Goal: Information Seeking & Learning: Learn about a topic

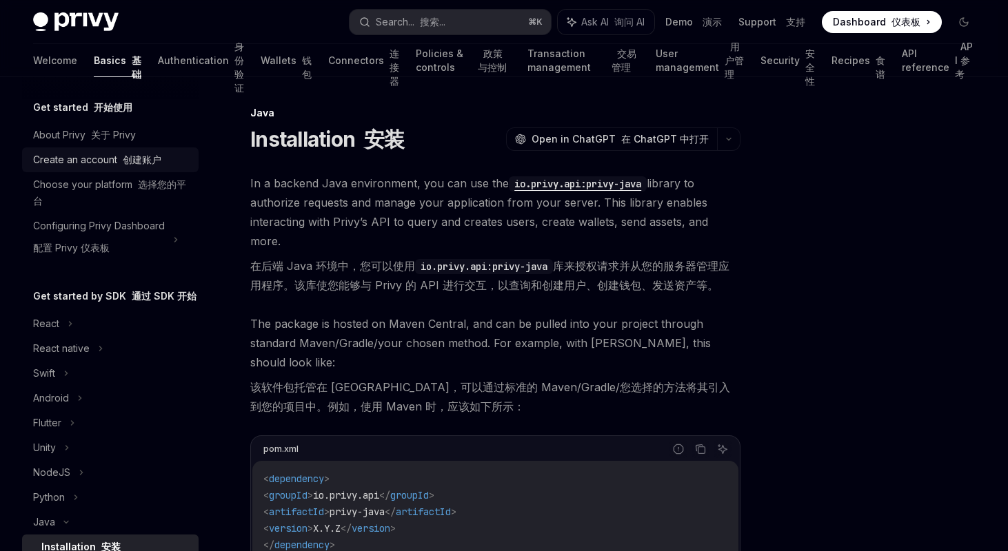
click at [74, 161] on div "Create an account 创建账户" at bounding box center [97, 160] width 128 height 17
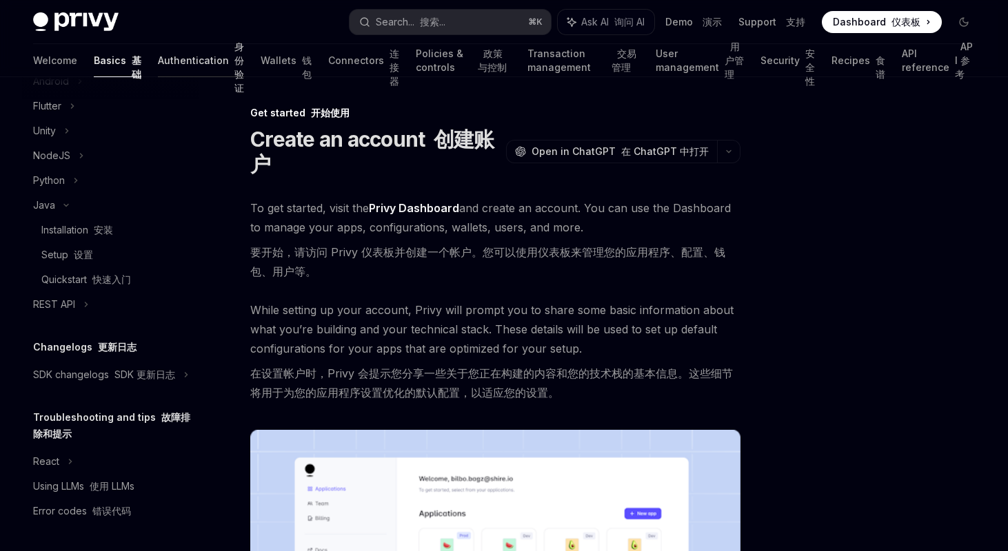
click at [158, 63] on link "Authentication 身份验证" at bounding box center [201, 60] width 86 height 33
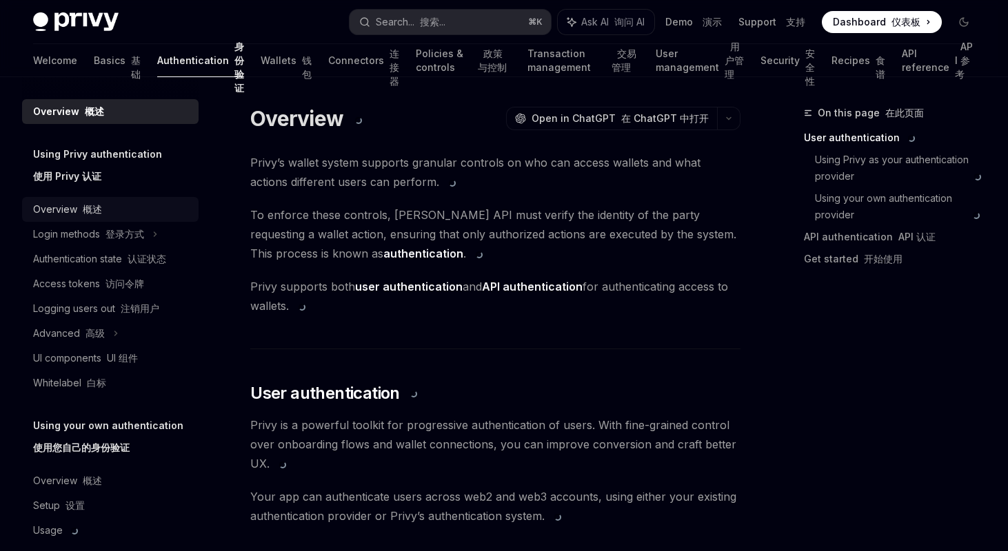
click at [90, 214] on font "概述" at bounding box center [92, 209] width 19 height 12
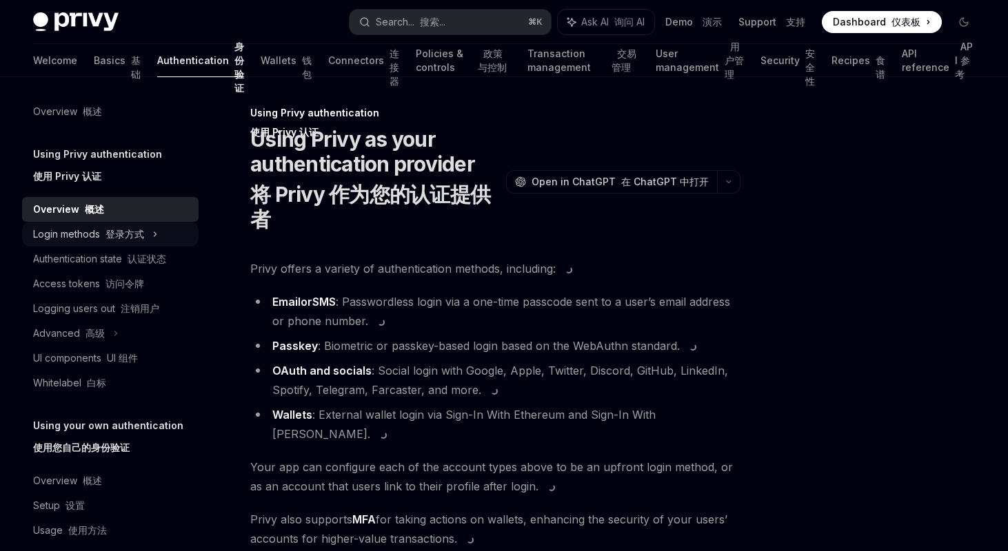
click at [101, 232] on font at bounding box center [103, 234] width 6 height 12
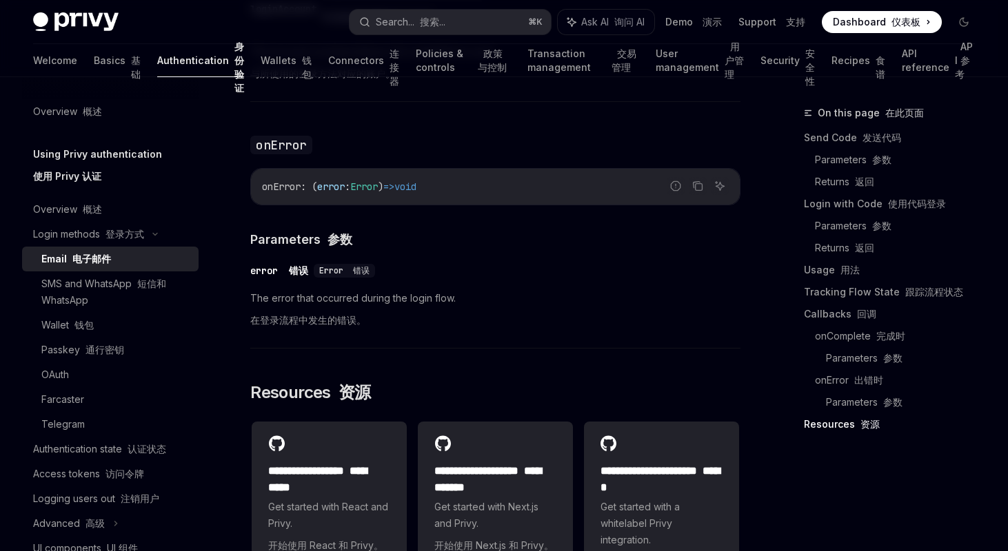
scroll to position [3511, 0]
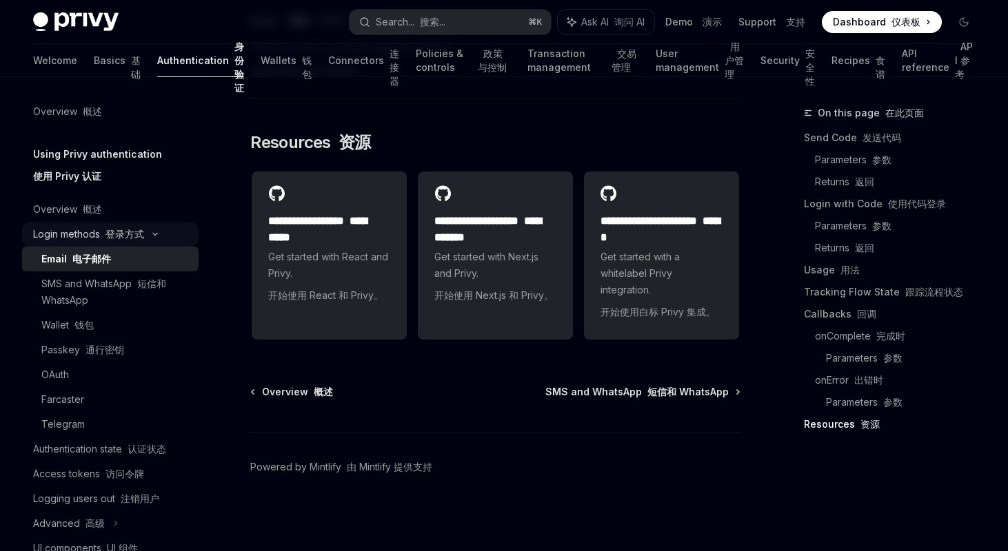
click at [81, 226] on div "Login methods 登录方式" at bounding box center [88, 234] width 111 height 17
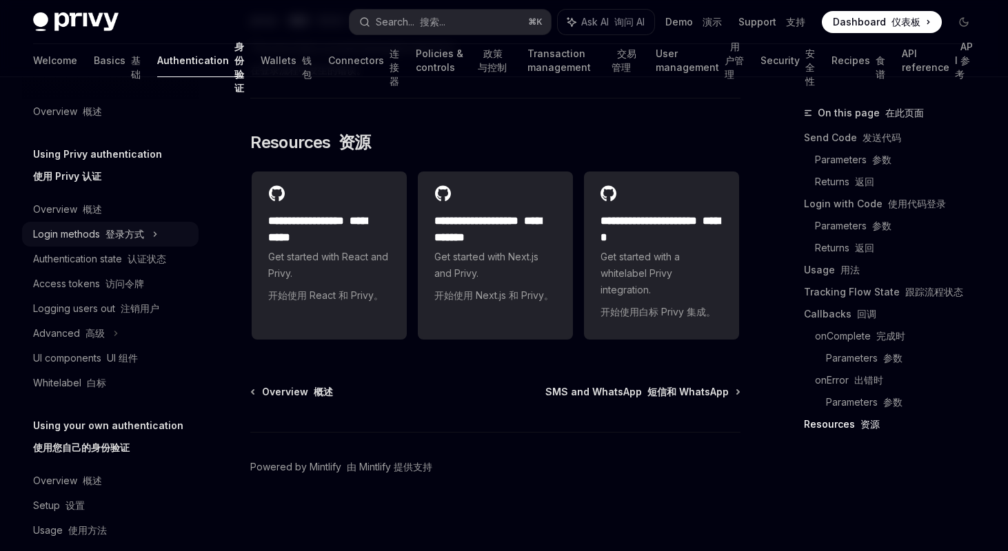
scroll to position [19, 0]
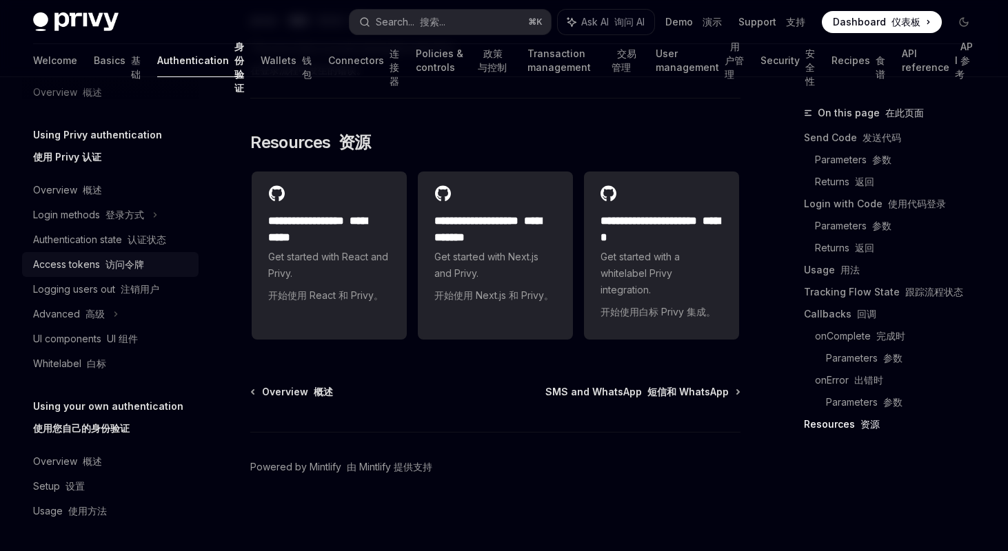
click at [82, 265] on div "Access tokens 访问令牌" at bounding box center [88, 264] width 111 height 17
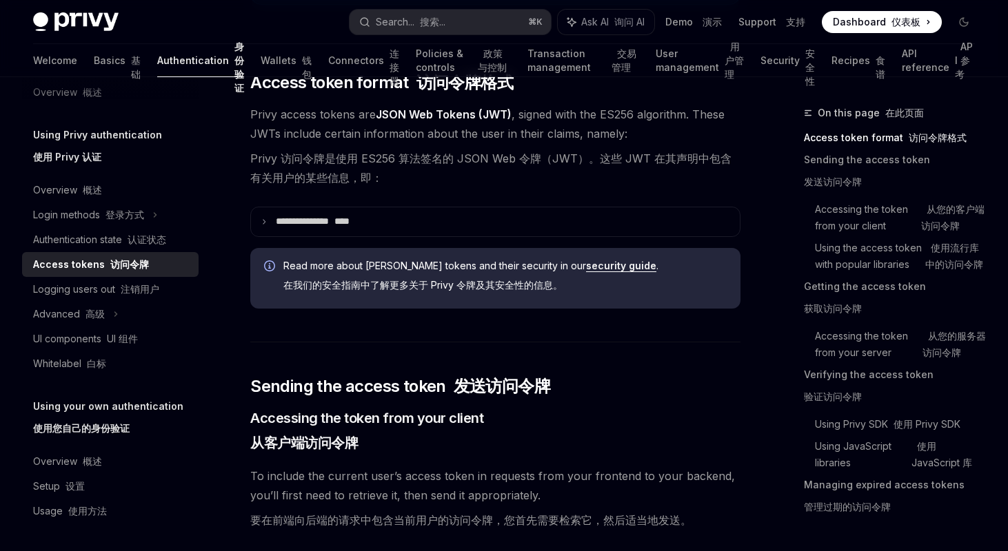
scroll to position [455, 0]
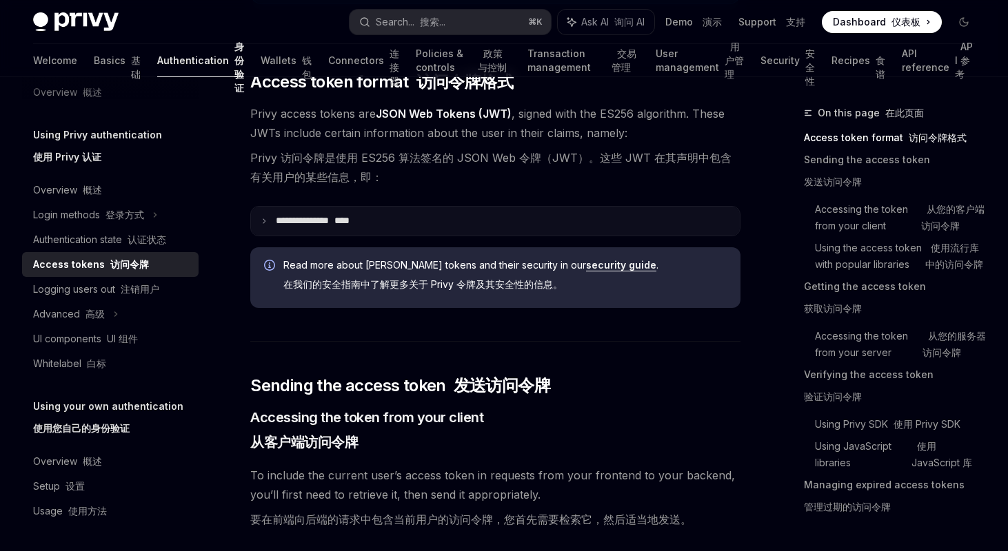
click at [289, 224] on p "**********" at bounding box center [336, 221] width 120 height 12
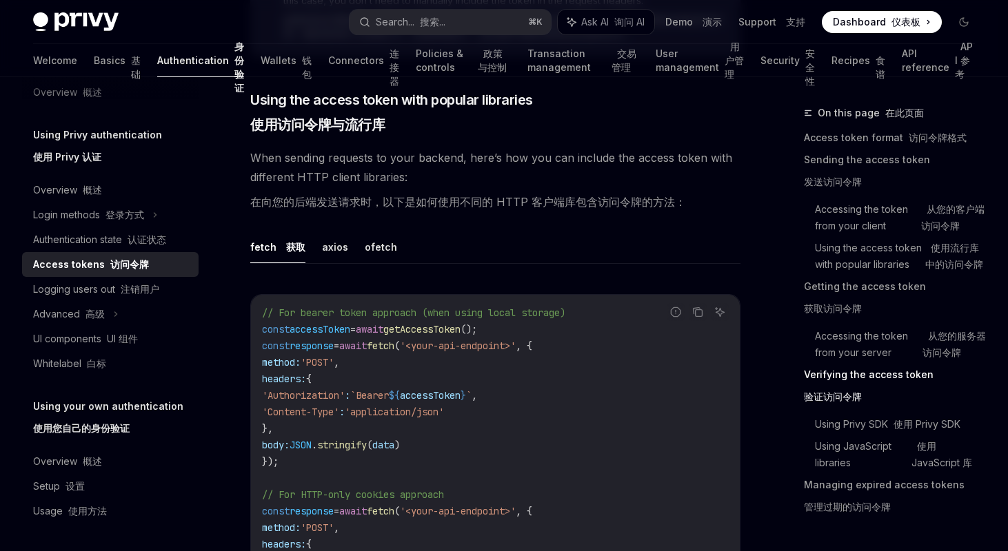
scroll to position [2174, 0]
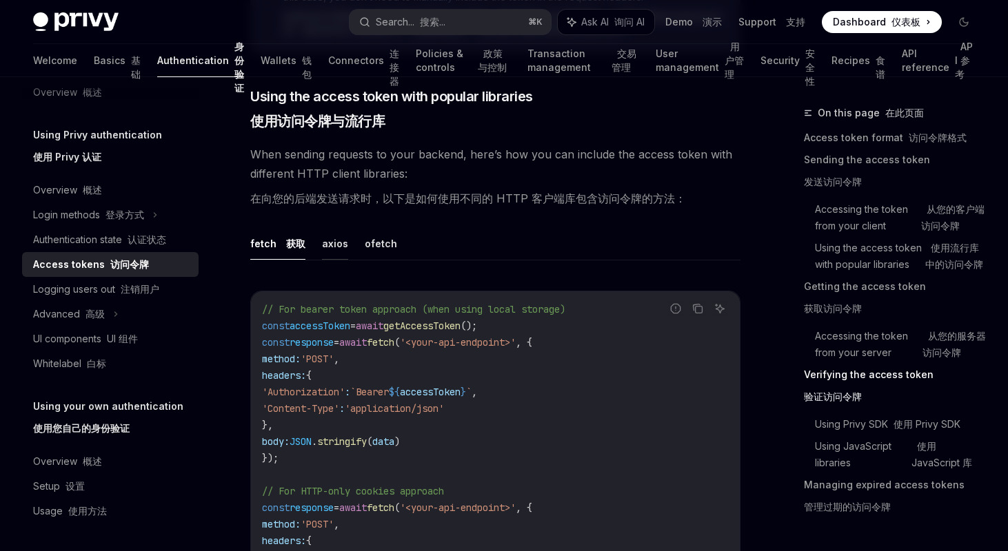
click at [330, 243] on button "axios" at bounding box center [335, 243] width 26 height 32
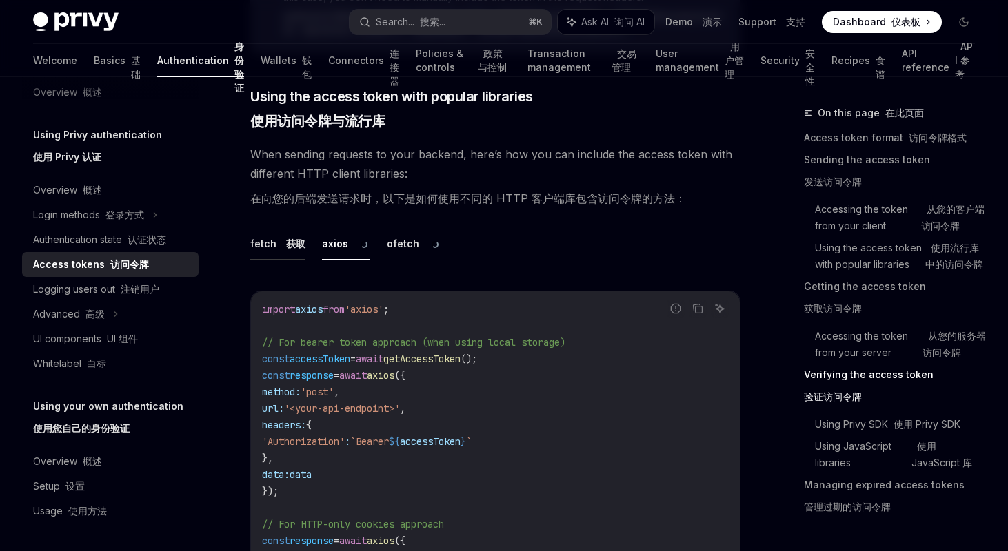
click at [279, 252] on button "fetch 获取" at bounding box center [277, 243] width 55 height 32
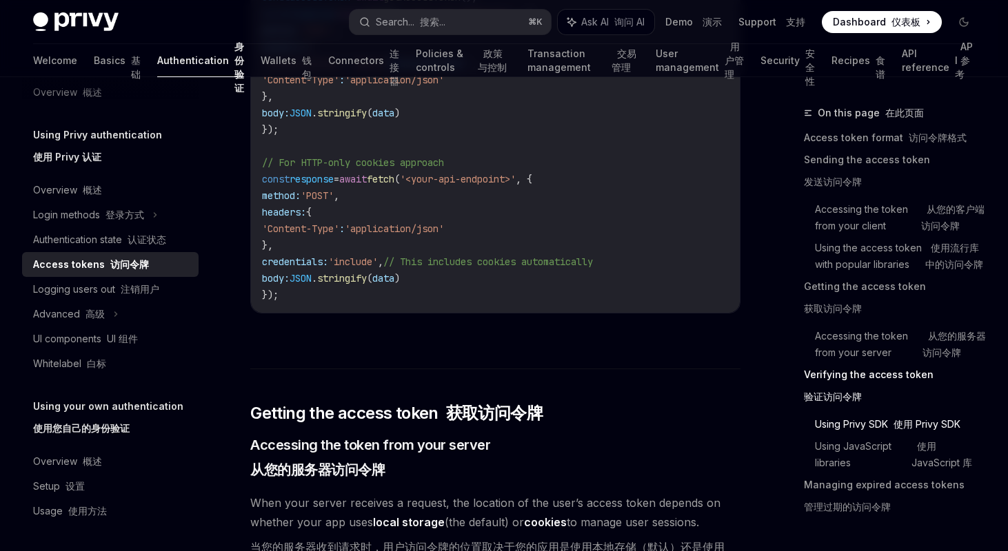
scroll to position [2440, 0]
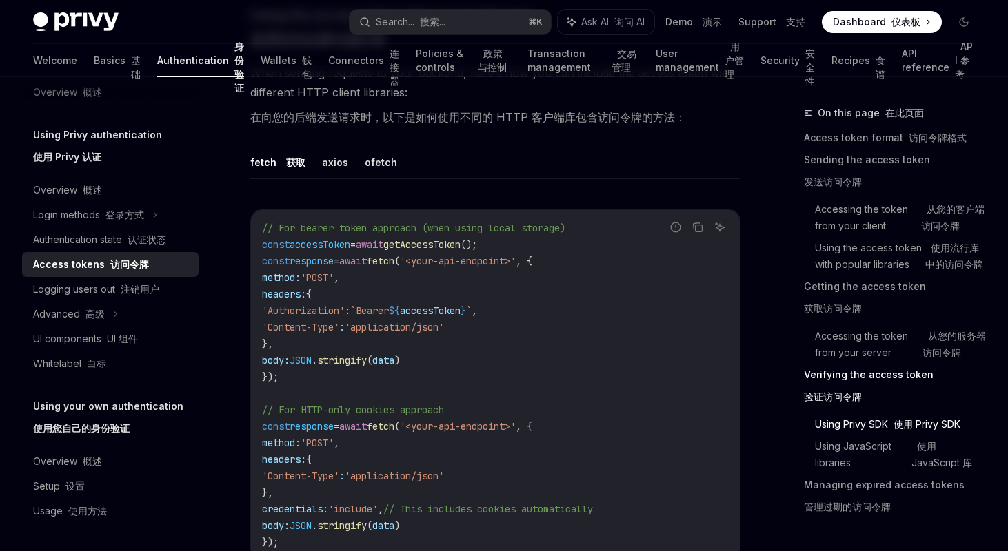
click at [392, 301] on code "// For bearer token approach (when using local storage) const accessToken = awa…" at bounding box center [495, 385] width 467 height 331
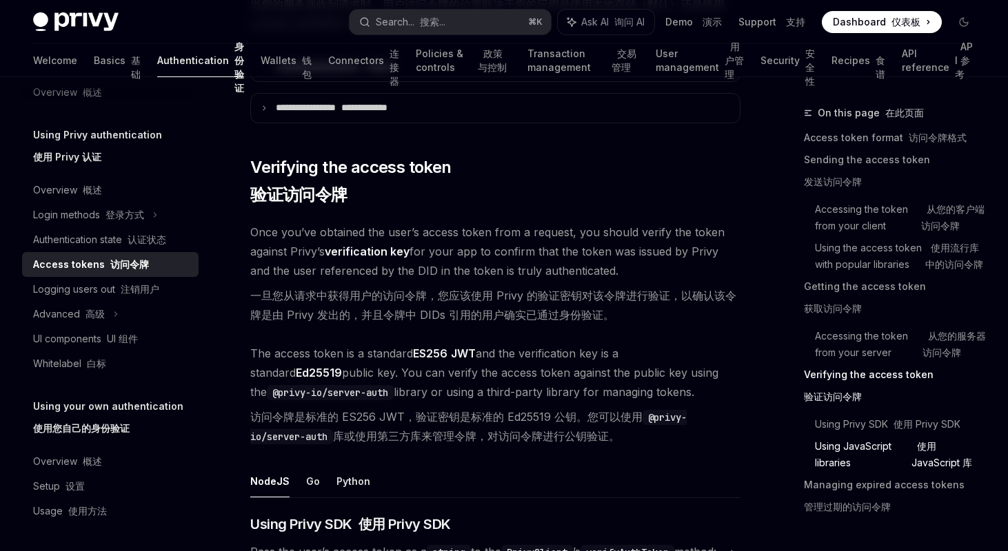
scroll to position [3525, 0]
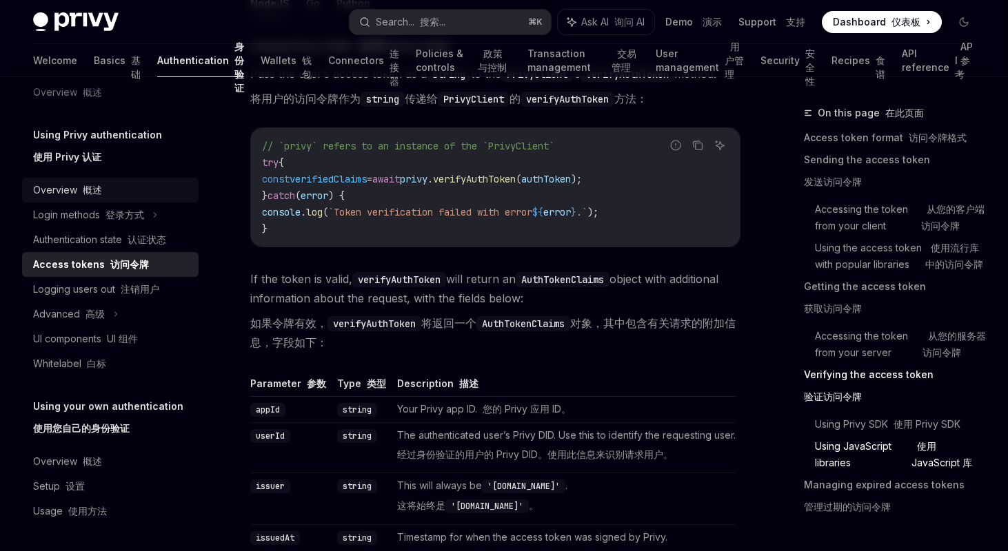
click at [46, 185] on div "Overview 概述" at bounding box center [67, 190] width 69 height 17
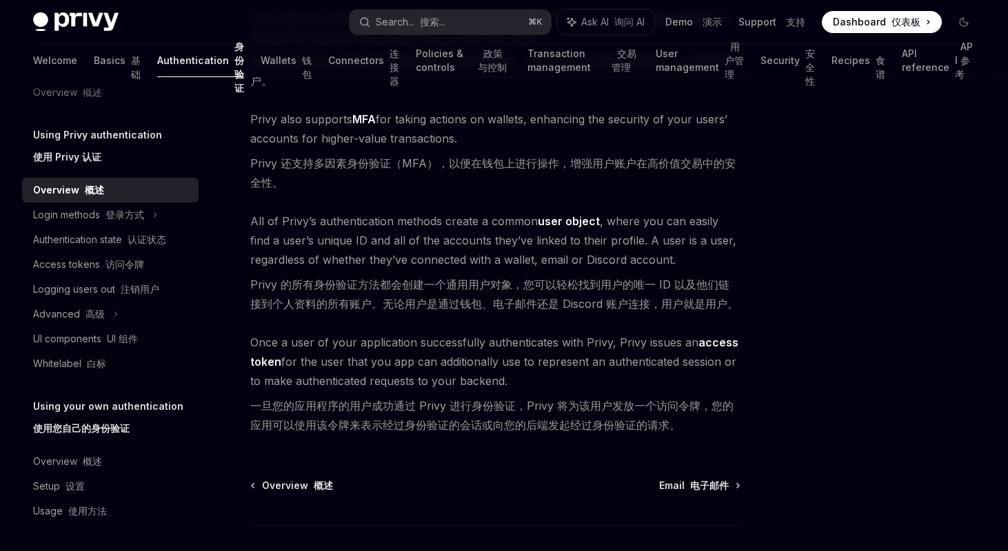
scroll to position [671, 0]
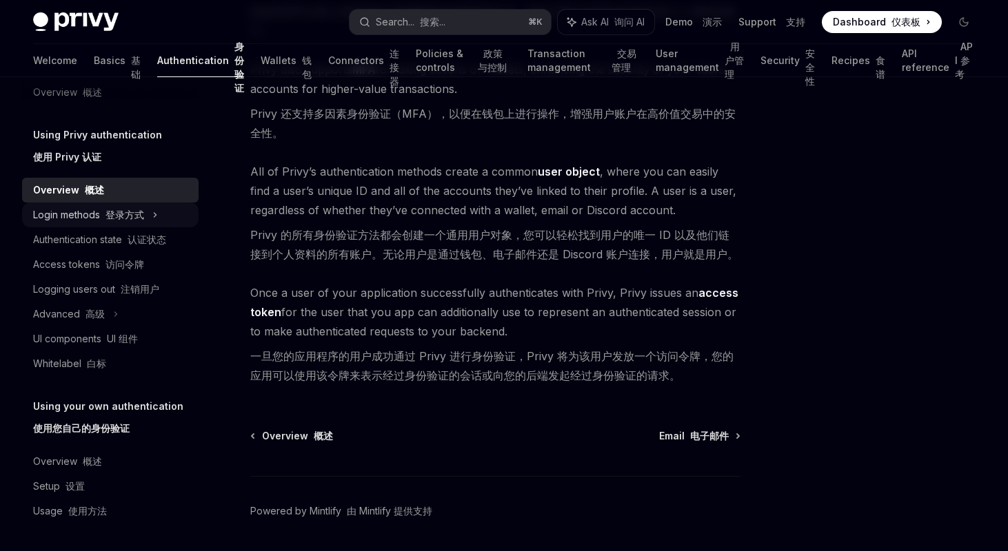
click at [75, 207] on div "Login methods 登录方式" at bounding box center [88, 215] width 111 height 17
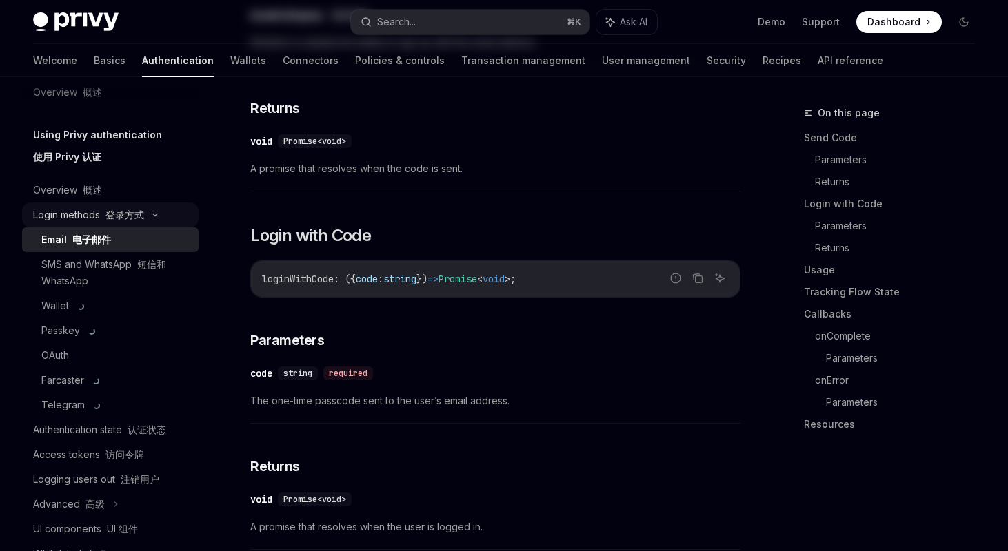
click at [74, 209] on div "Login methods 登录方式" at bounding box center [88, 215] width 111 height 17
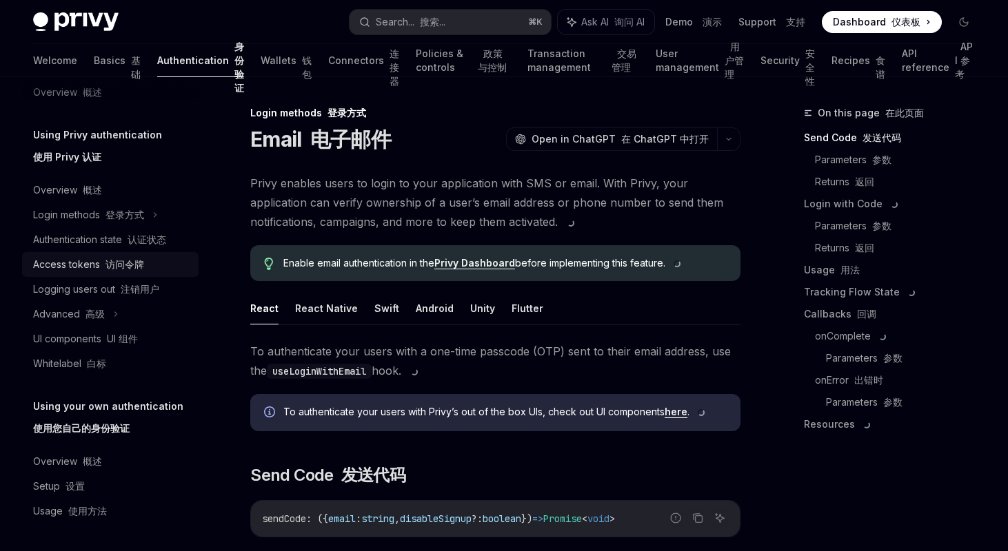
click at [74, 258] on div "Access tokens 访问令牌" at bounding box center [88, 264] width 111 height 17
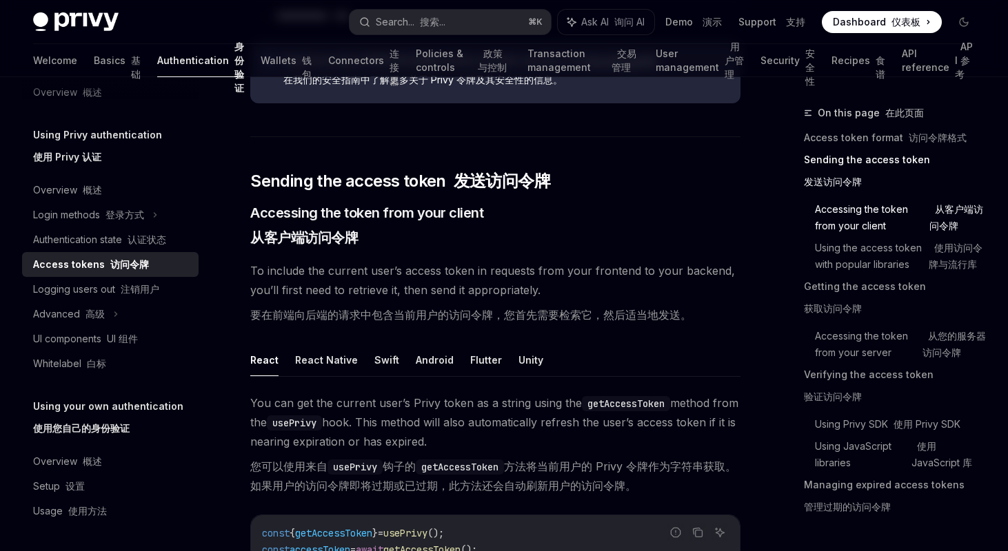
scroll to position [680, 0]
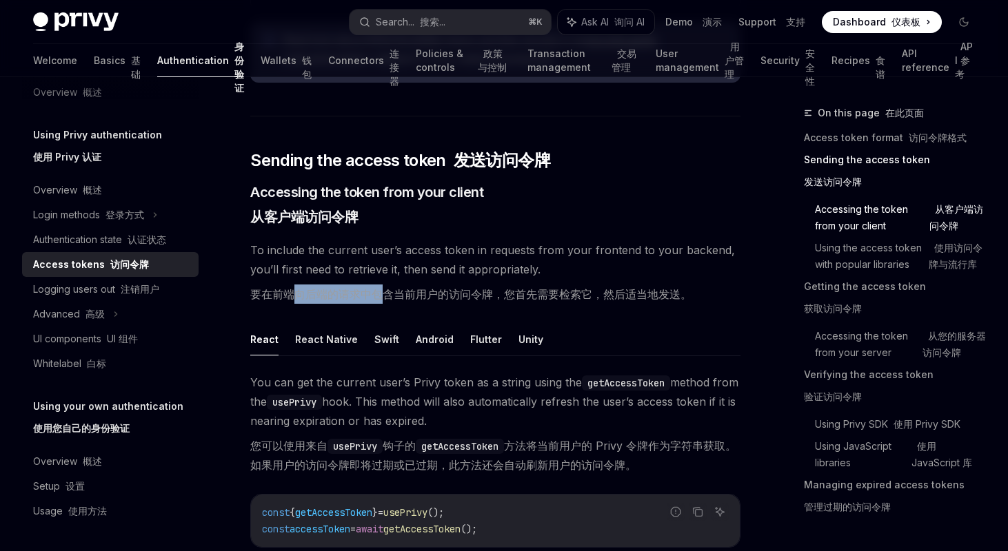
drag, startPoint x: 294, startPoint y: 298, endPoint x: 389, endPoint y: 296, distance: 94.4
click at [389, 296] on font "要在前端向后端的请求中包含当前用户的访问令牌，您首先需要检索它，然后适当地发送。" at bounding box center [470, 294] width 441 height 14
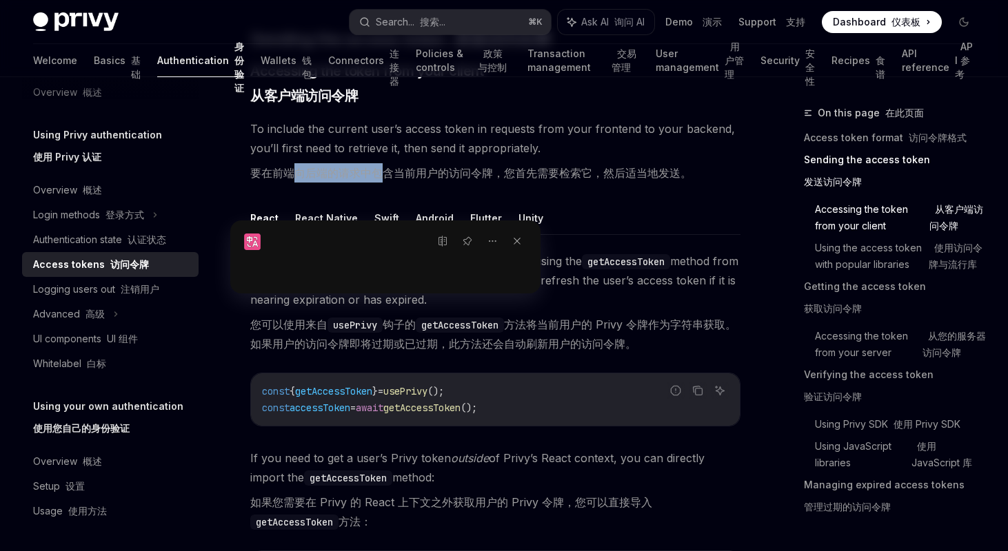
scroll to position [837, 0]
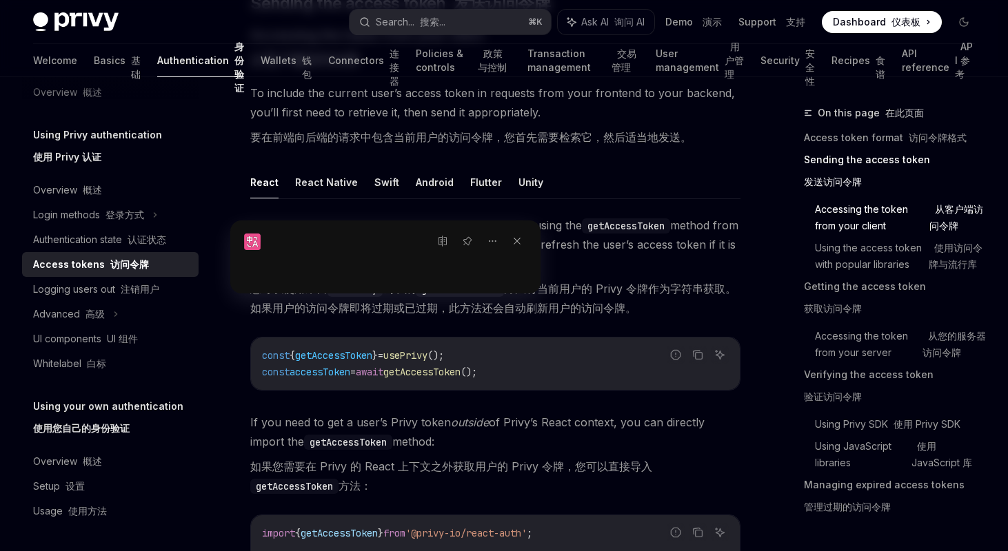
click at [369, 339] on div "const { getAccessToken } = usePrivy (); const accessToken = await getAccessToke…" at bounding box center [495, 364] width 489 height 52
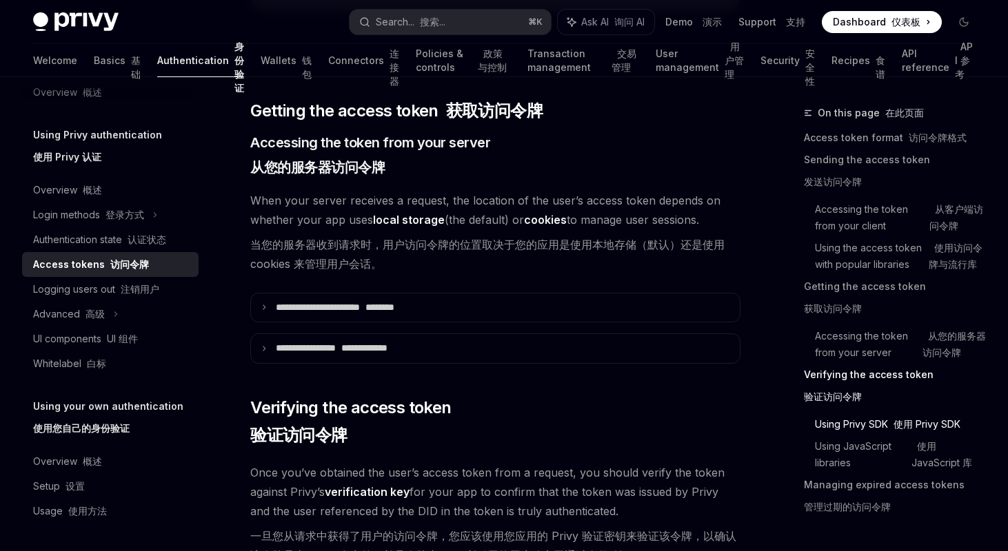
scroll to position [2202, 0]
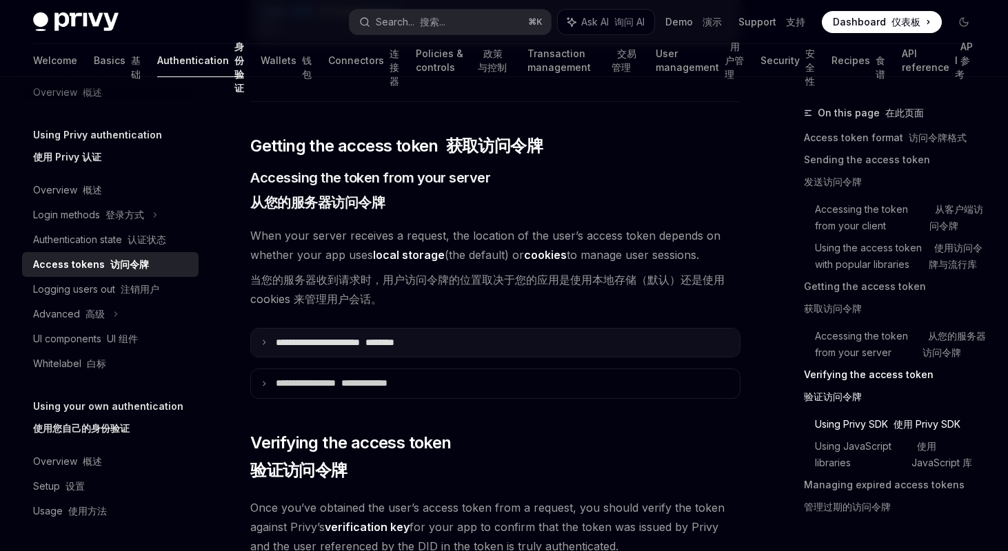
click at [340, 346] on p "**********" at bounding box center [375, 343] width 199 height 12
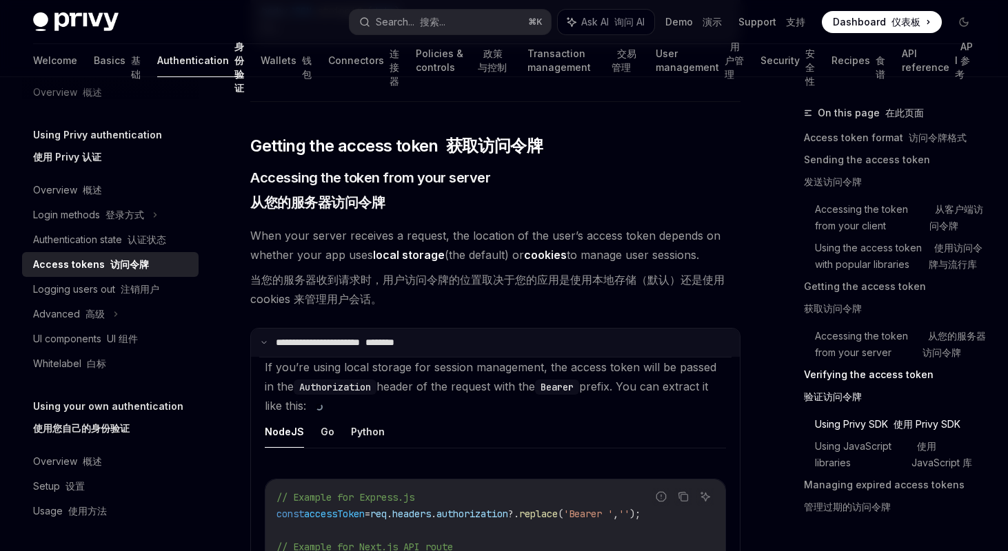
click at [340, 346] on p "**********" at bounding box center [373, 343] width 195 height 12
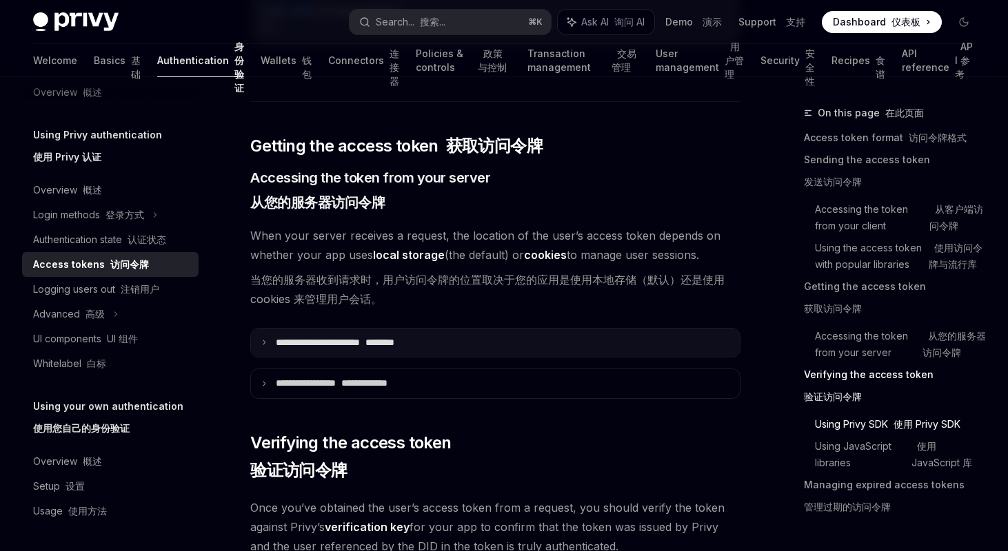
click at [333, 343] on p "**********" at bounding box center [375, 343] width 199 height 12
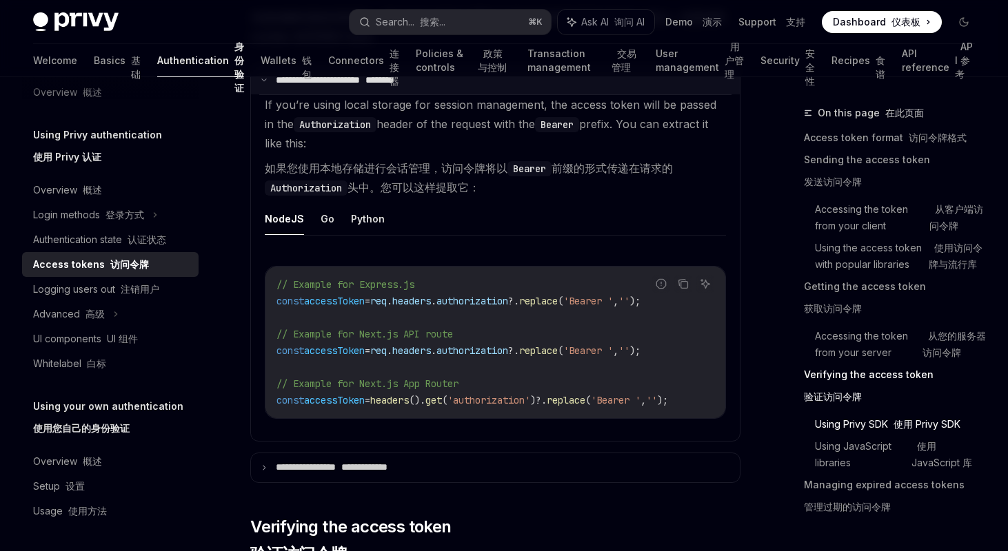
scroll to position [2541, 0]
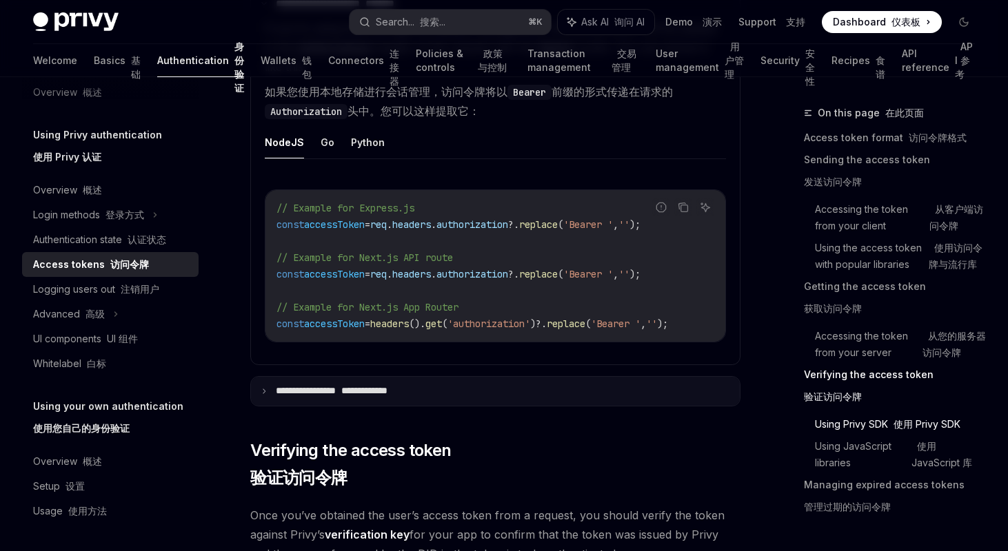
click at [344, 387] on summary "**********" at bounding box center [495, 391] width 489 height 29
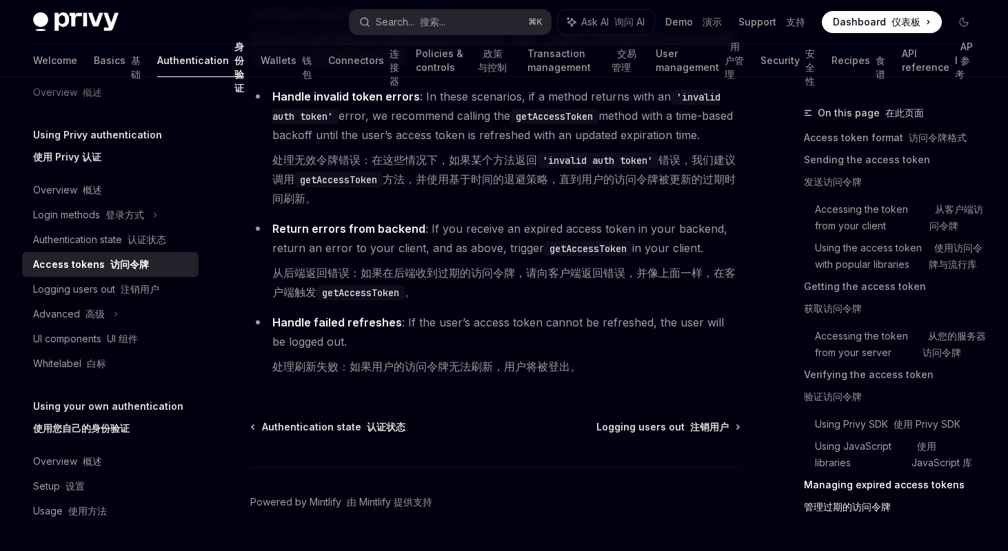
scroll to position [5811, 0]
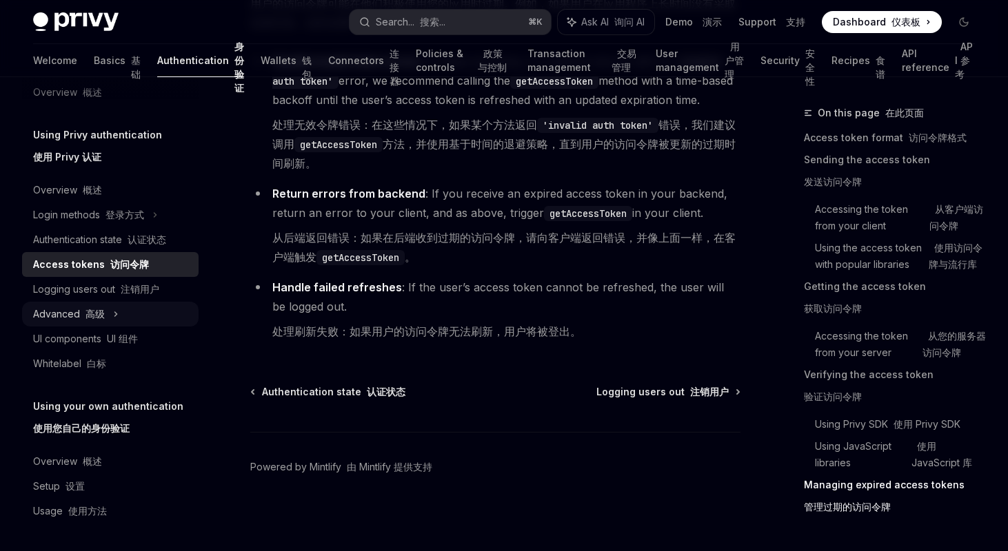
click at [75, 319] on div "Advanced 高级" at bounding box center [69, 314] width 72 height 17
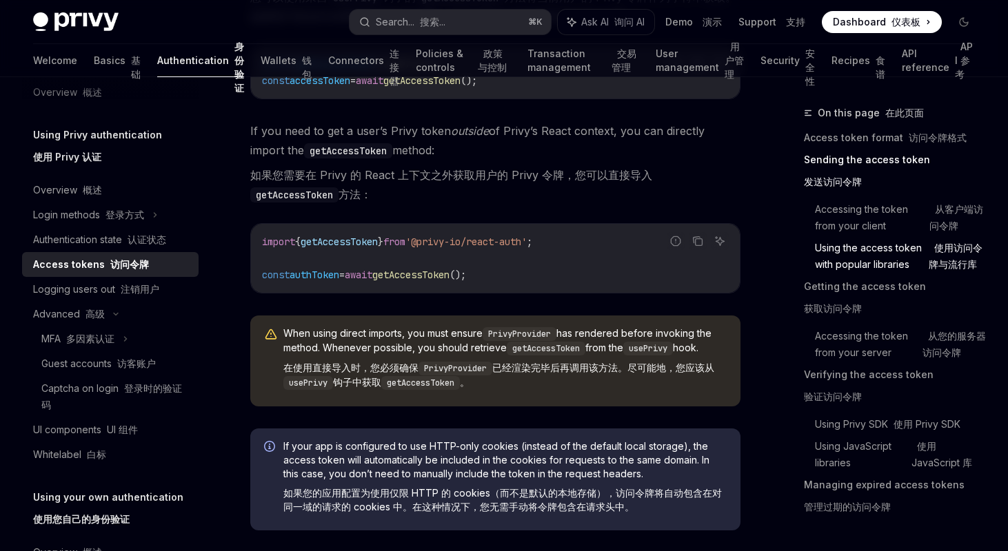
scroll to position [1043, 0]
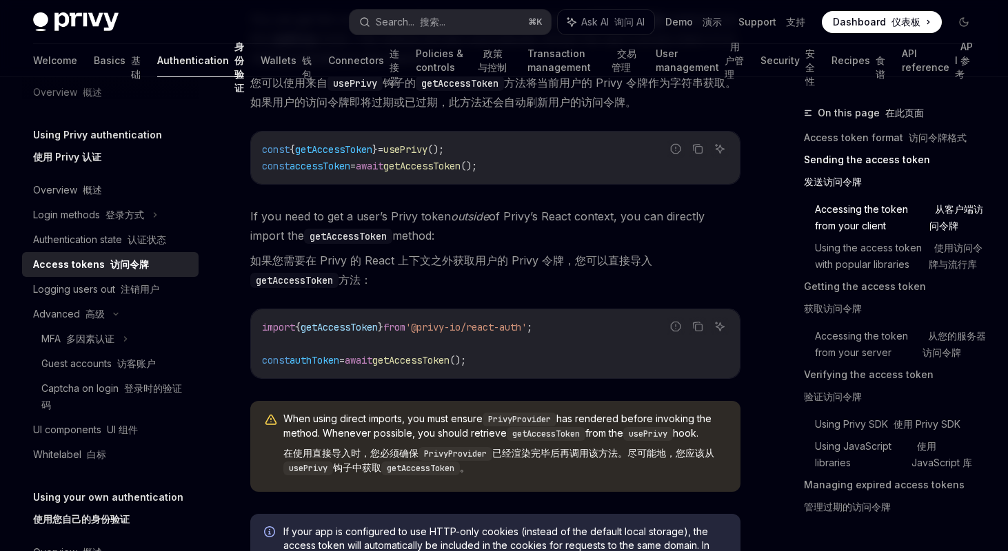
click at [101, 270] on div "Access tokens 访问令牌" at bounding box center [91, 264] width 116 height 17
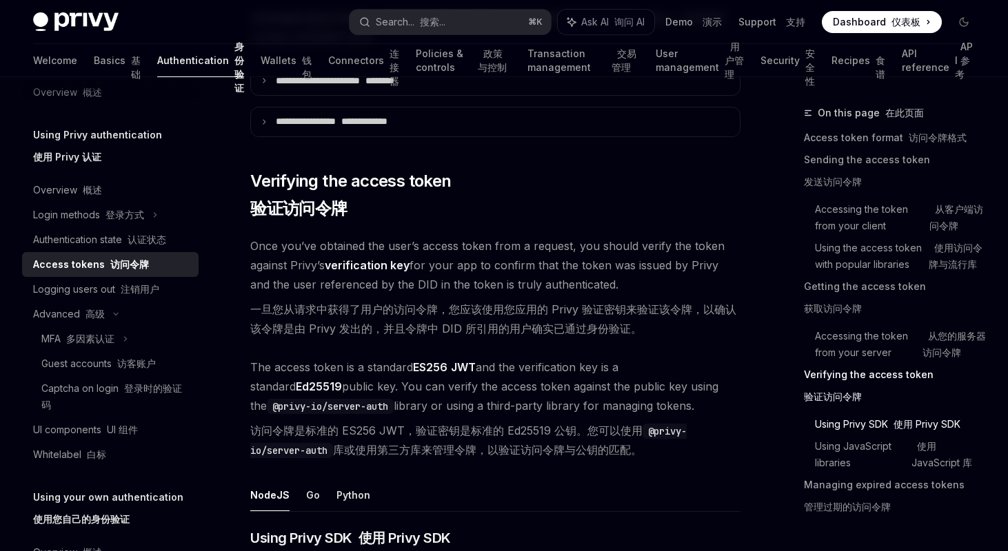
scroll to position [2458, 0]
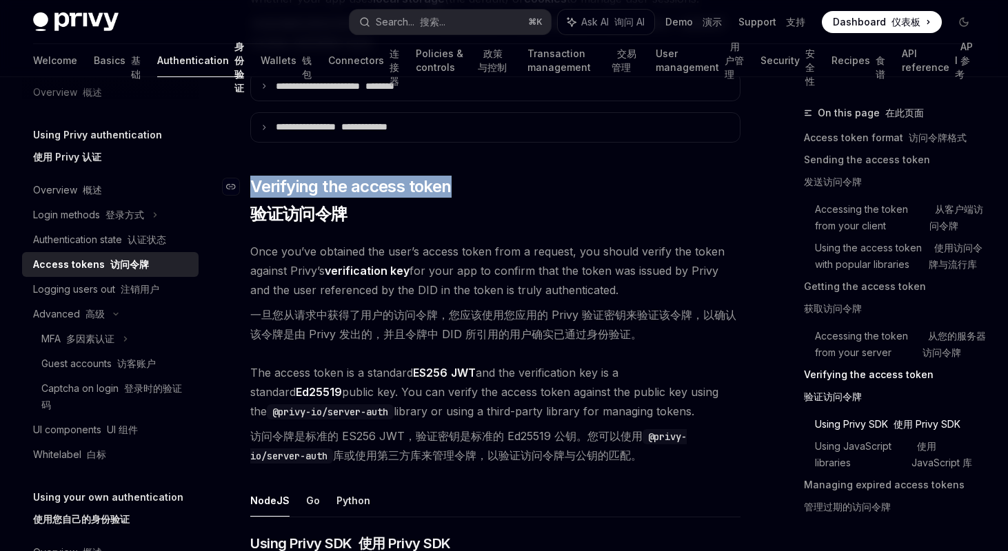
drag, startPoint x: 250, startPoint y: 182, endPoint x: 509, endPoint y: 175, distance: 259.2
click at [510, 176] on h2 "​ Verifying the access token 验证访问令牌" at bounding box center [495, 203] width 490 height 55
copy span "Verifying the access token"
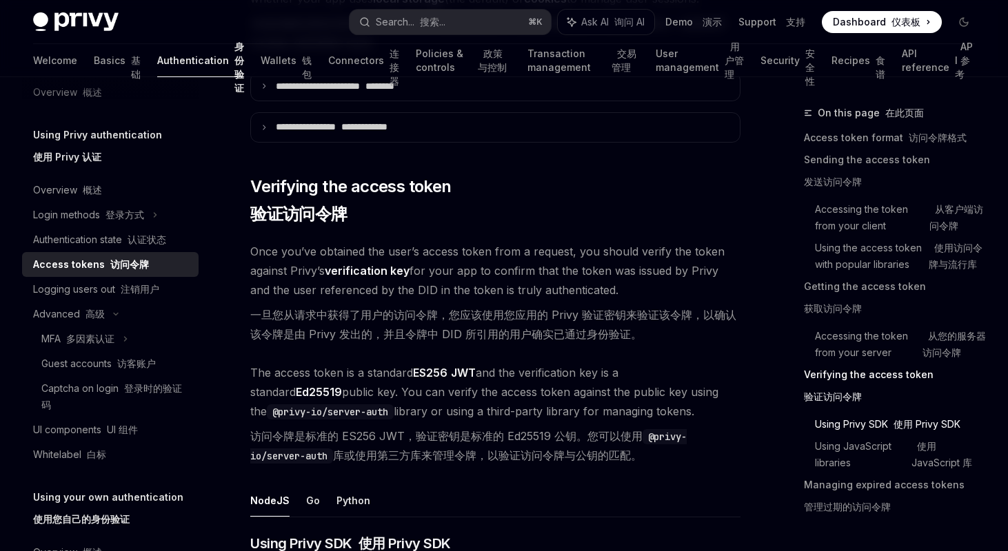
click at [573, 440] on font "访问令牌是标准的 ES256 JWT，验证密钥是标准的 Ed25519 公钥。您可以使用 @privy-io/server-auth 库或使用第三方库来管理令…" at bounding box center [468, 445] width 436 height 33
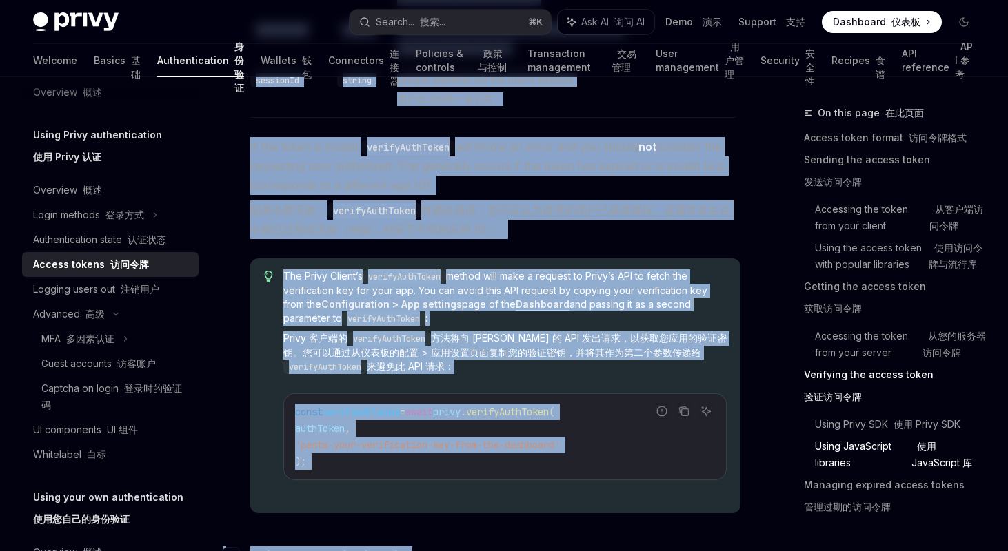
scroll to position [3521, 0]
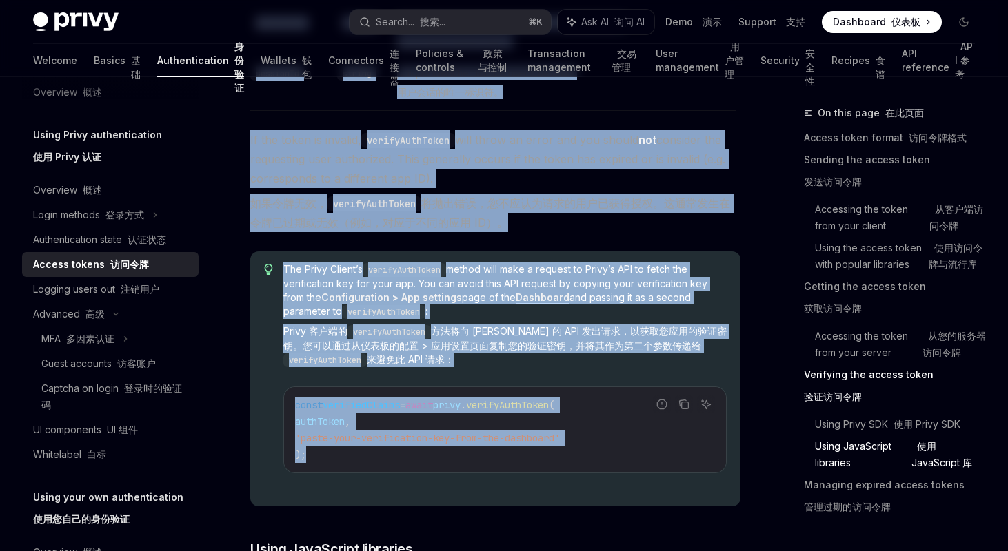
drag, startPoint x: 246, startPoint y: 203, endPoint x: 416, endPoint y: 468, distance: 314.9
copy div "Pass the user’s access token as a string to the PrivyClient ’s verifyAuthToken …"
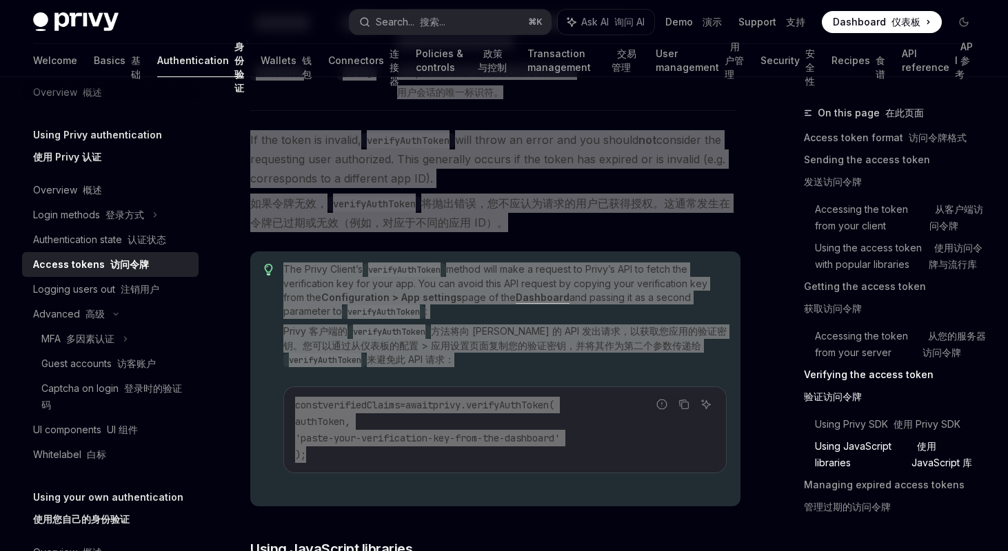
copy div "Pass the user’s access token as a string to the PrivyClient ’s verifyAuthToken …"
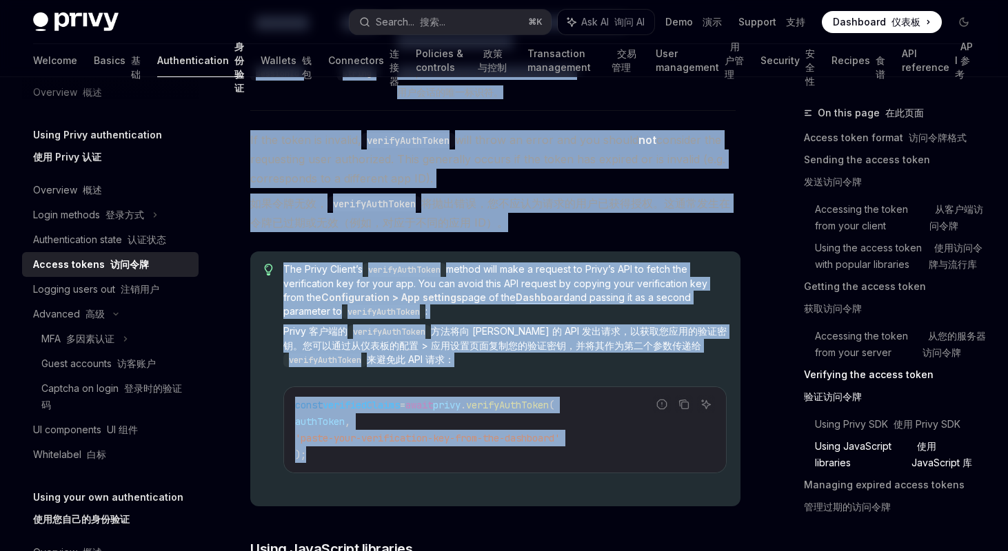
click at [157, 54] on link "Authentication 身份验证" at bounding box center [200, 60] width 87 height 33
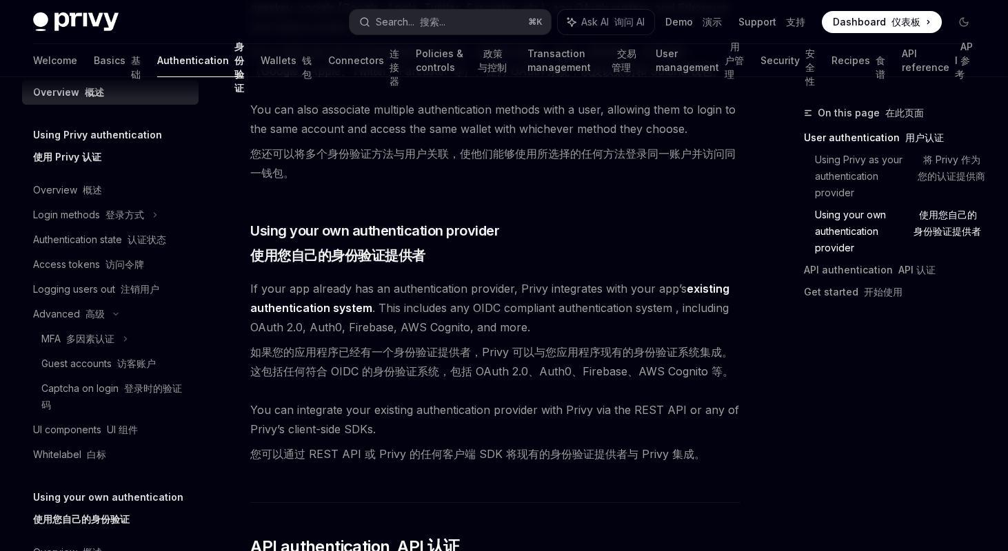
scroll to position [1132, 0]
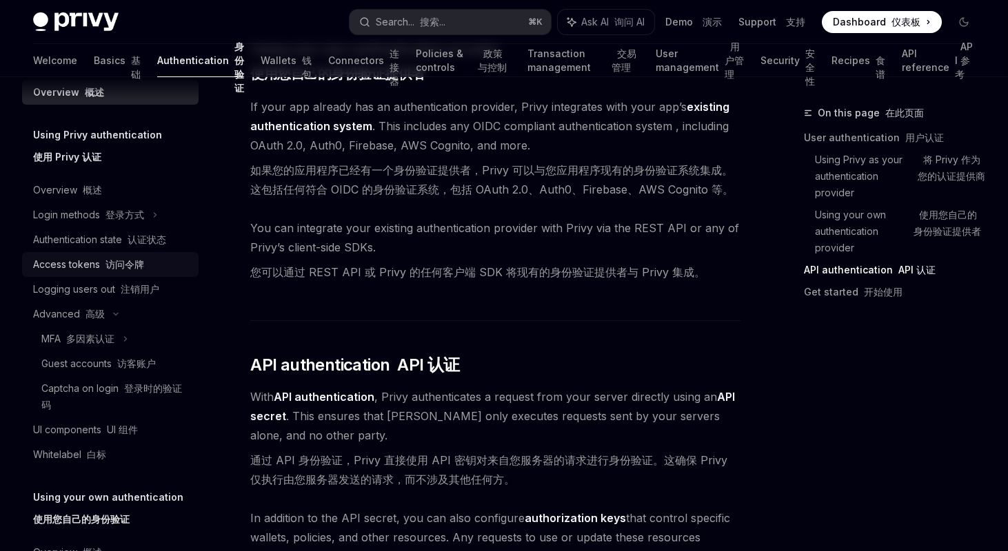
click at [105, 259] on font "访问令牌" at bounding box center [124, 264] width 39 height 12
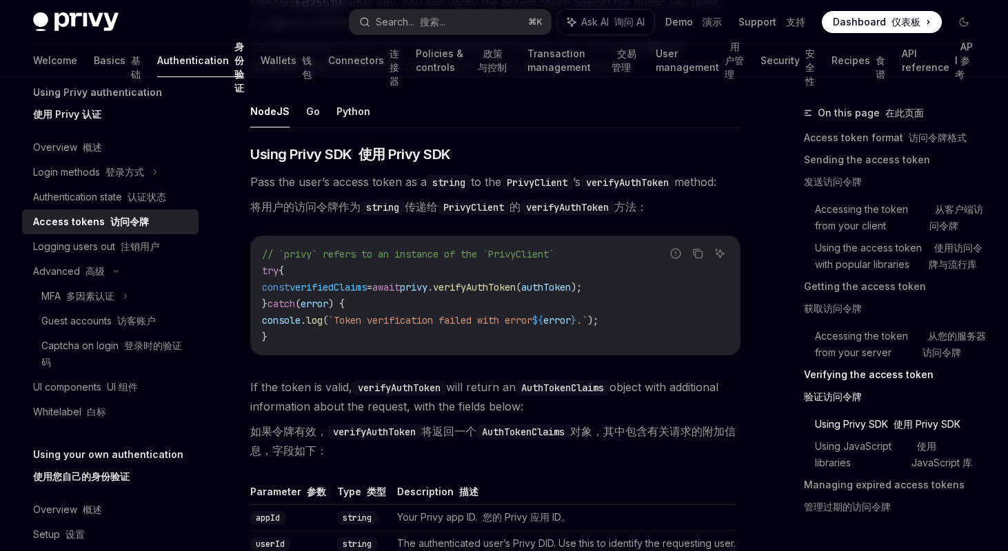
scroll to position [2831, 0]
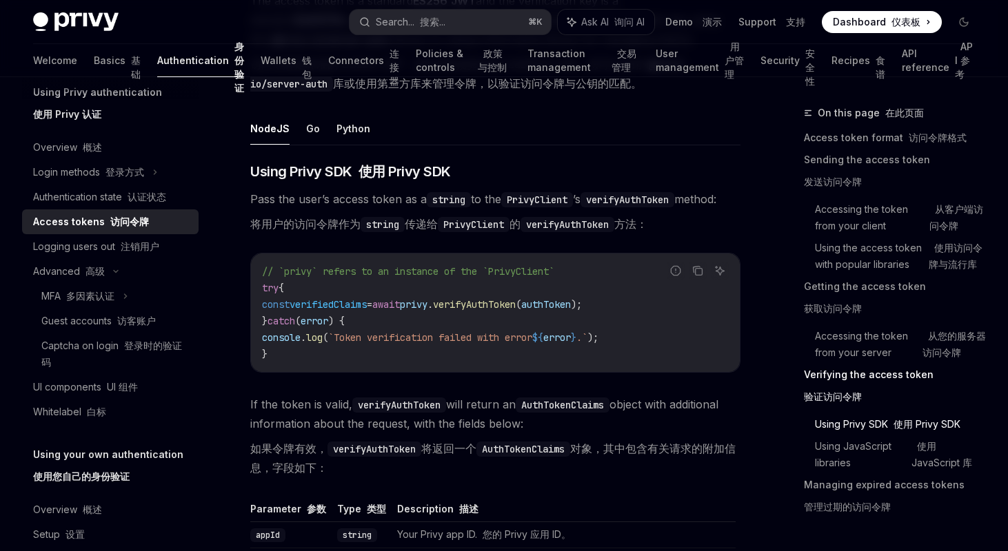
drag, startPoint x: 368, startPoint y: 476, endPoint x: 245, endPoint y: 446, distance: 126.2
click at [245, 446] on div "Using Privy authentication 使用 Privy 认证 Access tokens 访问令牌 OpenAI Open in ChatGP…" at bounding box center [366, 56] width 754 height 5565
copy font "如果令牌有效， verifyAuthToken 将返回一个 AuthTokenClaims 对象，其中包含有关请求的附加信息，字段如下："
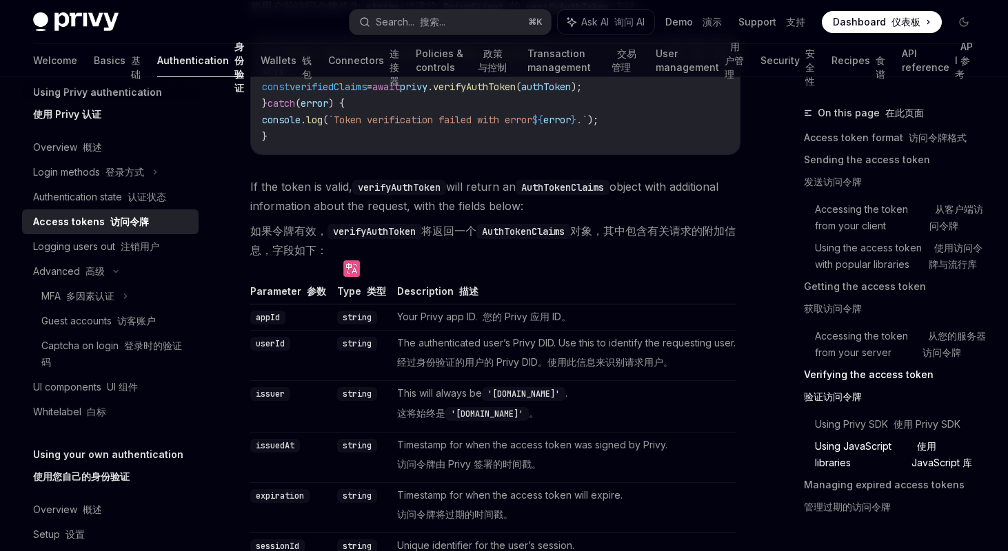
click at [305, 443] on td "issuedAt" at bounding box center [290, 457] width 81 height 50
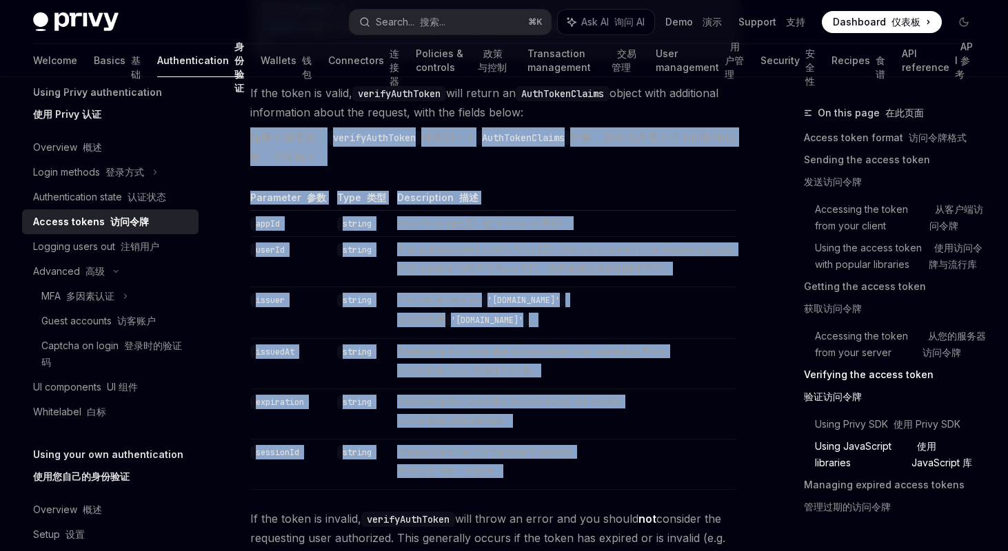
drag, startPoint x: 544, startPoint y: 475, endPoint x: 247, endPoint y: 138, distance: 449.7
copy div "如果令牌有效， verifyAuthToken 将返回一个 AuthTokenClaims 对象，其中包含有关请求的附加信息，字段如下： Parameter …"
click at [457, 329] on td "This will always be 'privy.io' . 这将始终是 'privy.io' 。" at bounding box center [563, 313] width 344 height 52
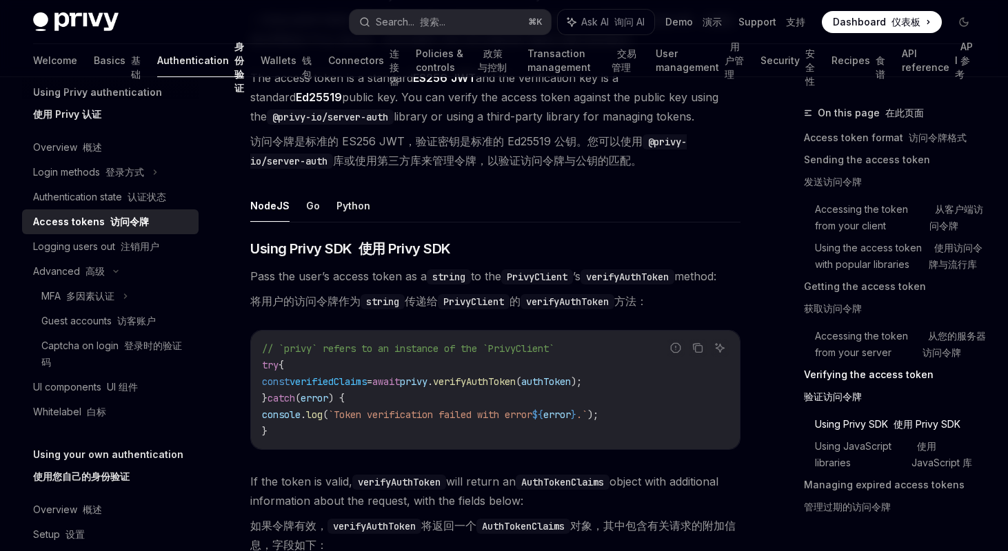
scroll to position [2677, 0]
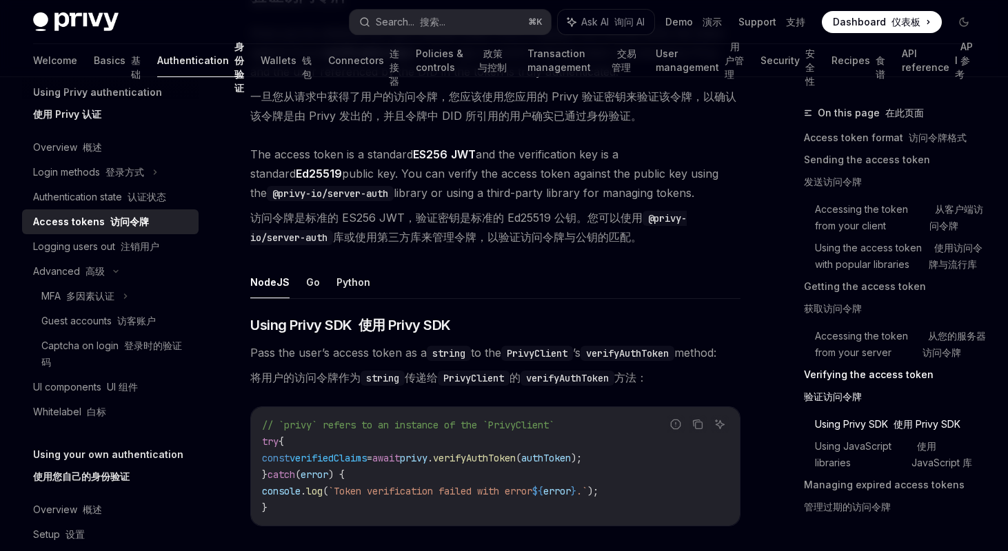
click at [303, 278] on ul "NodeJS Go Python" at bounding box center [495, 282] width 490 height 33
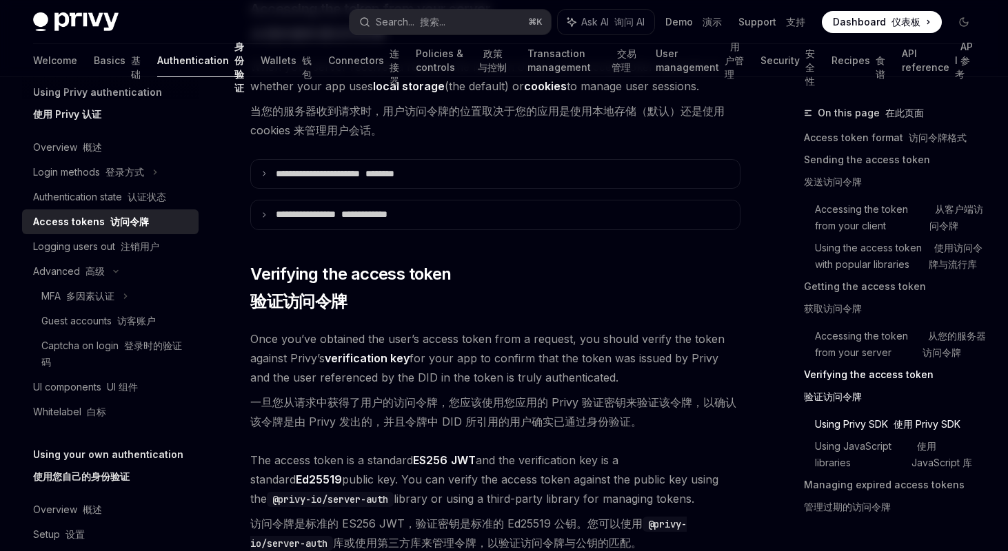
scroll to position [2292, 0]
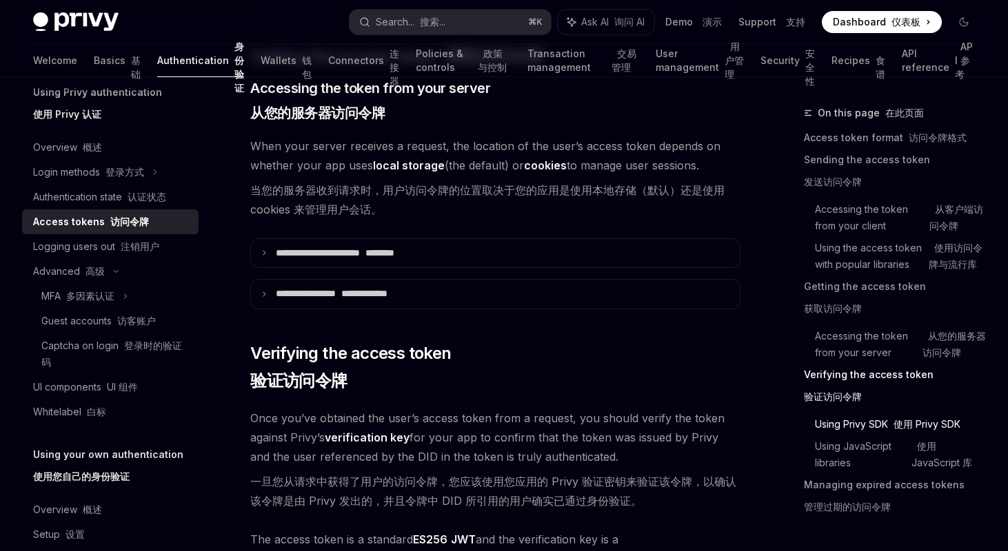
click at [864, 19] on span "Dashboard 仪表板" at bounding box center [877, 22] width 88 height 14
click at [956, 61] on font "API 参考" at bounding box center [965, 60] width 20 height 41
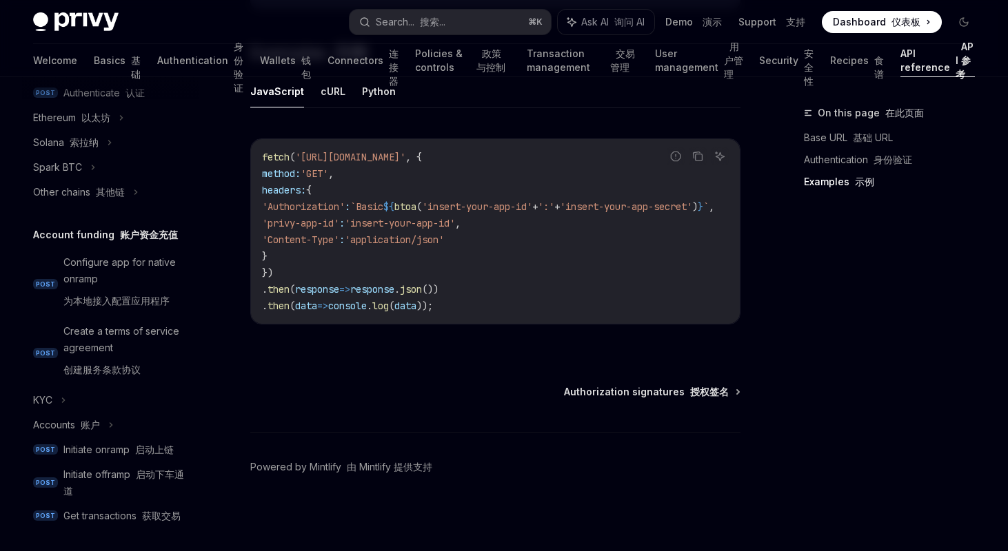
scroll to position [212, 0]
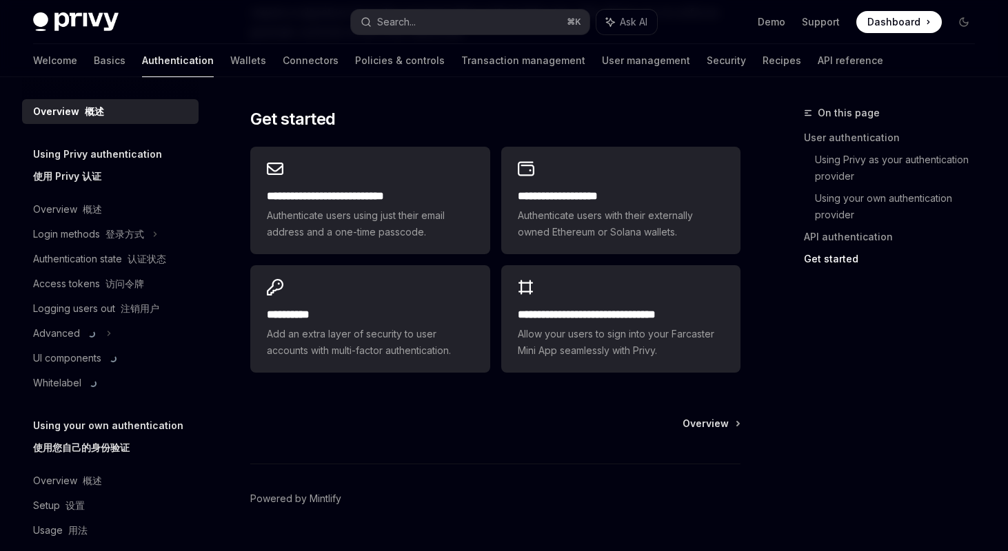
scroll to position [1132, 0]
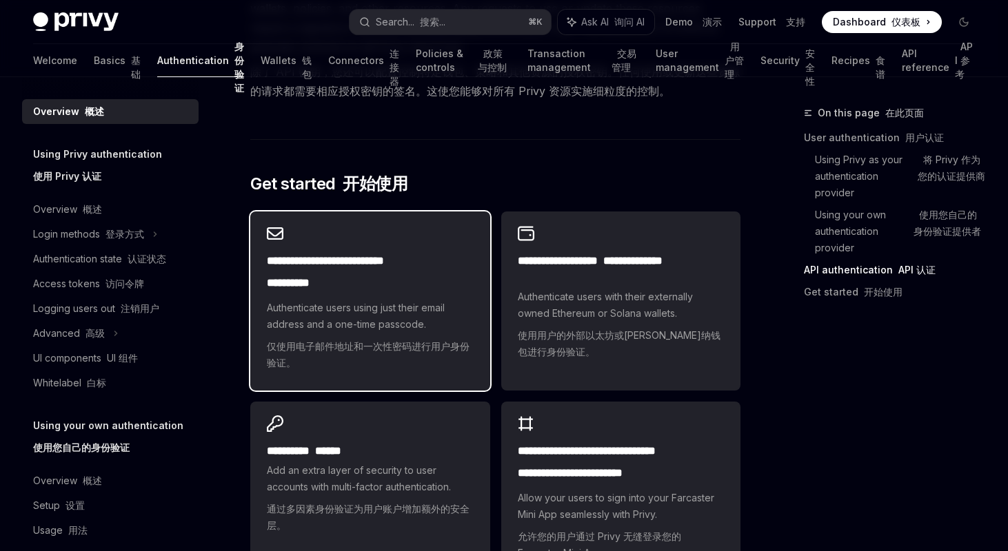
click at [349, 292] on h2 "**********" at bounding box center [370, 275] width 206 height 44
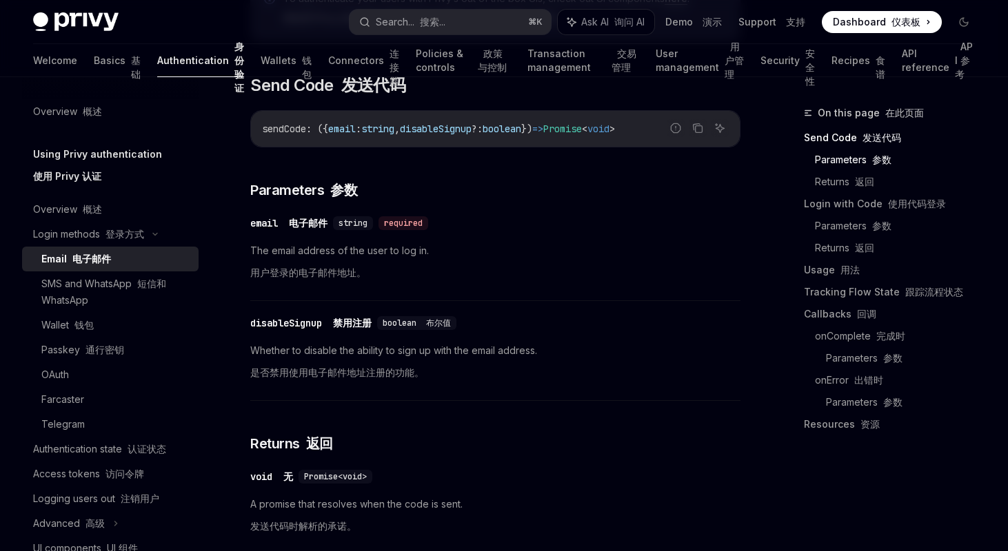
scroll to position [468, 0]
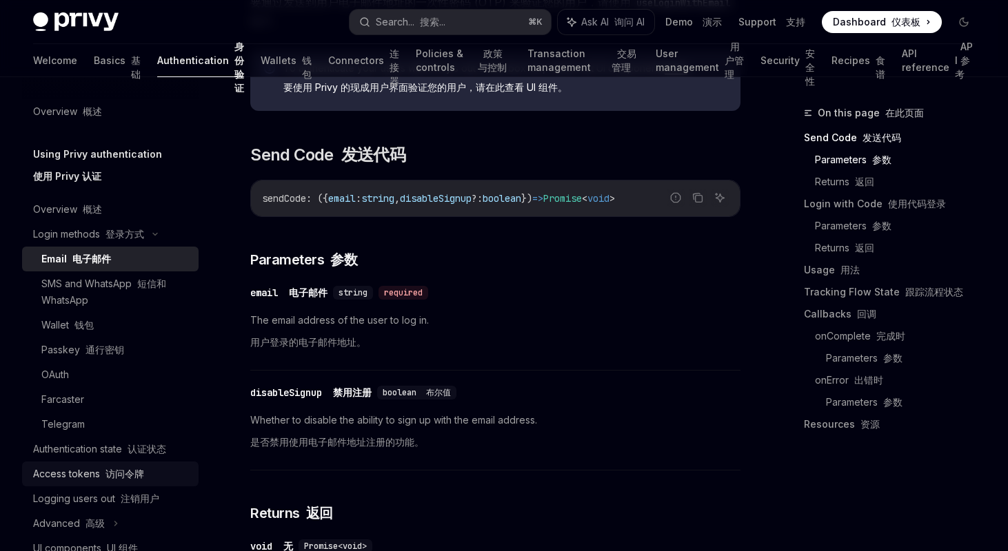
click at [115, 473] on font "访问令牌" at bounding box center [124, 474] width 39 height 12
type textarea "*"
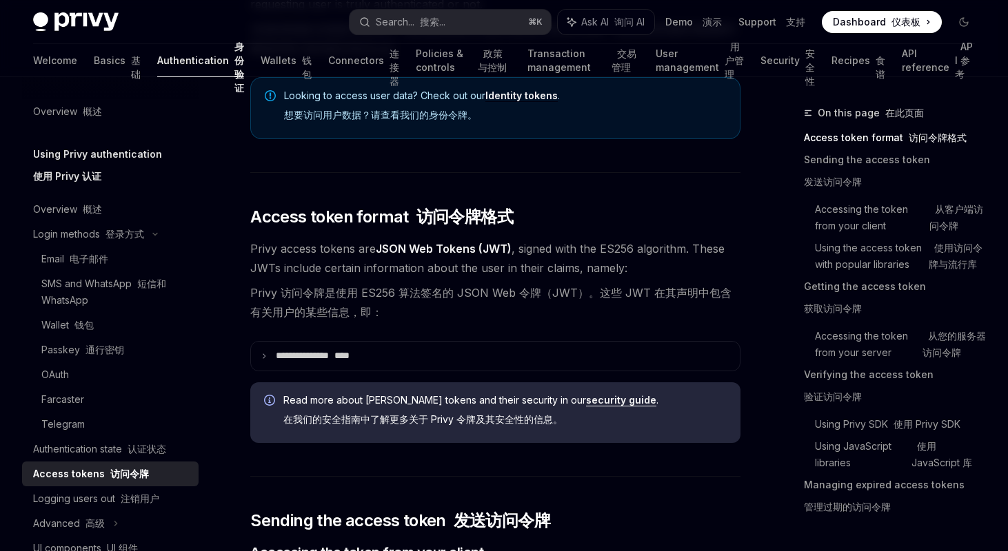
scroll to position [376, 0]
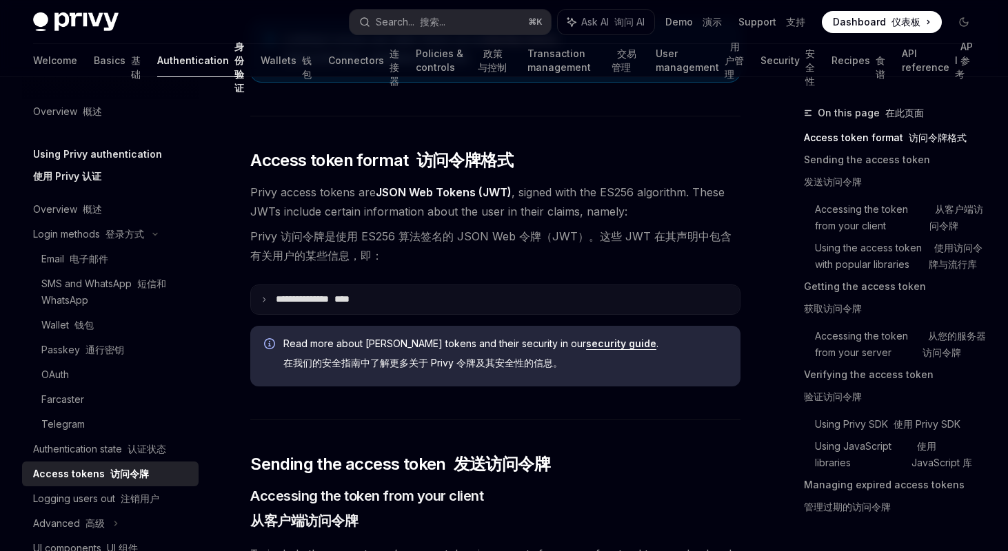
click at [393, 287] on summary "**********" at bounding box center [495, 299] width 489 height 29
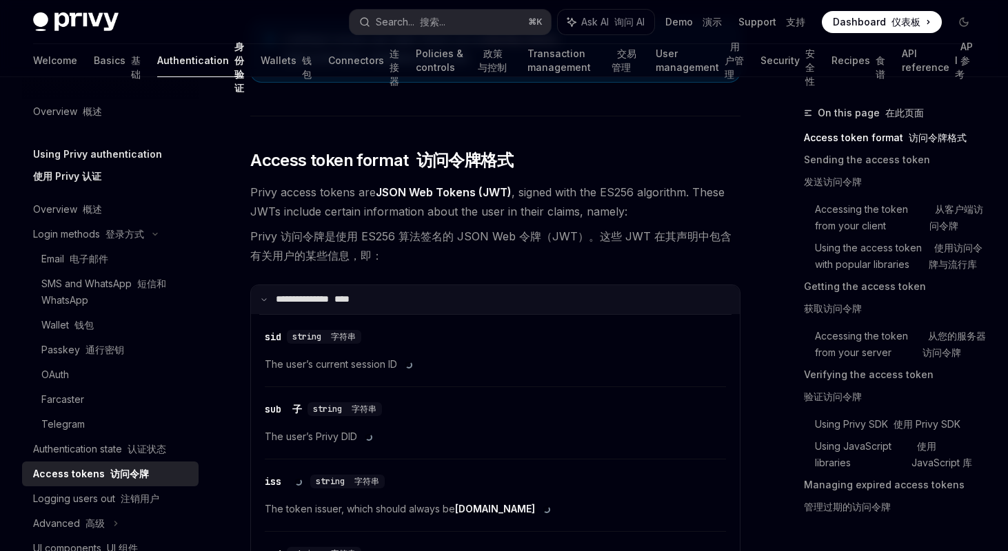
click at [393, 296] on summary "**********" at bounding box center [495, 299] width 489 height 29
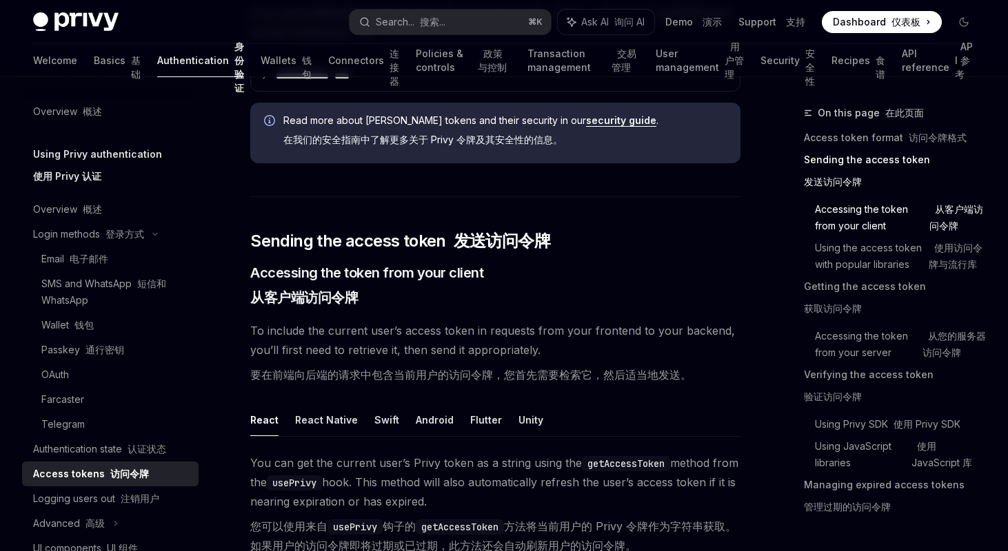
scroll to position [0, 0]
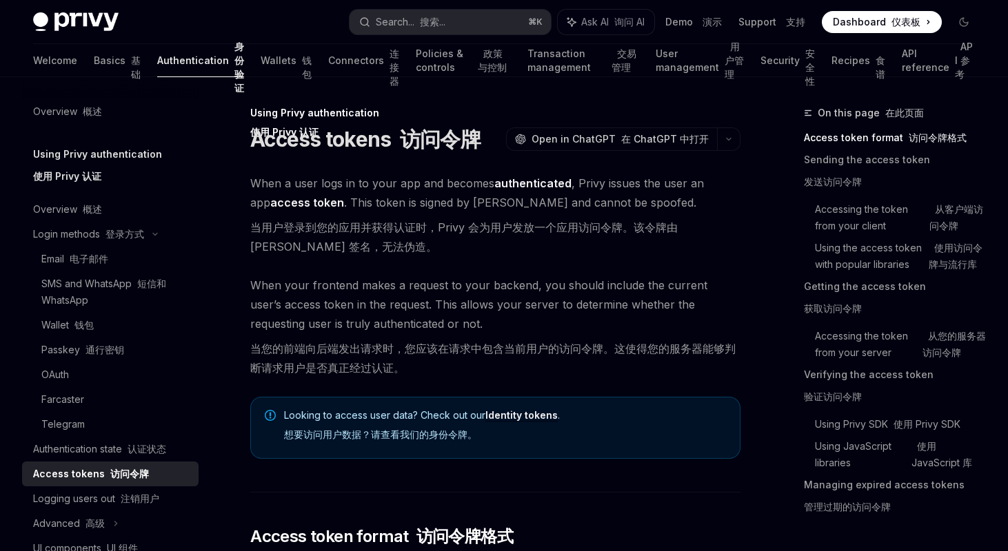
click at [521, 417] on link "Identity tokens" at bounding box center [521, 415] width 72 height 12
click at [639, 142] on font "在 ChatGPT 中打开" at bounding box center [665, 139] width 88 height 12
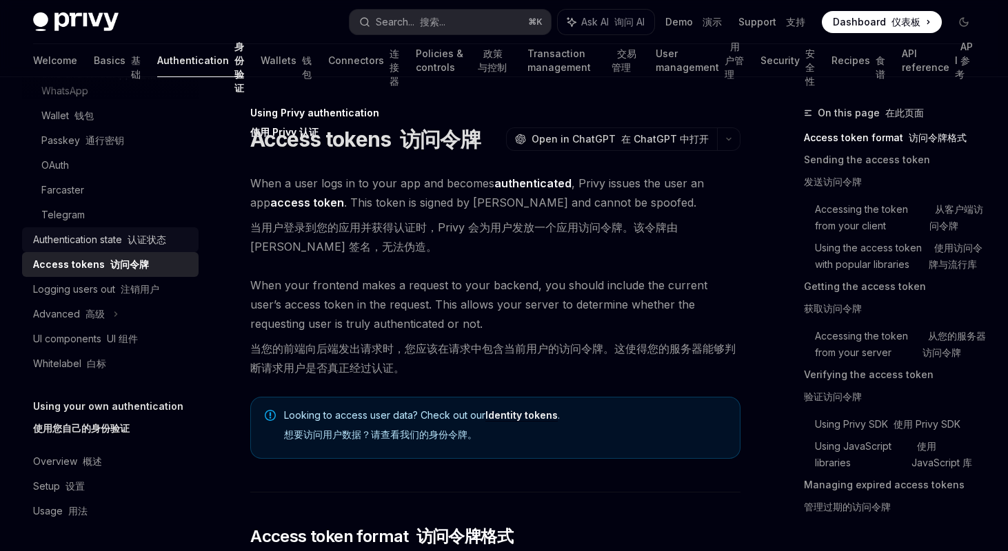
click at [73, 242] on div "Authentication state 认证状态" at bounding box center [99, 240] width 133 height 17
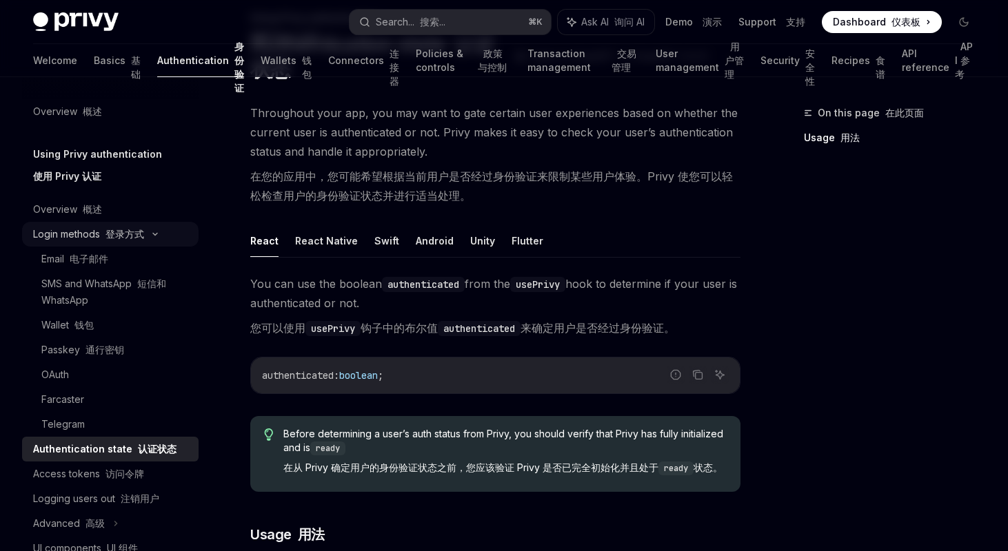
click at [83, 229] on div "Login methods 登录方式" at bounding box center [88, 234] width 111 height 17
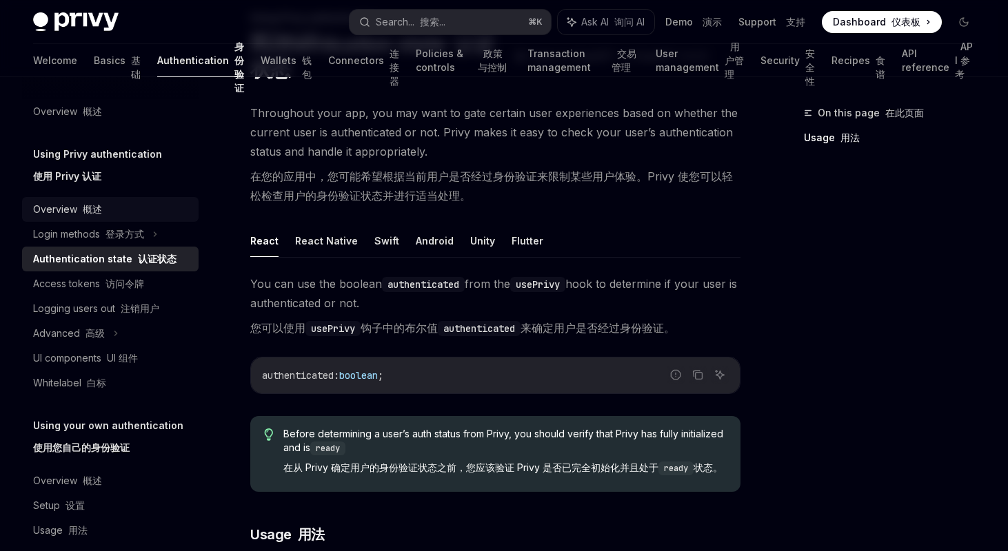
click at [83, 199] on link "Overview 概述" at bounding box center [110, 209] width 176 height 25
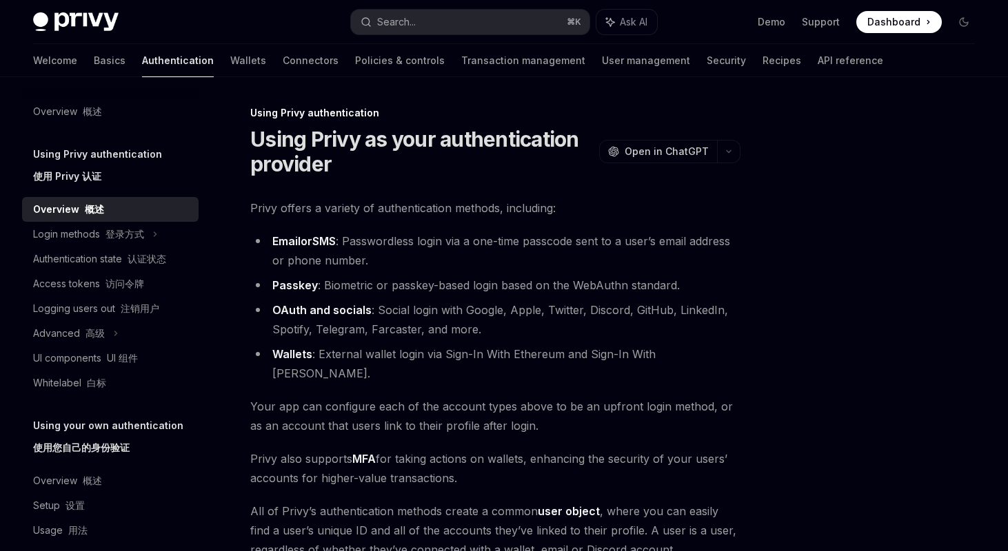
click at [87, 207] on font "概述" at bounding box center [94, 209] width 19 height 12
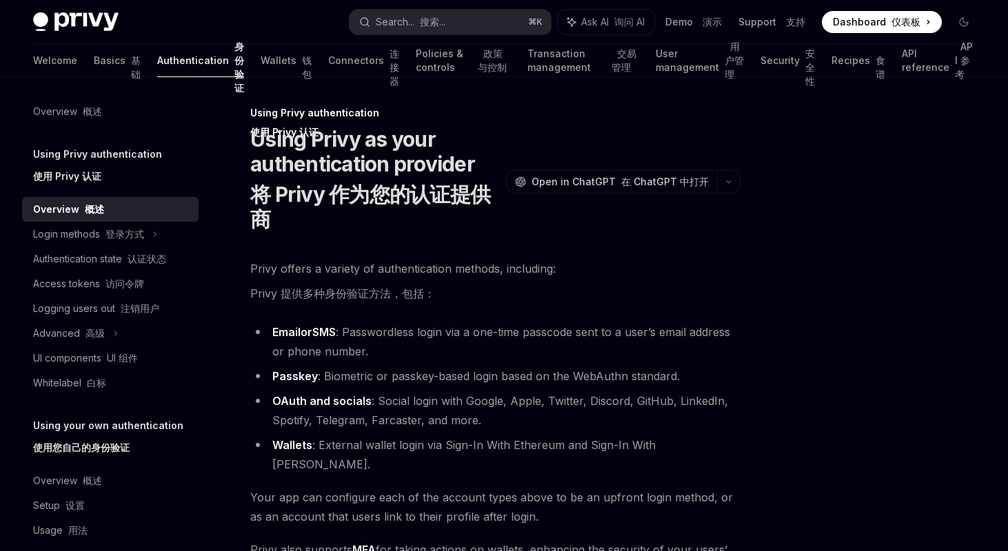
type textarea "*"
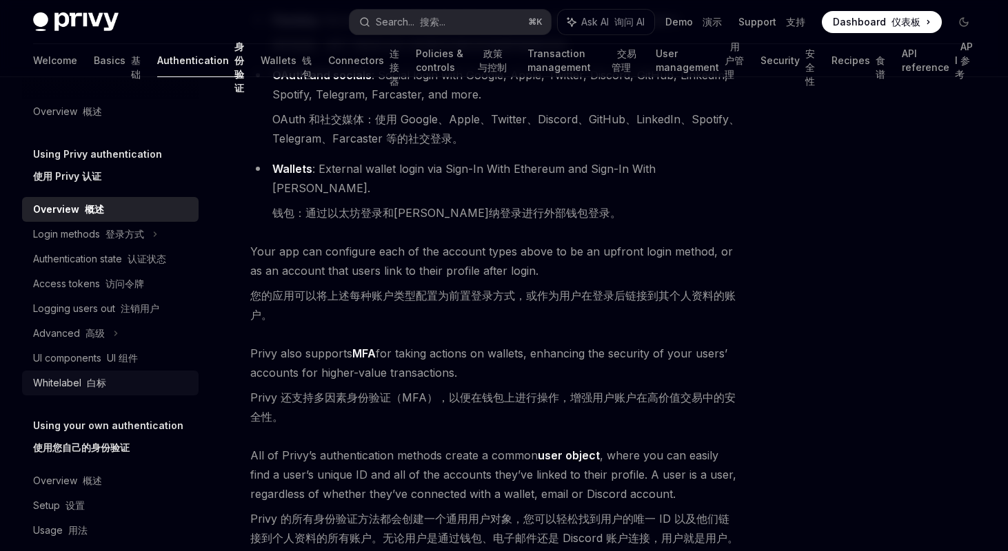
scroll to position [344, 0]
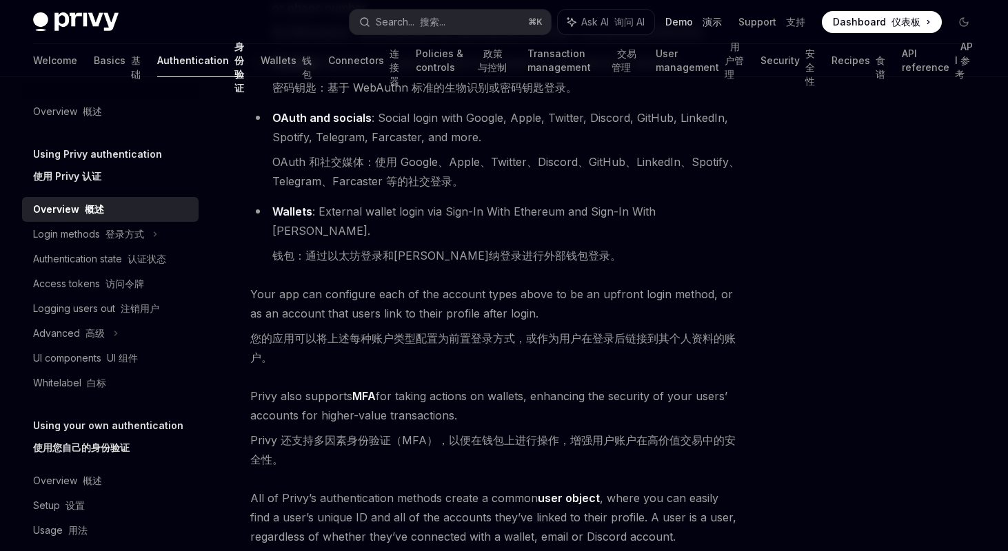
click at [695, 19] on link "Demo 演示" at bounding box center [693, 22] width 57 height 14
click at [903, 59] on link "API reference API 参考" at bounding box center [937, 60] width 73 height 33
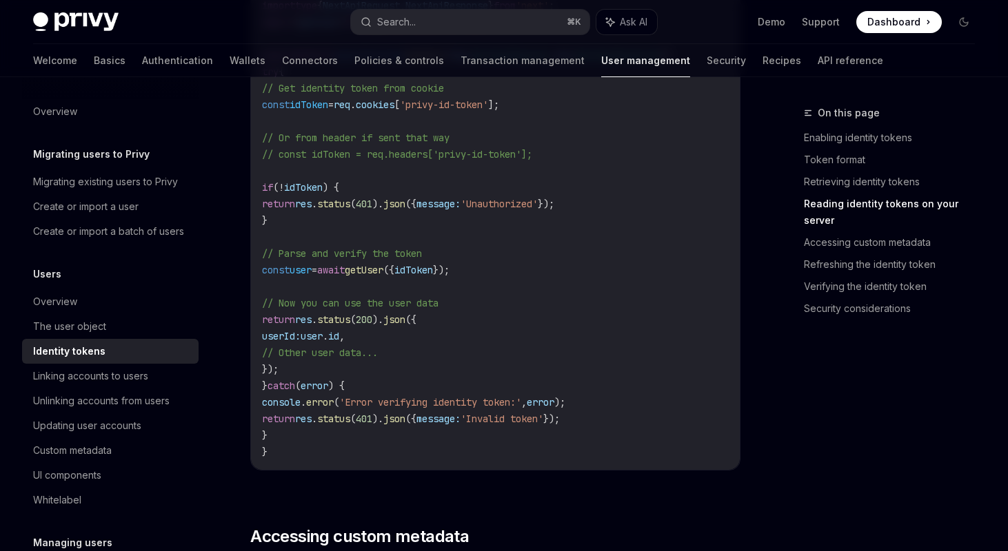
scroll to position [2301, 0]
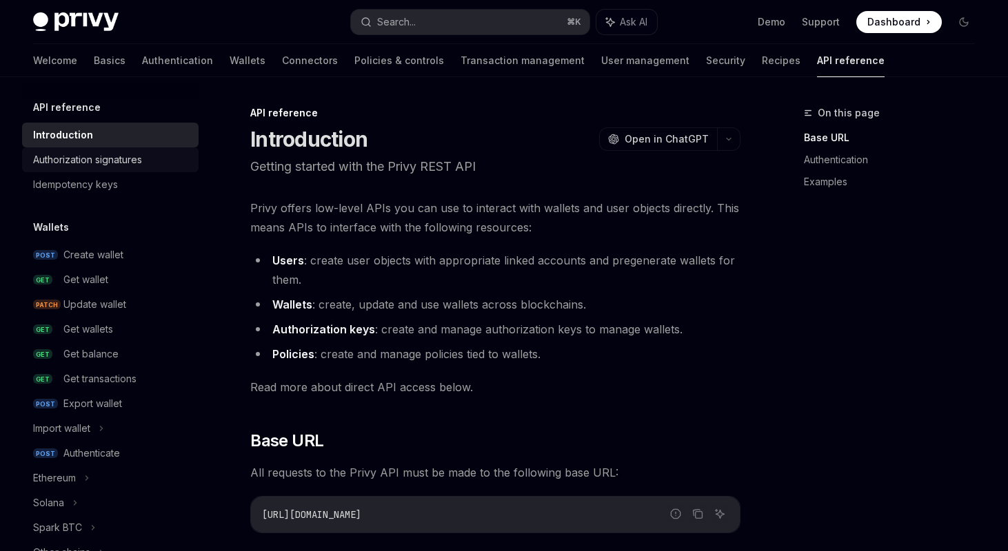
click at [139, 151] on link "Authorization signatures" at bounding box center [110, 159] width 176 height 25
type textarea "*"
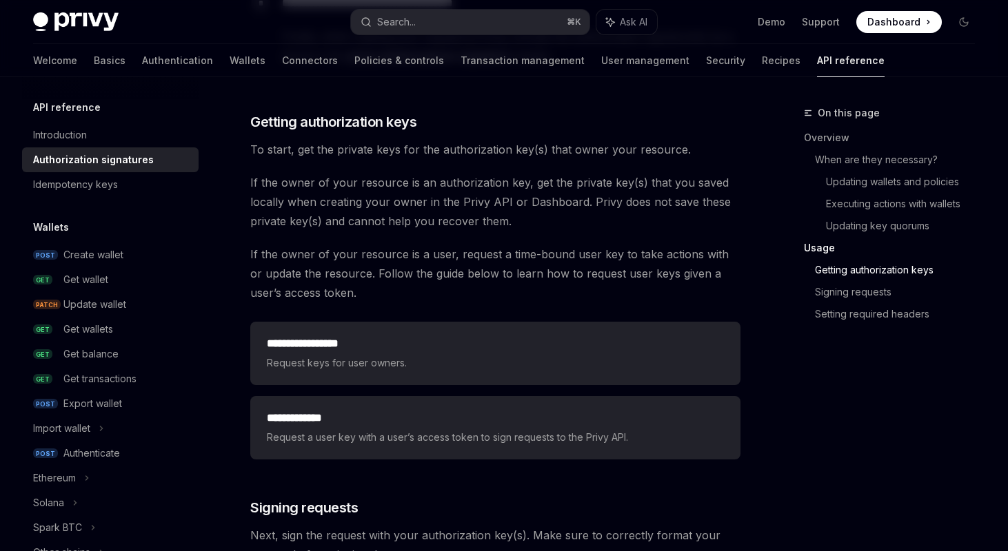
scroll to position [1856, 0]
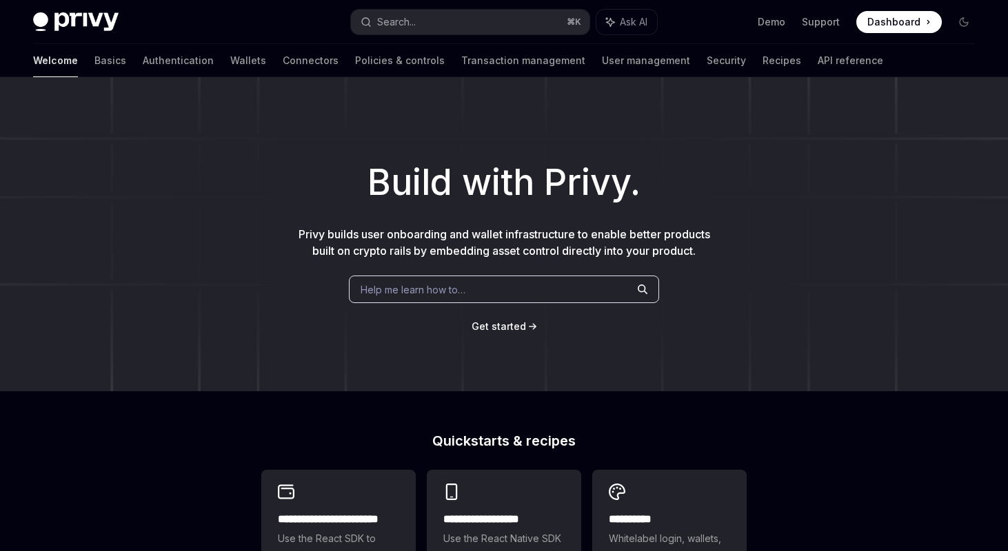
click at [704, 203] on h1 "Build with Privy." at bounding box center [504, 183] width 964 height 54
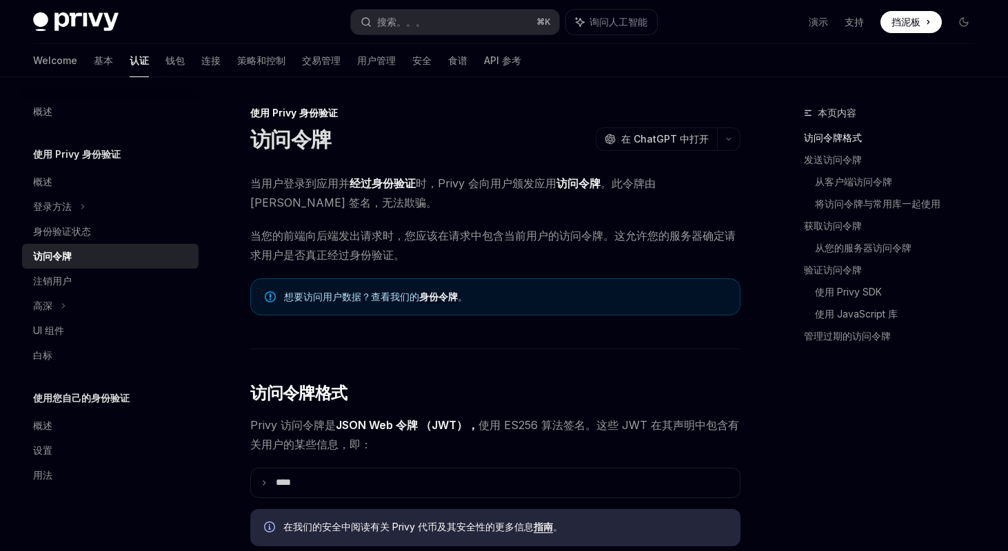
click at [398, 300] on span "想要访问用户数据？查看我们的 身份令牌 。" at bounding box center [505, 297] width 442 height 14
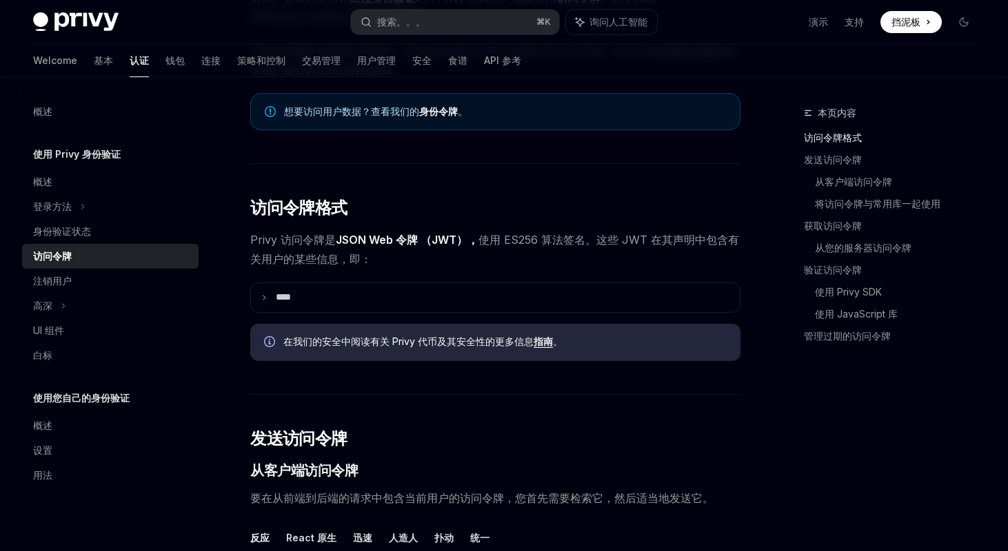
scroll to position [269, 0]
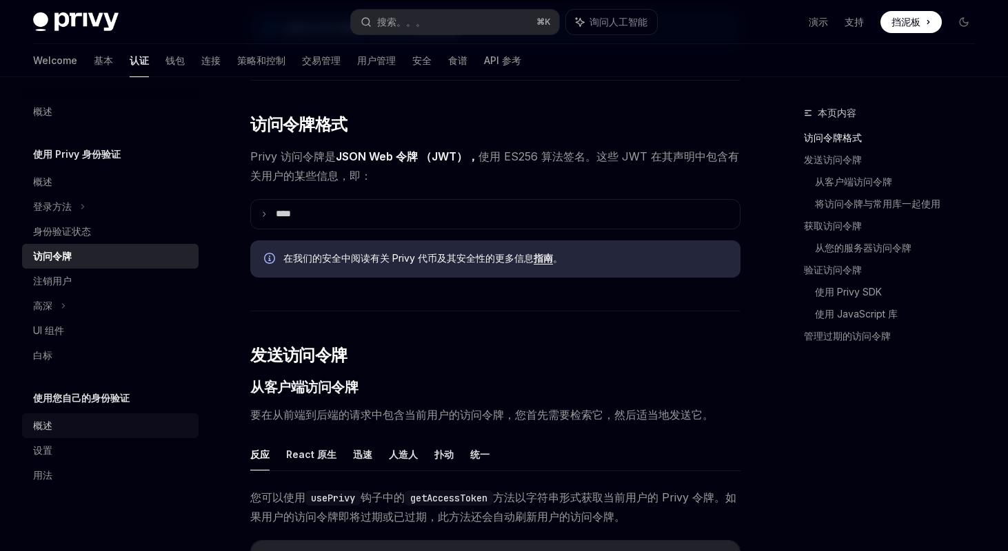
click at [63, 427] on div "概述" at bounding box center [111, 426] width 157 height 17
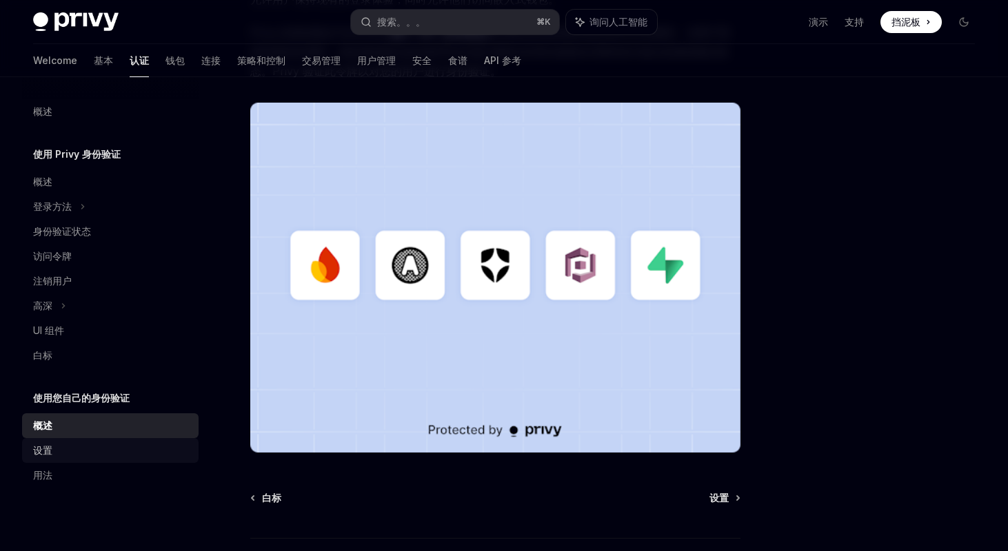
scroll to position [361, 0]
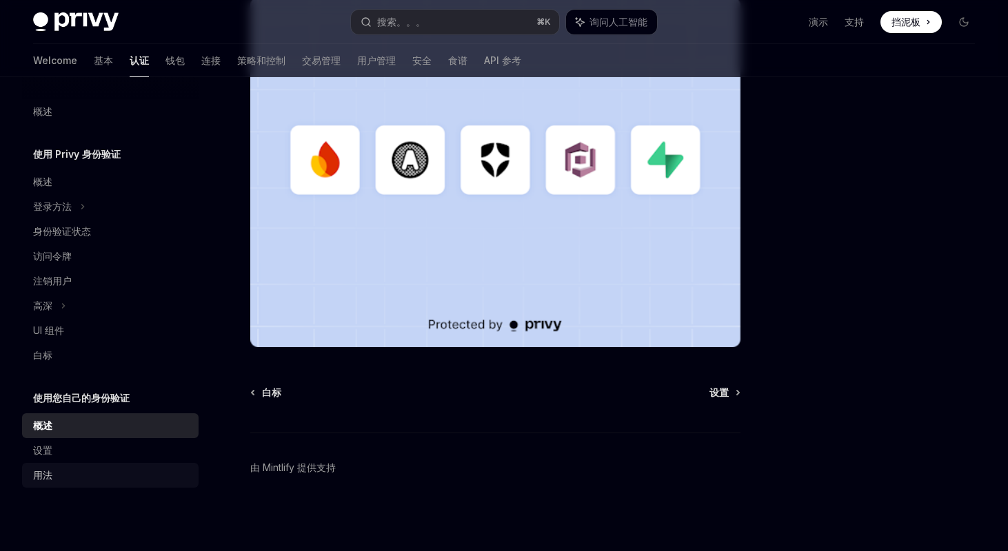
click at [82, 468] on div "用法" at bounding box center [111, 475] width 157 height 17
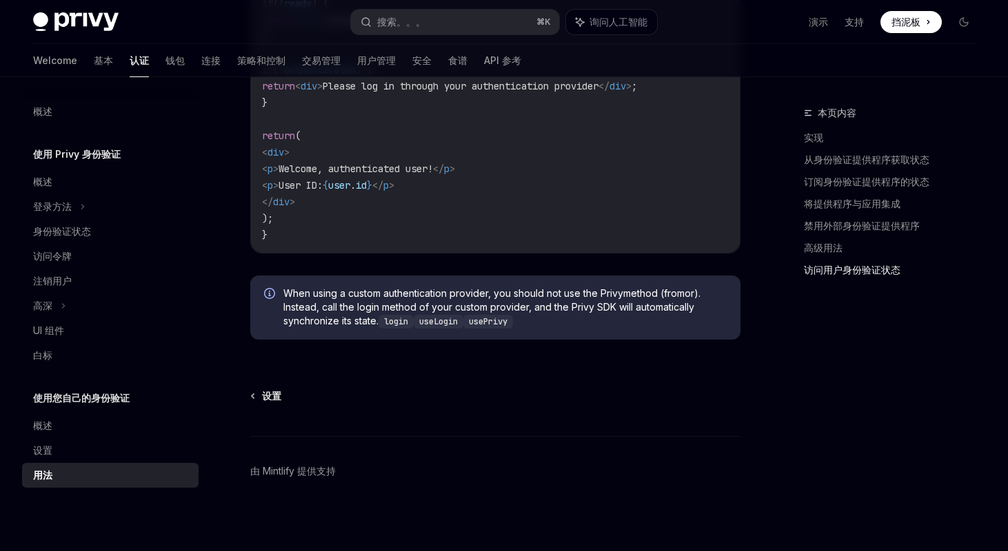
scroll to position [2822, 0]
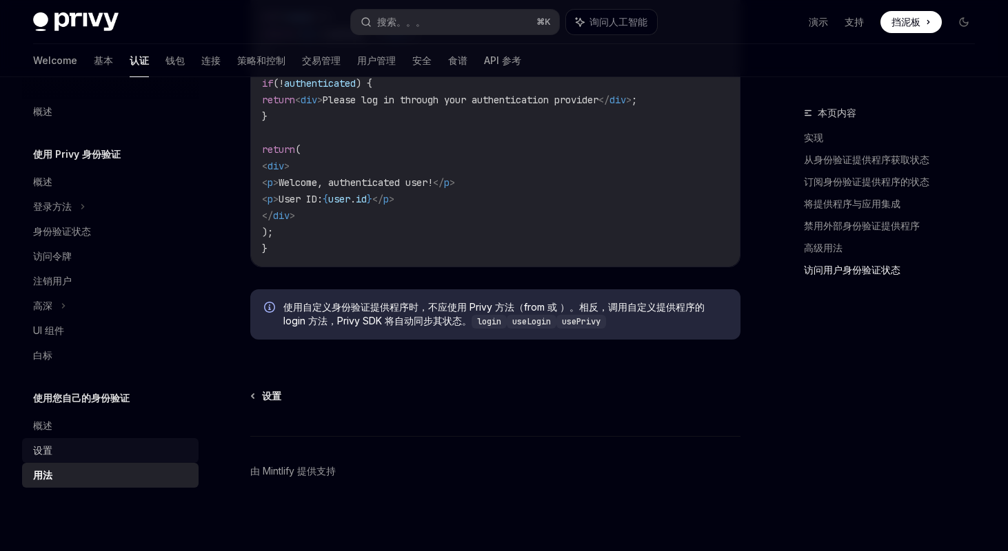
click at [79, 454] on div "设置" at bounding box center [111, 450] width 157 height 17
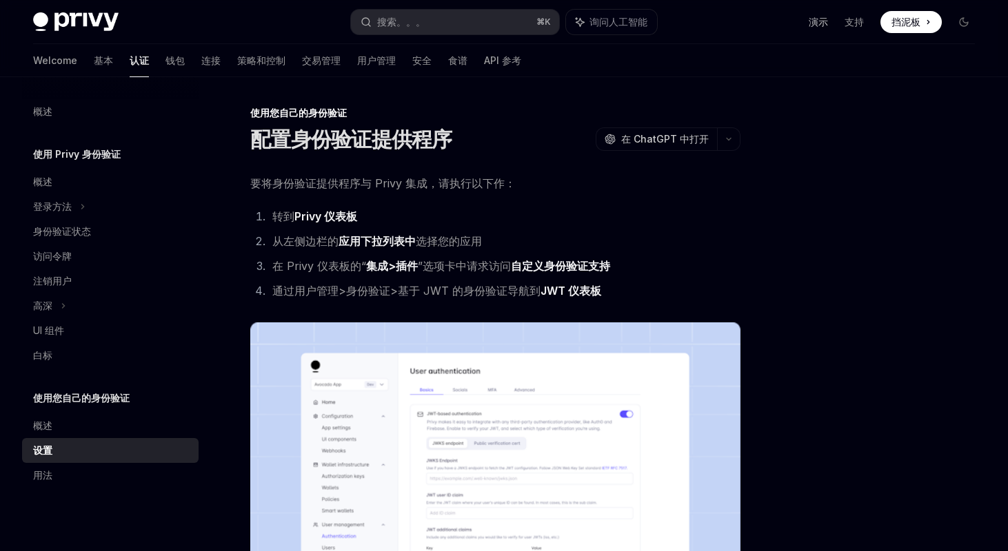
click at [822, 19] on link "演示" at bounding box center [817, 22] width 19 height 14
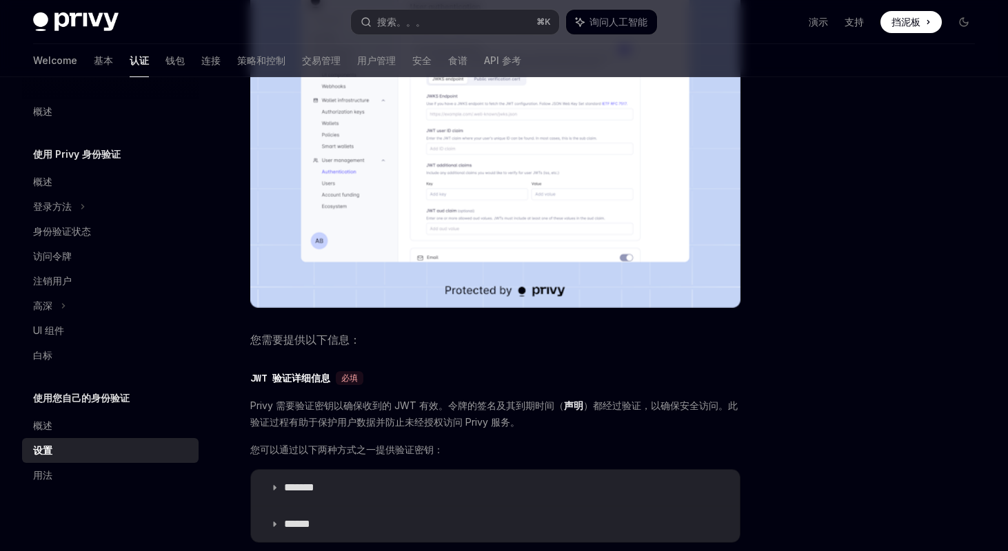
scroll to position [518, 0]
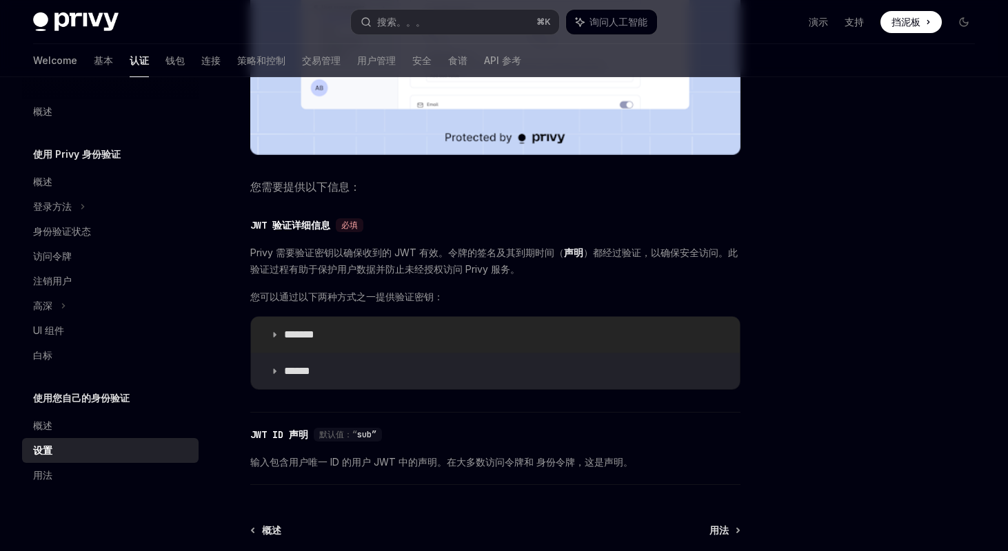
click at [327, 347] on summary "*******" at bounding box center [495, 335] width 489 height 36
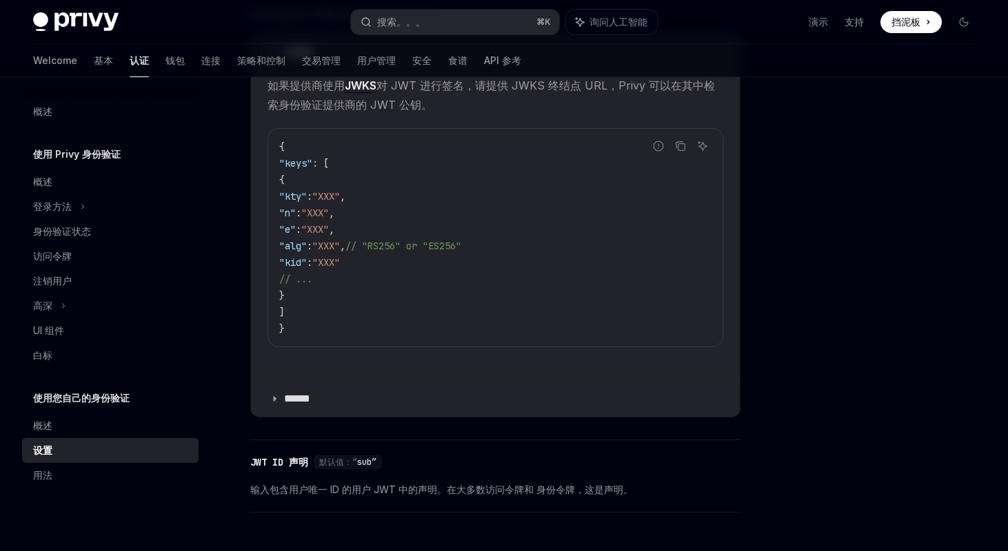
scroll to position [829, 0]
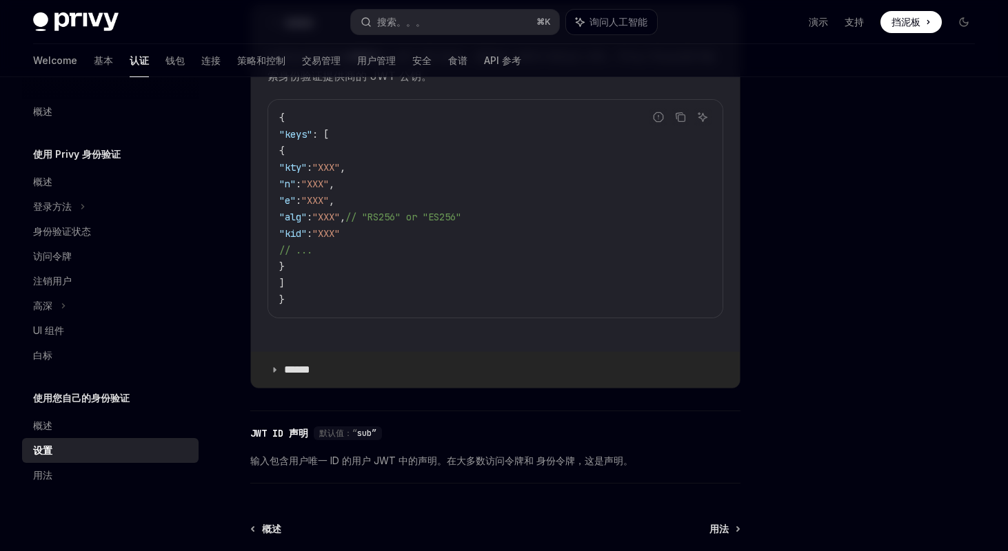
click at [318, 369] on p "******" at bounding box center [318, 370] width 68 height 14
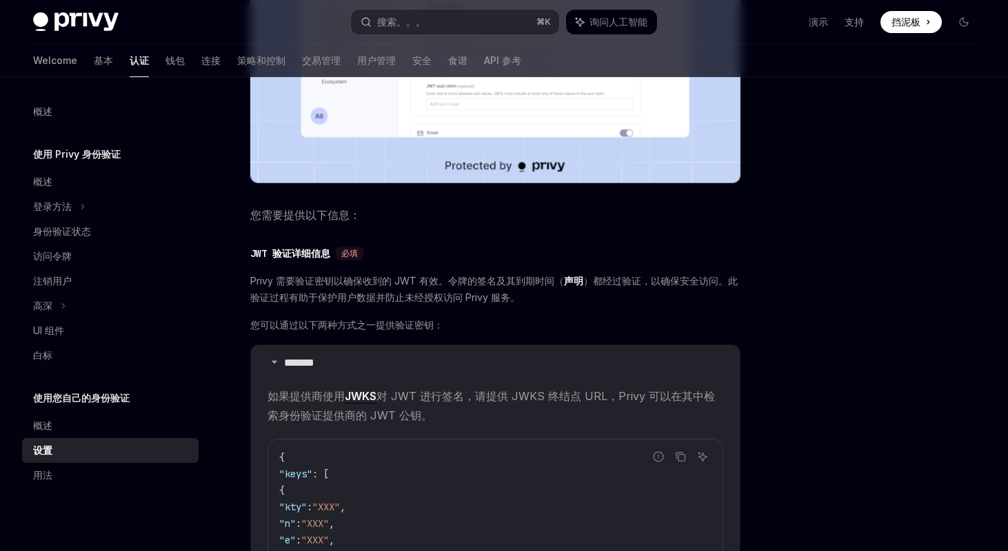
scroll to position [639, 0]
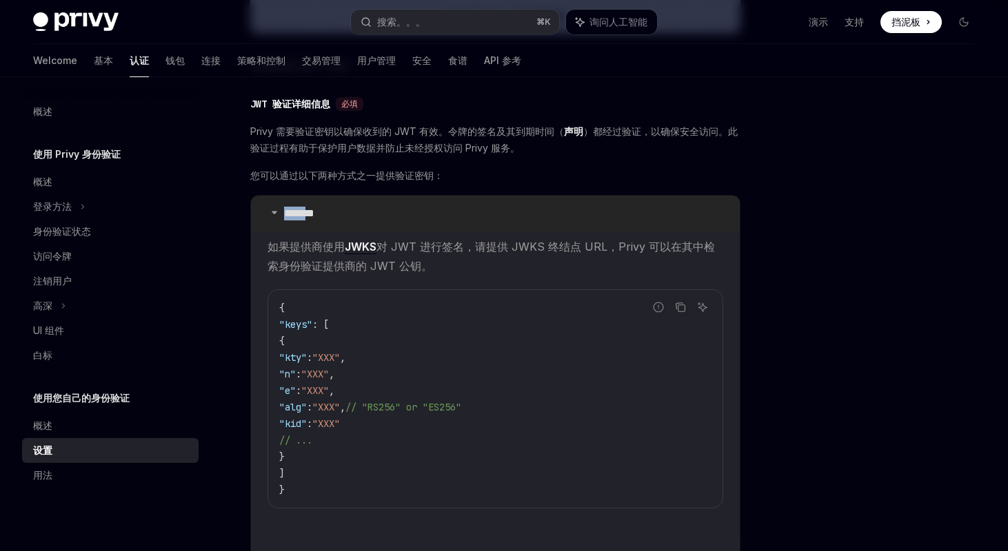
drag, startPoint x: 287, startPoint y: 212, endPoint x: 318, endPoint y: 212, distance: 31.0
click at [318, 212] on p "*******" at bounding box center [312, 214] width 57 height 14
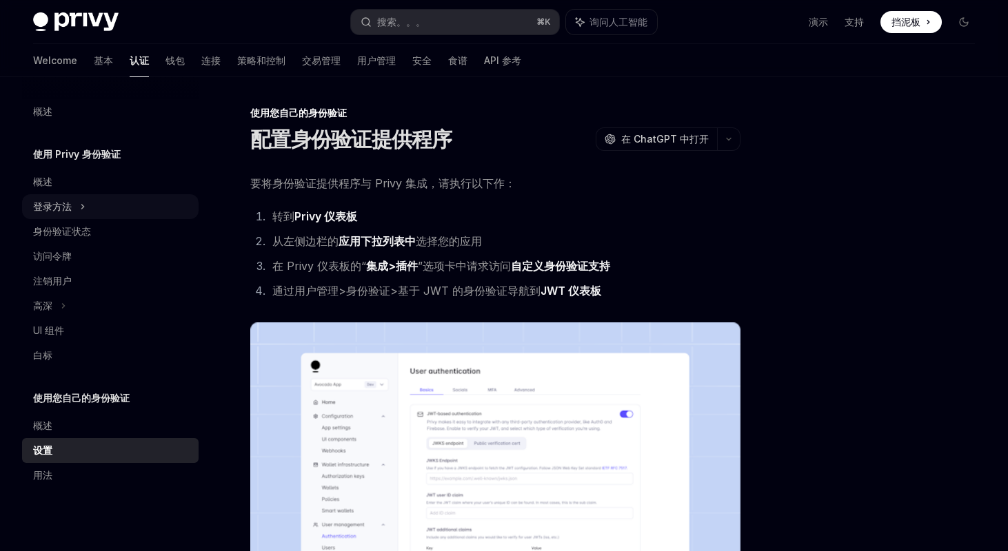
click at [79, 212] on div "登录方法" at bounding box center [110, 206] width 176 height 25
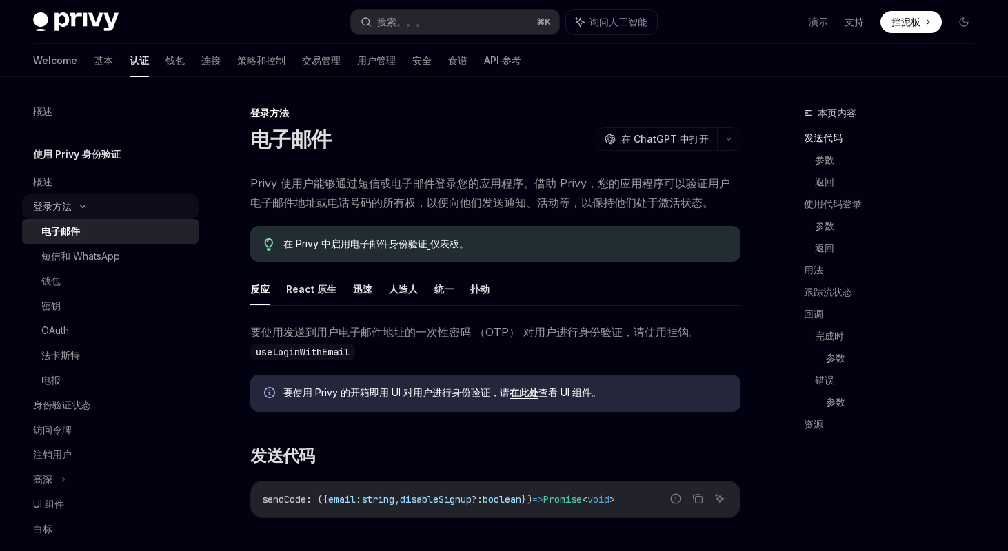
click at [52, 208] on div "登录方法" at bounding box center [52, 206] width 39 height 17
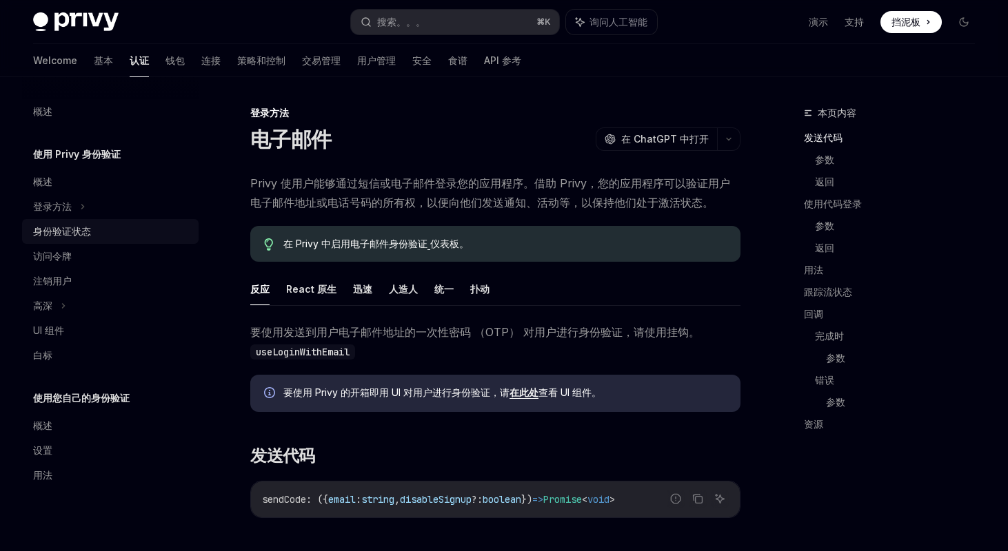
click at [50, 234] on div "身份验证状态" at bounding box center [62, 231] width 58 height 17
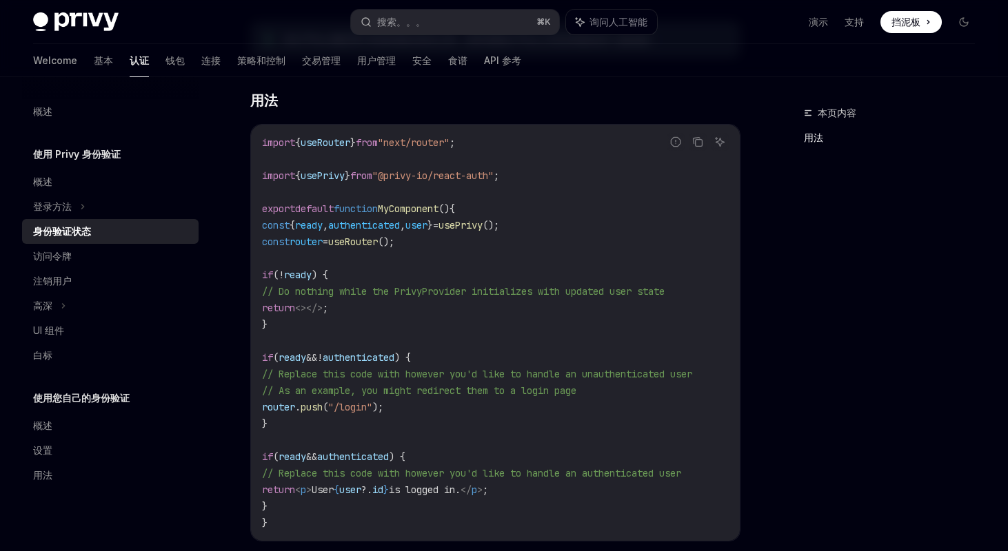
scroll to position [569, 0]
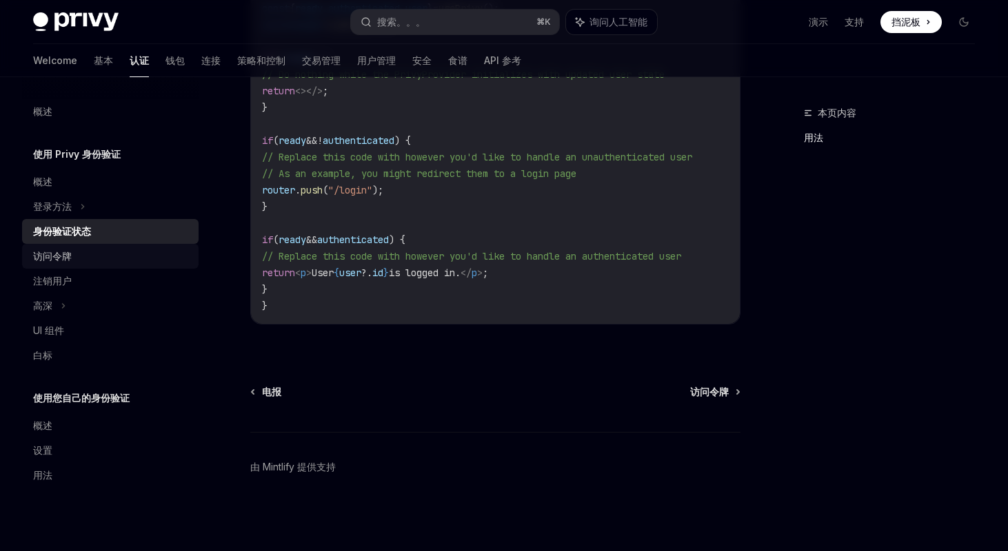
click at [125, 249] on div "访问令牌" at bounding box center [111, 256] width 157 height 17
click at [70, 260] on div "访问令牌" at bounding box center [52, 256] width 39 height 17
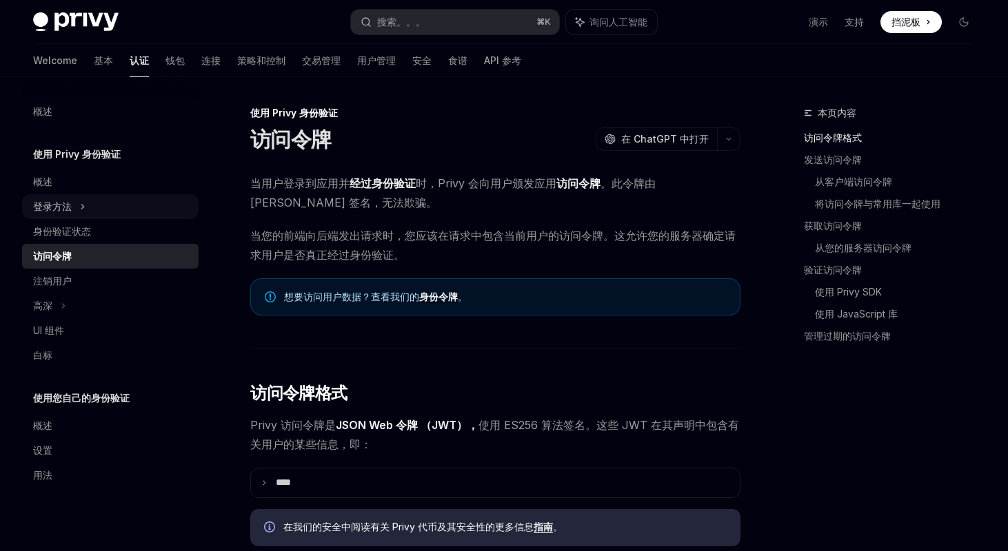
click at [72, 200] on div "登录方法" at bounding box center [110, 206] width 176 height 25
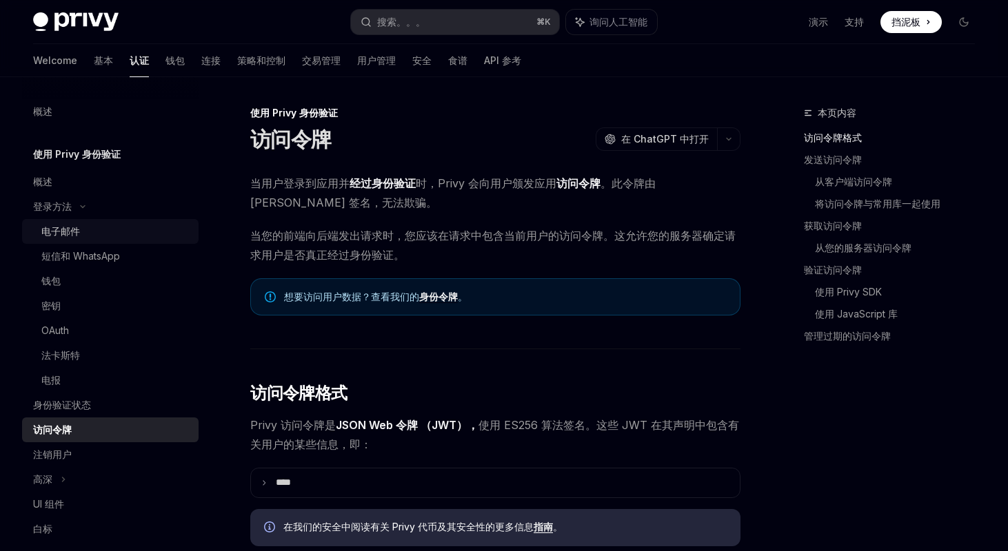
click at [73, 232] on div "电子邮件" at bounding box center [60, 231] width 39 height 17
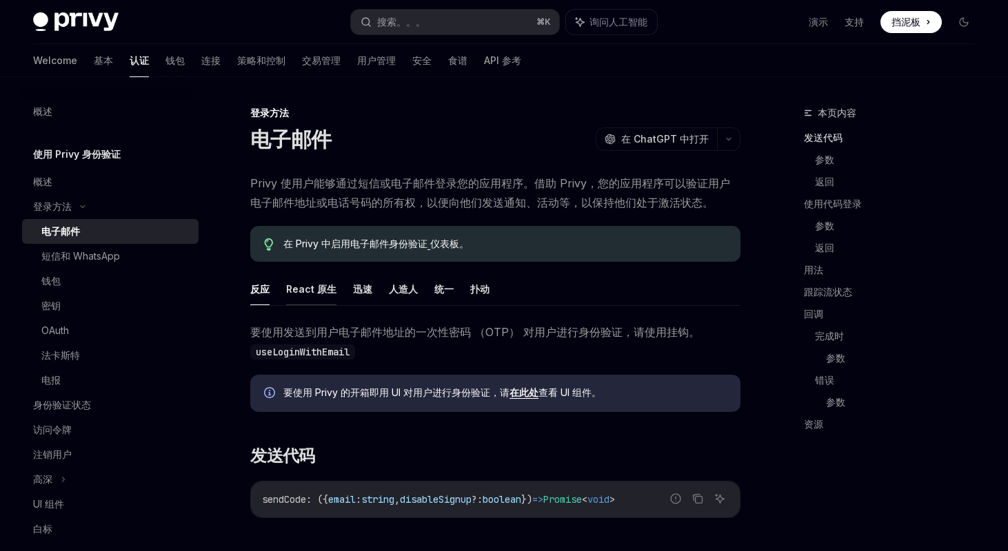
type textarea "*"
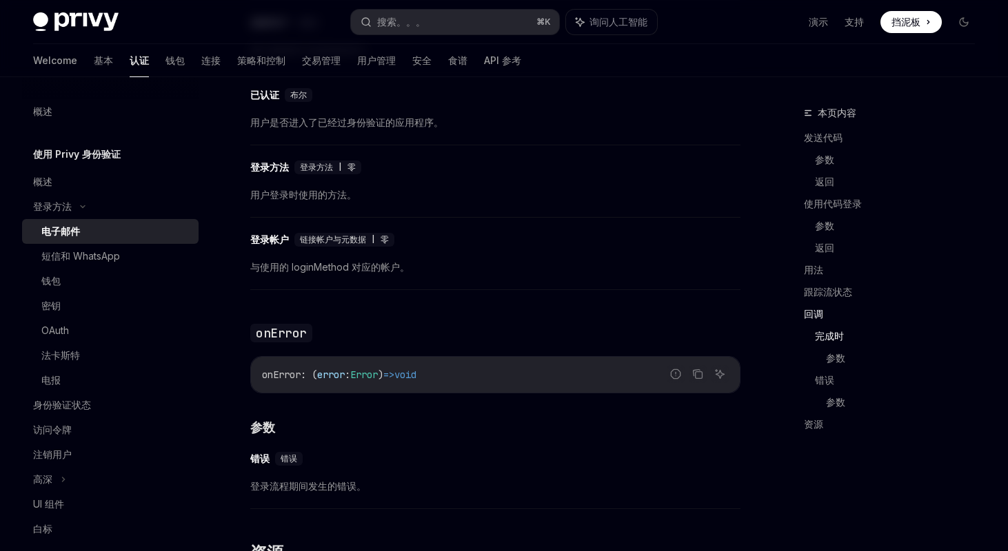
scroll to position [2129, 0]
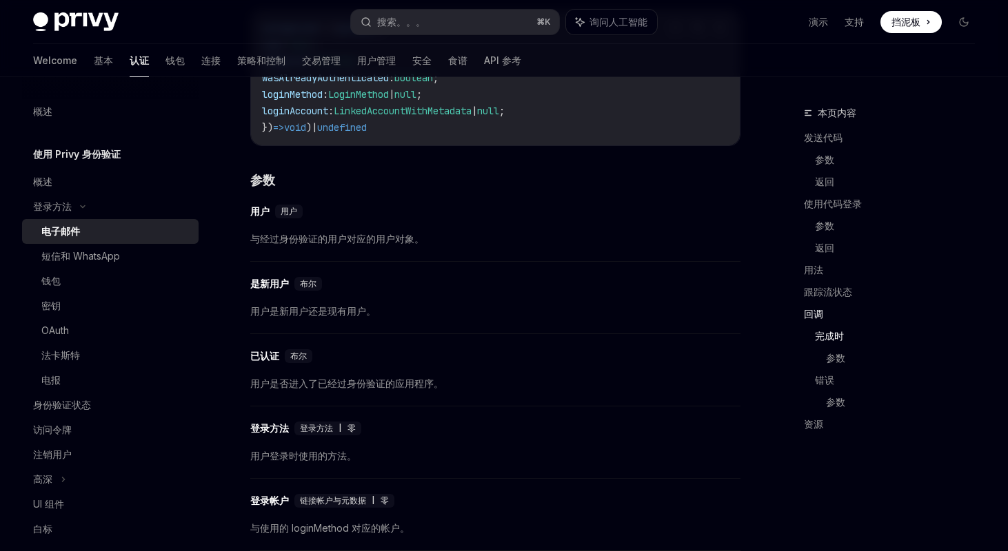
click at [917, 21] on span "挡泥板" at bounding box center [905, 22] width 29 height 14
click at [821, 15] on link "演示" at bounding box center [817, 22] width 19 height 14
click at [850, 22] on link "支持" at bounding box center [853, 22] width 19 height 14
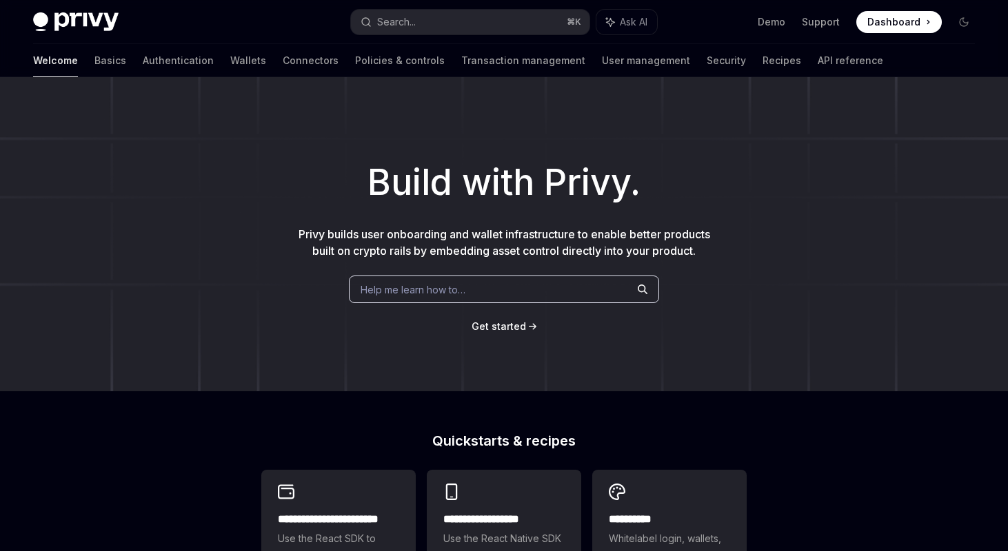
click at [489, 201] on h1 "Build with Privy." at bounding box center [504, 183] width 964 height 54
click at [283, 57] on link "Connectors" at bounding box center [311, 60] width 56 height 33
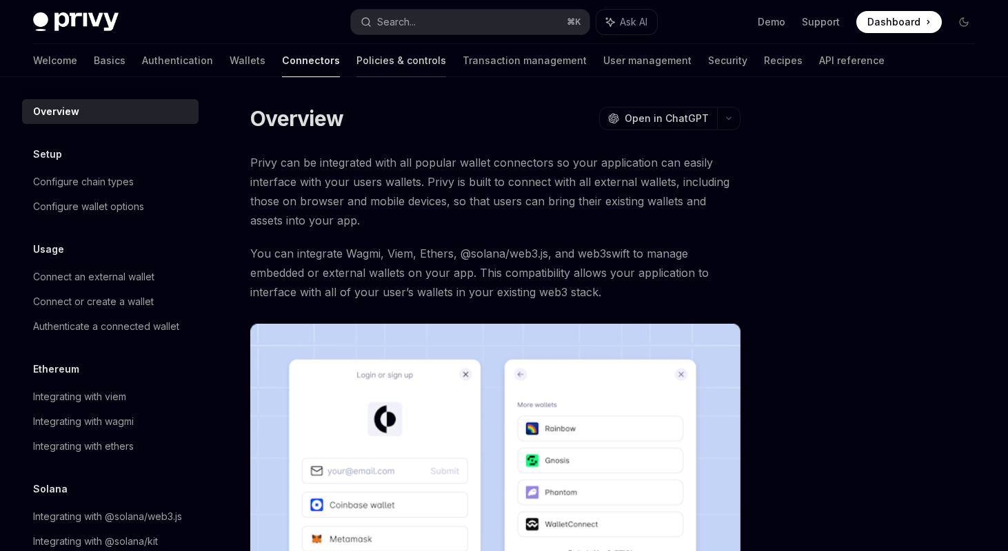
click at [356, 63] on link "Policies & controls" at bounding box center [401, 60] width 90 height 33
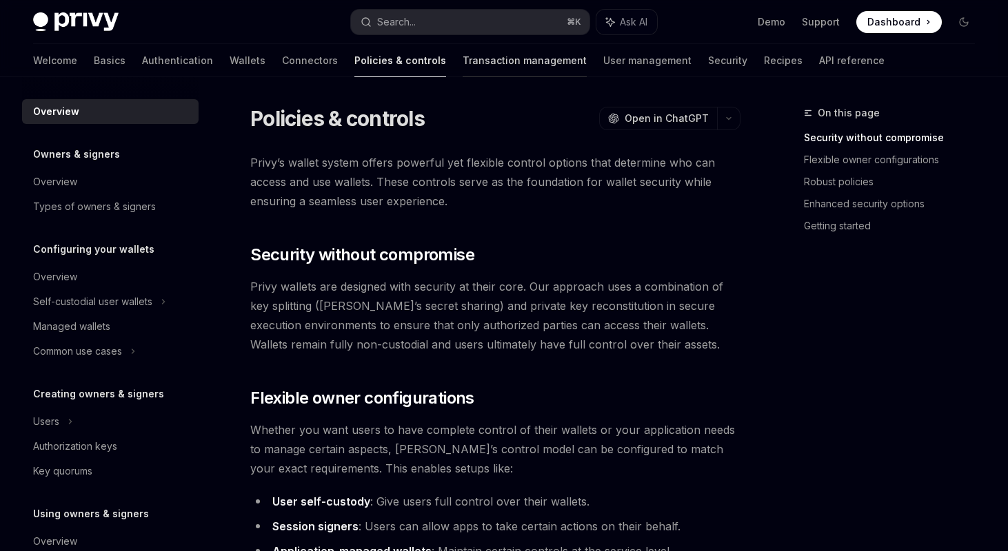
click at [462, 68] on link "Transaction management" at bounding box center [524, 60] width 124 height 33
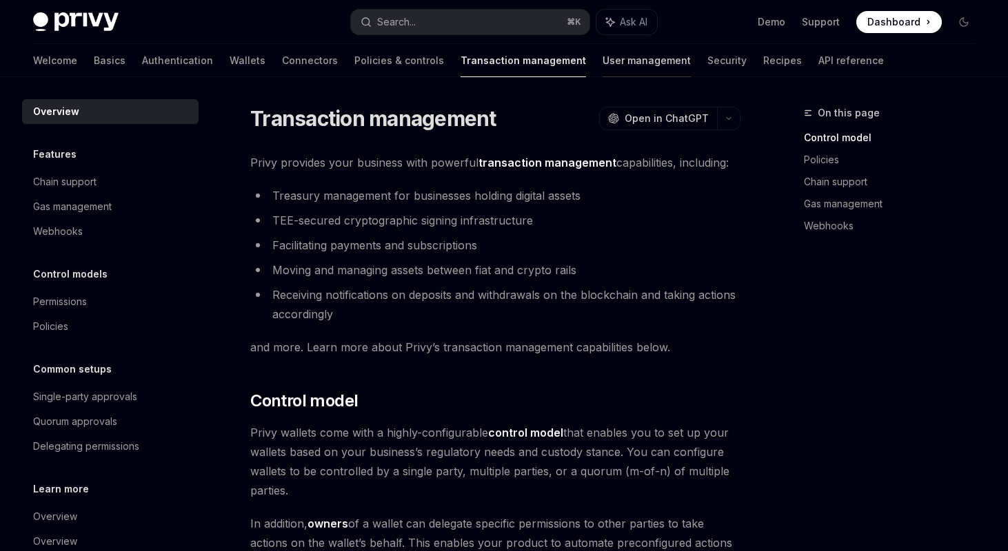
click at [602, 68] on link "User management" at bounding box center [646, 60] width 88 height 33
type textarea "*"
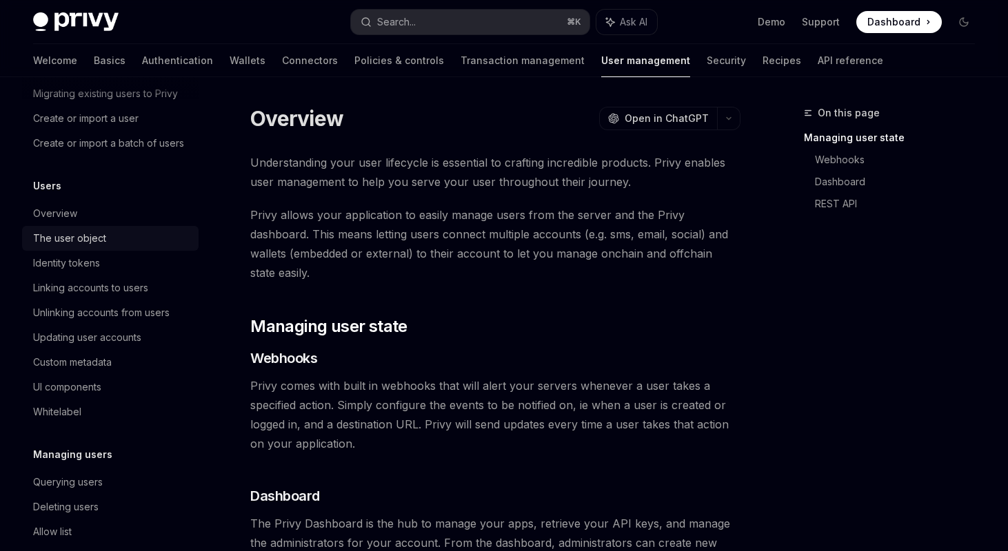
scroll to position [229, 0]
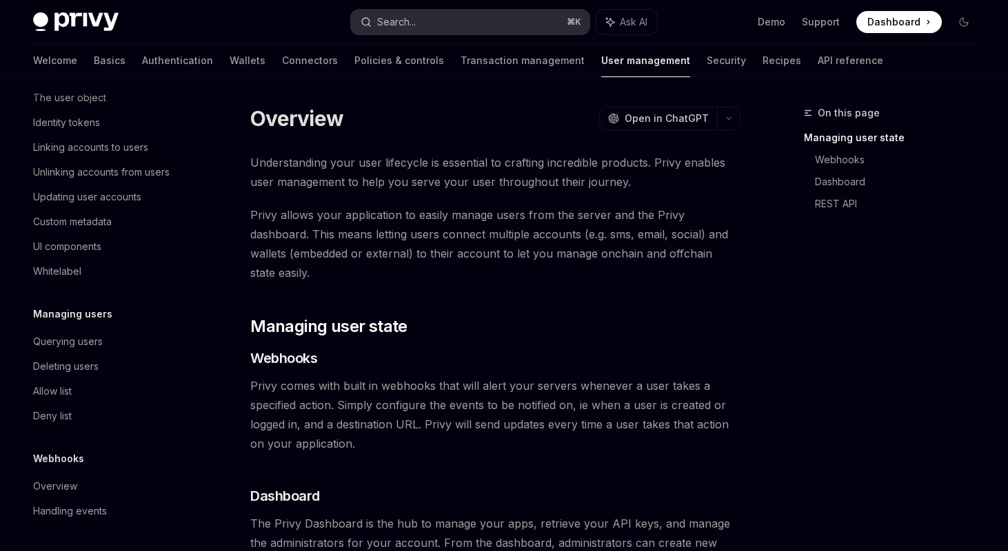
click at [433, 27] on button "Search... ⌘ K" at bounding box center [470, 22] width 239 height 25
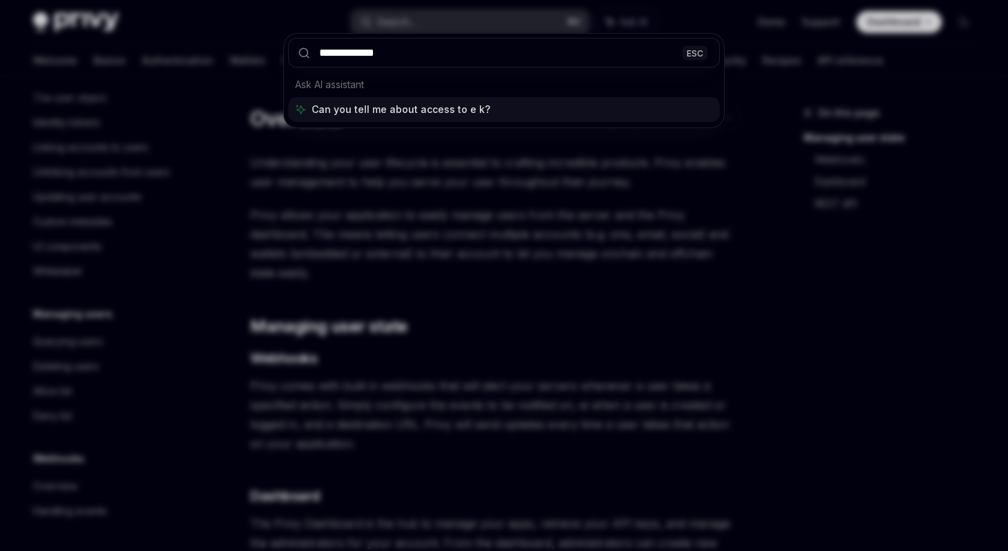
type input "**********"
type textarea "*"
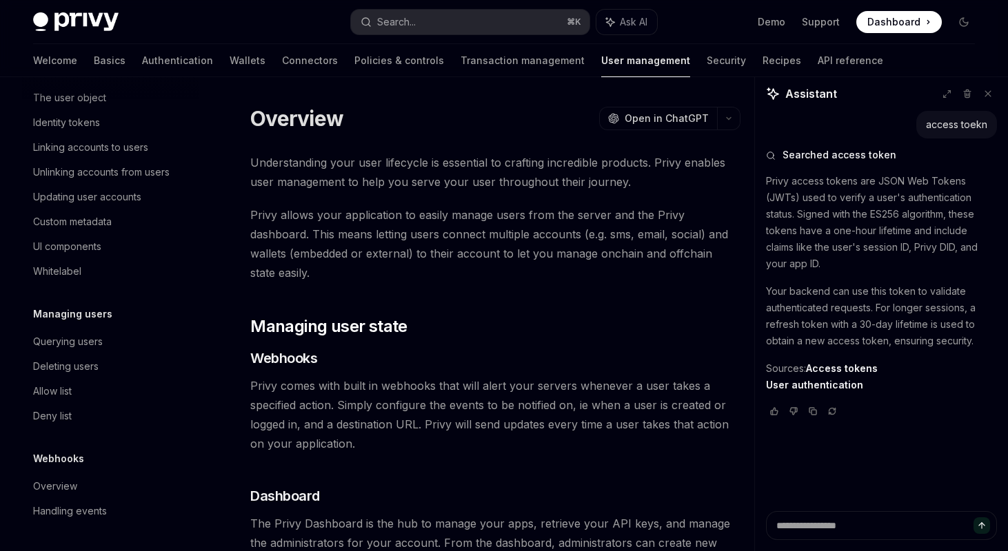
click at [889, 16] on span "Dashboard" at bounding box center [893, 22] width 53 height 14
click at [142, 63] on link "Authentication" at bounding box center [177, 60] width 71 height 33
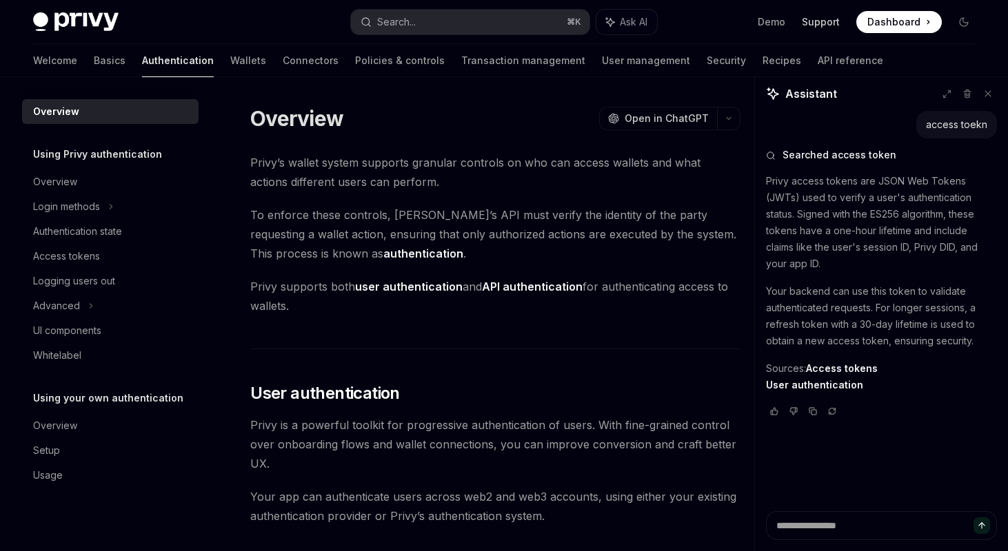
click at [815, 22] on link "Support" at bounding box center [821, 22] width 38 height 14
click at [69, 210] on div "Login methods" at bounding box center [66, 206] width 67 height 17
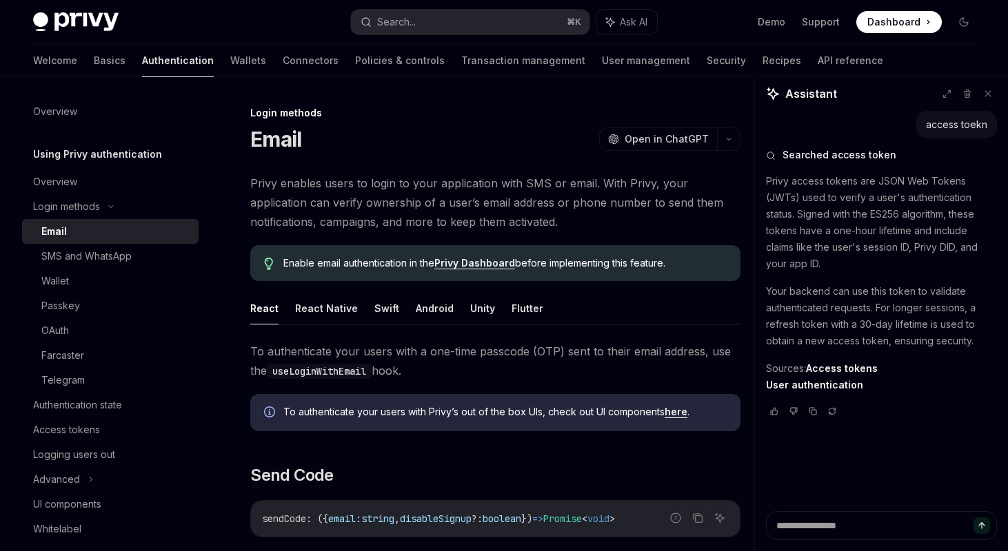
click at [72, 230] on div "Email" at bounding box center [115, 231] width 149 height 17
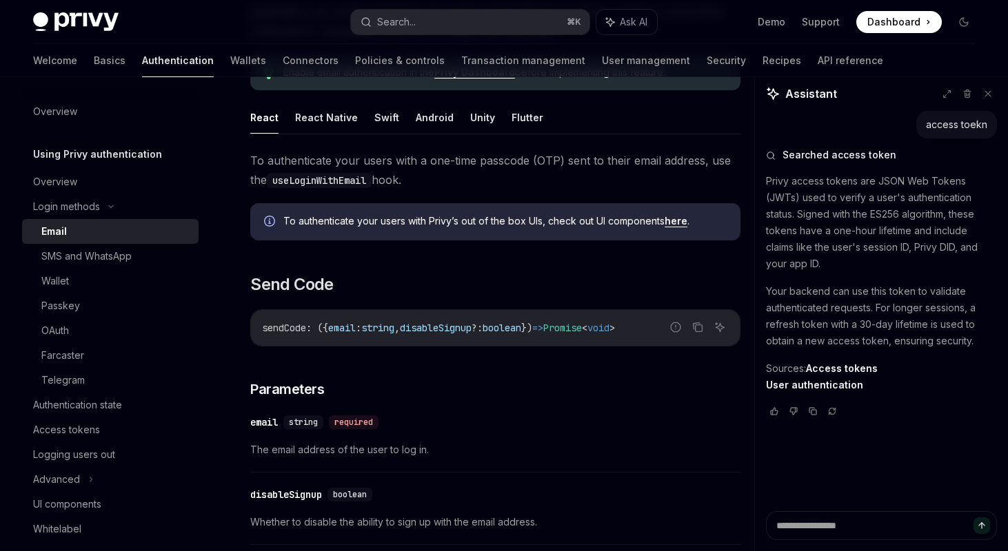
scroll to position [158, 0]
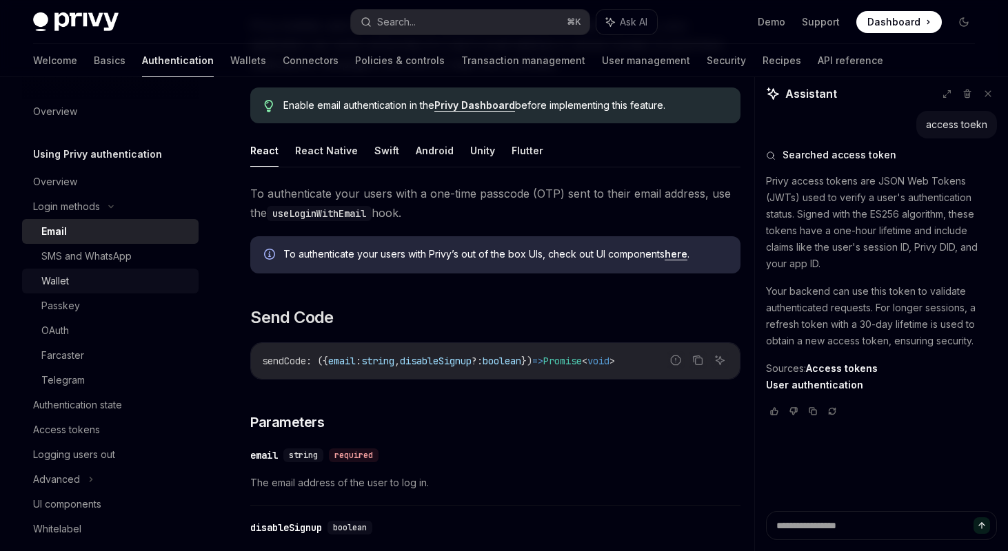
click at [108, 285] on div "Wallet" at bounding box center [115, 281] width 149 height 17
type textarea "*"
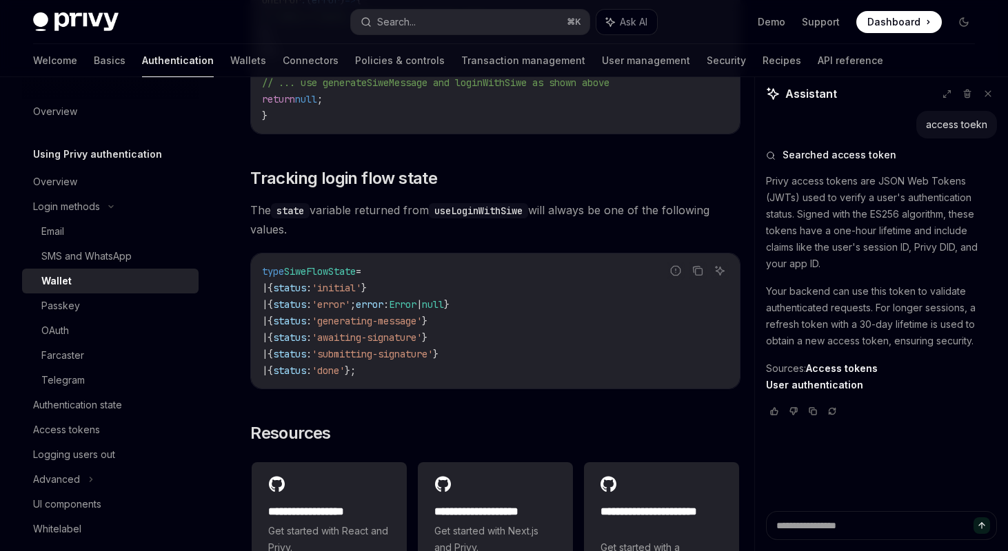
scroll to position [3499, 0]
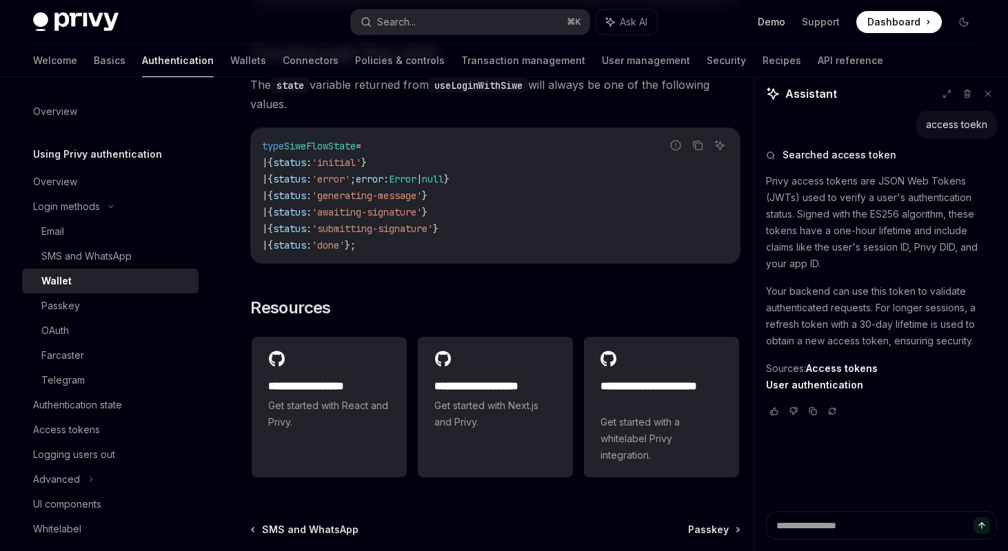
click at [785, 21] on link "Demo" at bounding box center [771, 22] width 28 height 14
click at [806, 375] on link "Access tokens" at bounding box center [842, 369] width 72 height 12
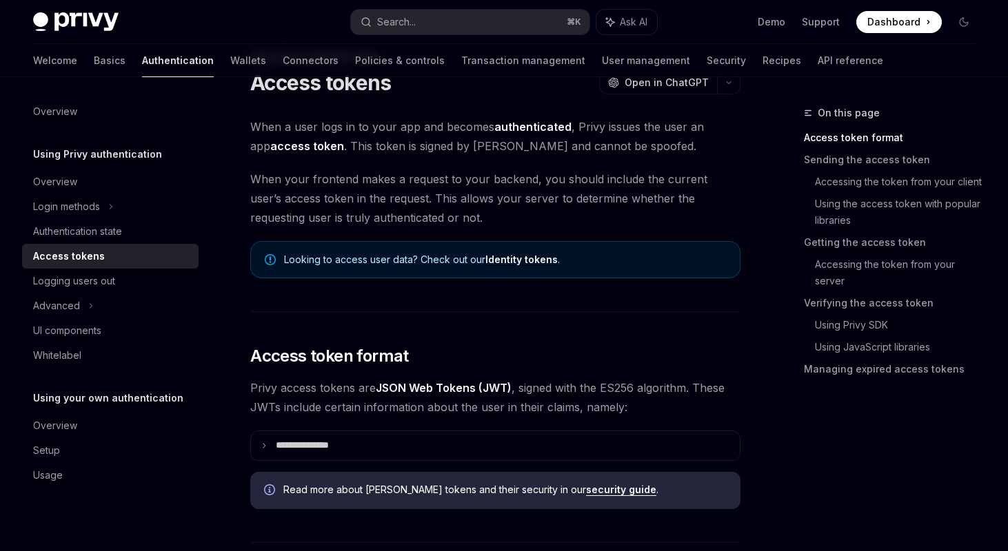
scroll to position [186, 0]
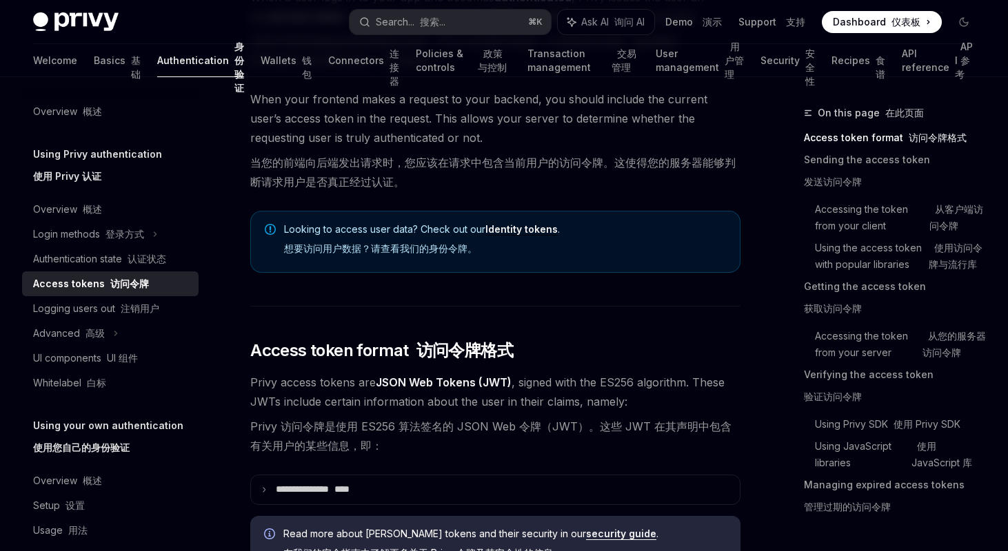
click at [537, 229] on link "Identity tokens" at bounding box center [521, 229] width 72 height 12
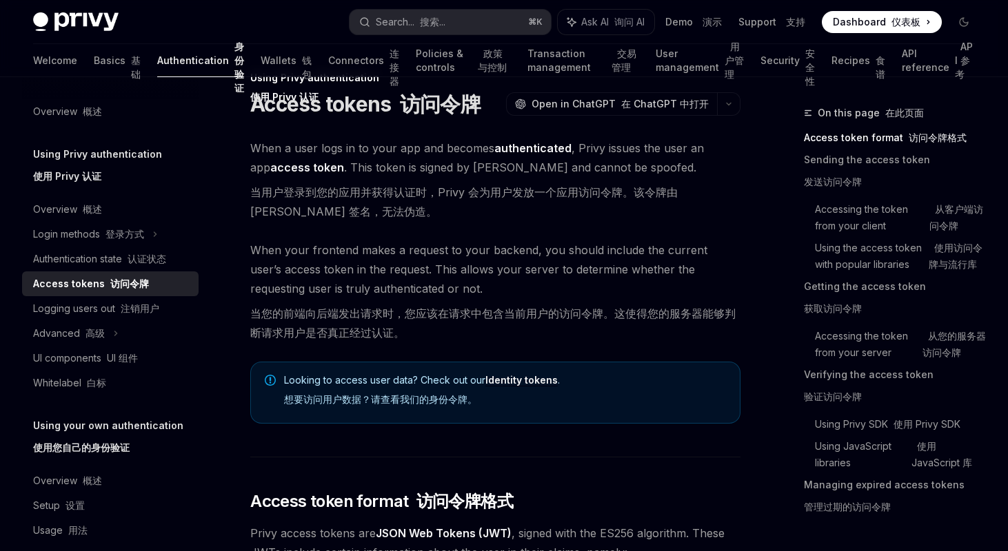
scroll to position [0, 0]
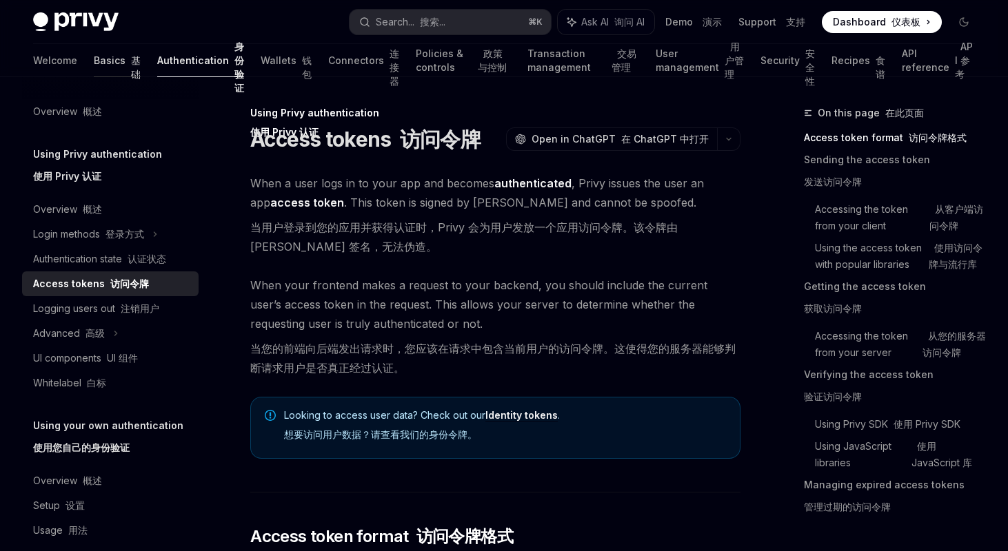
click at [94, 65] on link "Basics 基础" at bounding box center [117, 60] width 47 height 33
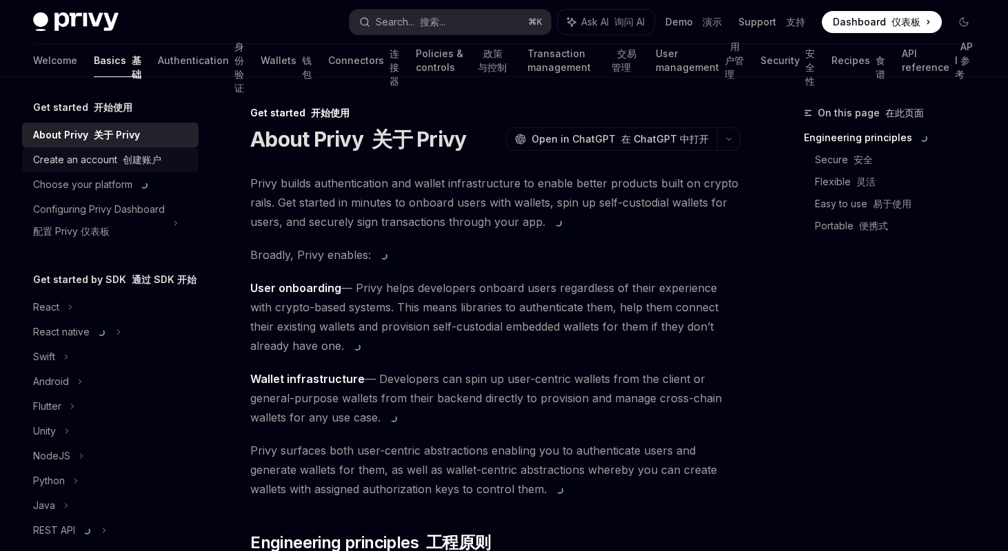
click at [123, 163] on font "创建账户" at bounding box center [142, 160] width 39 height 12
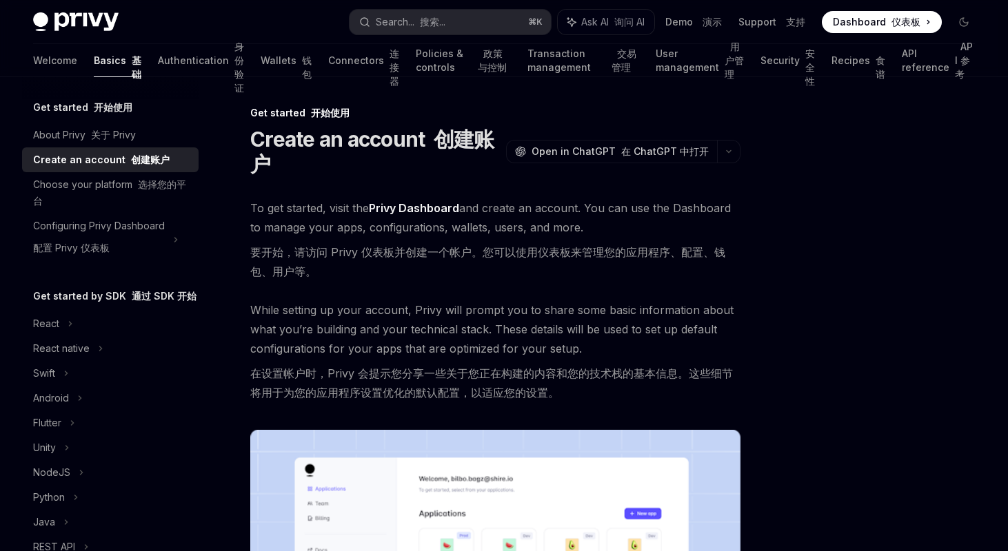
click at [403, 207] on link "Privy Dashboard" at bounding box center [414, 208] width 90 height 14
click at [112, 185] on div "Choose your platform 选择您的平台" at bounding box center [111, 192] width 157 height 33
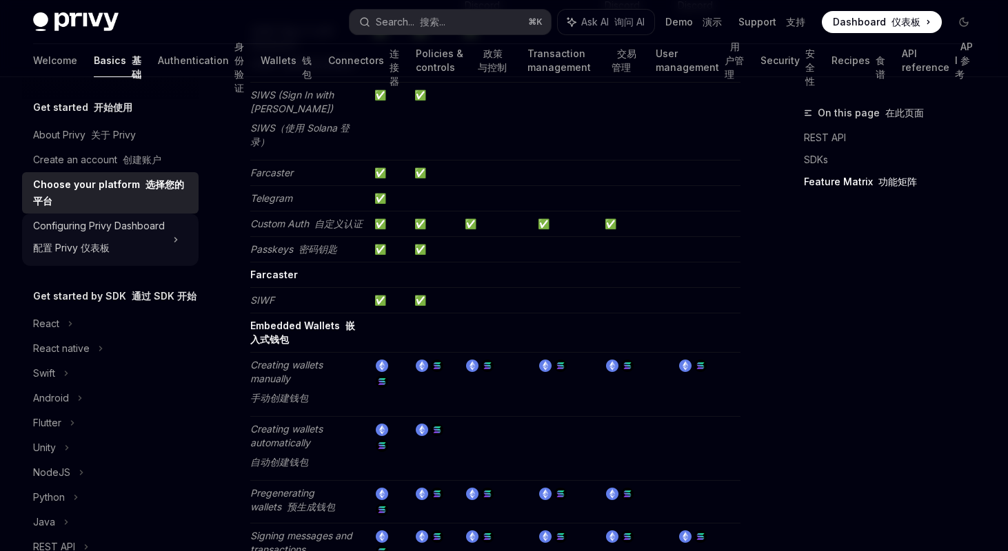
scroll to position [59, 0]
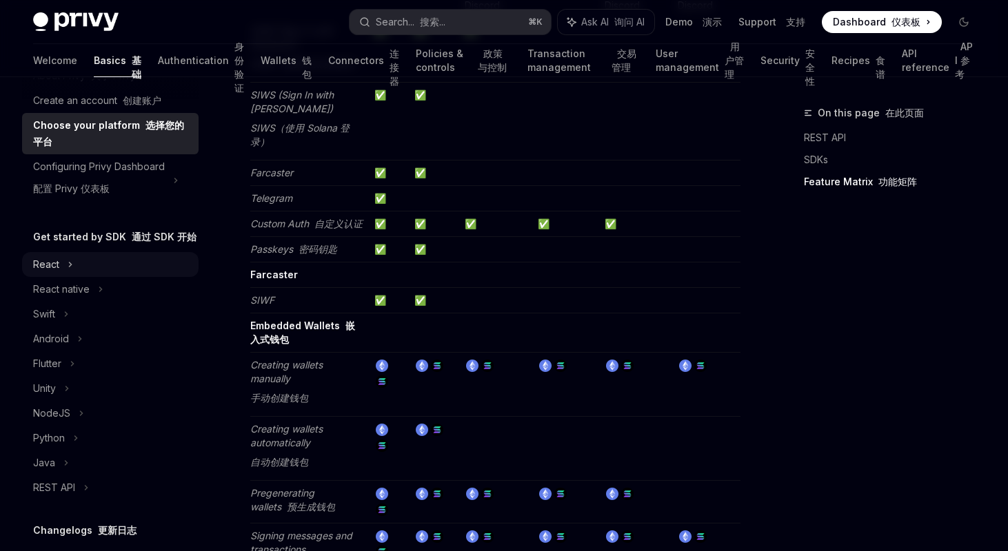
click at [52, 260] on div "React" at bounding box center [46, 264] width 26 height 17
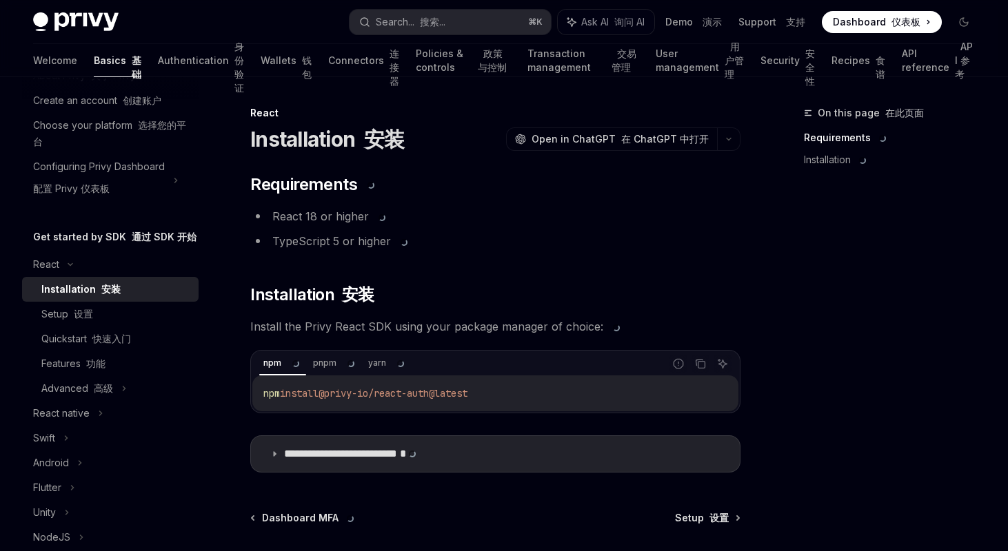
scroll to position [88, 0]
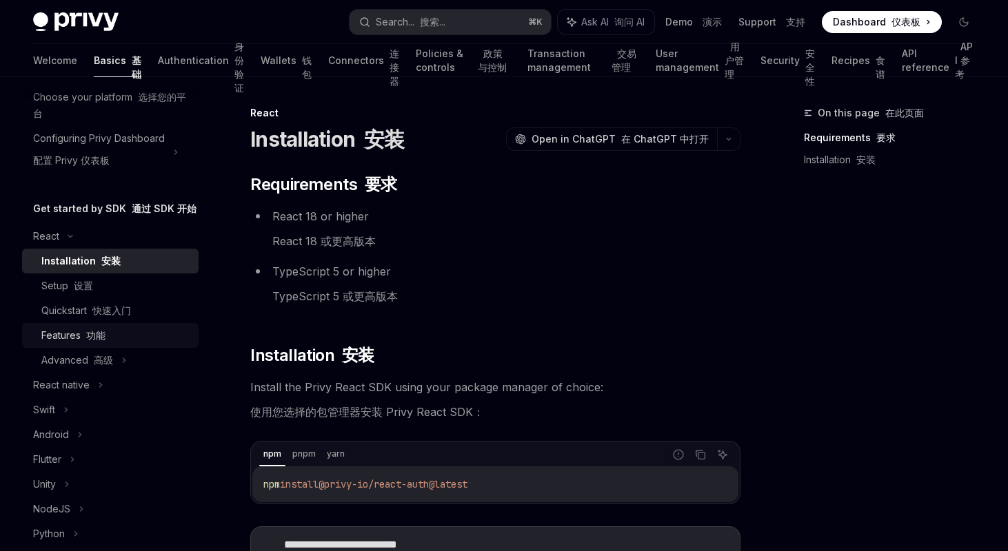
click at [97, 325] on link "Features 功能" at bounding box center [110, 335] width 176 height 25
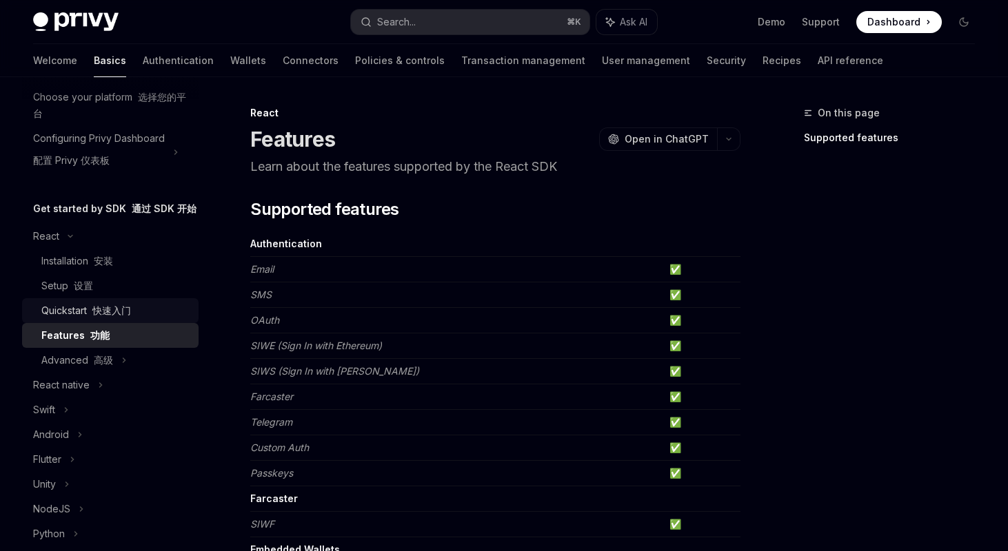
click at [97, 316] on div "Quickstart 快速入门" at bounding box center [86, 311] width 90 height 17
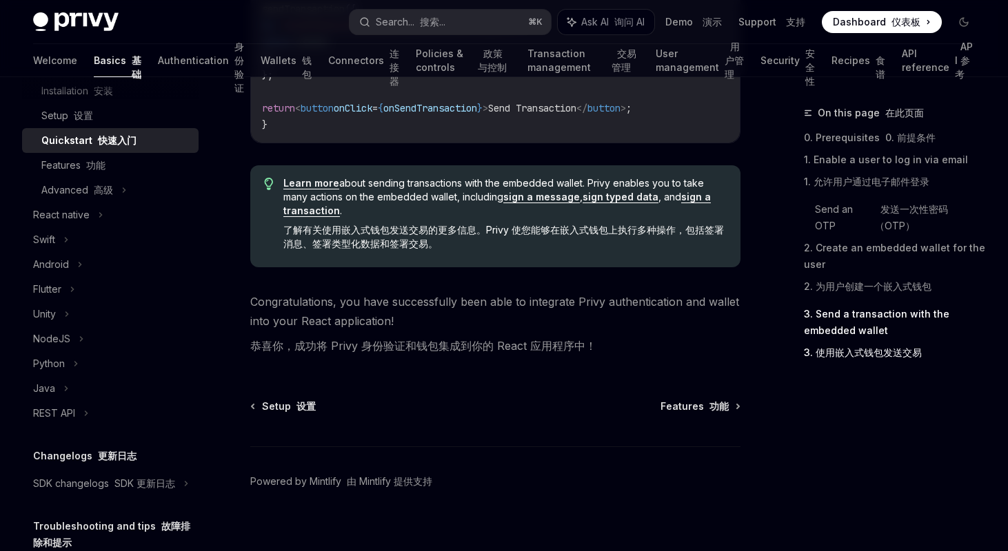
scroll to position [234, 0]
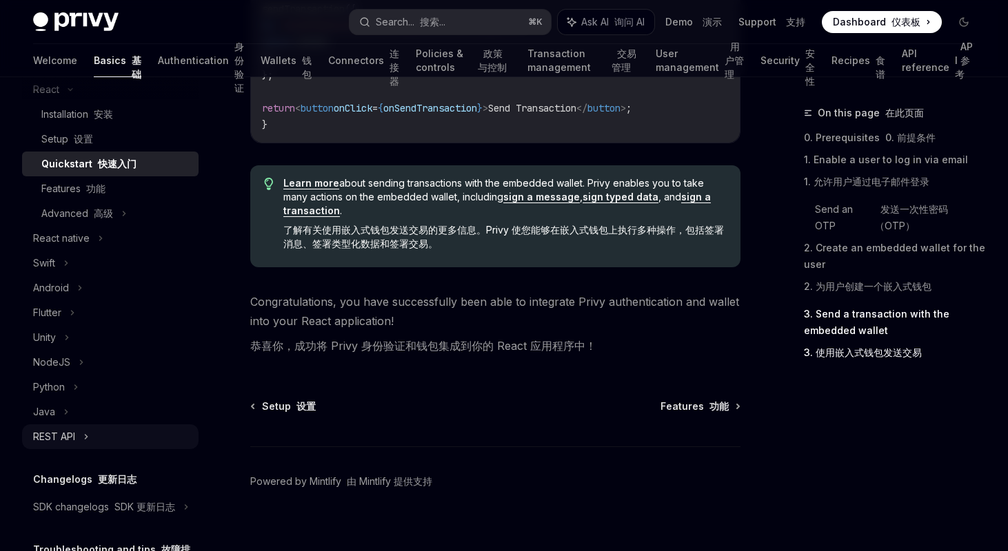
click at [65, 427] on div "REST API" at bounding box center [110, 437] width 176 height 25
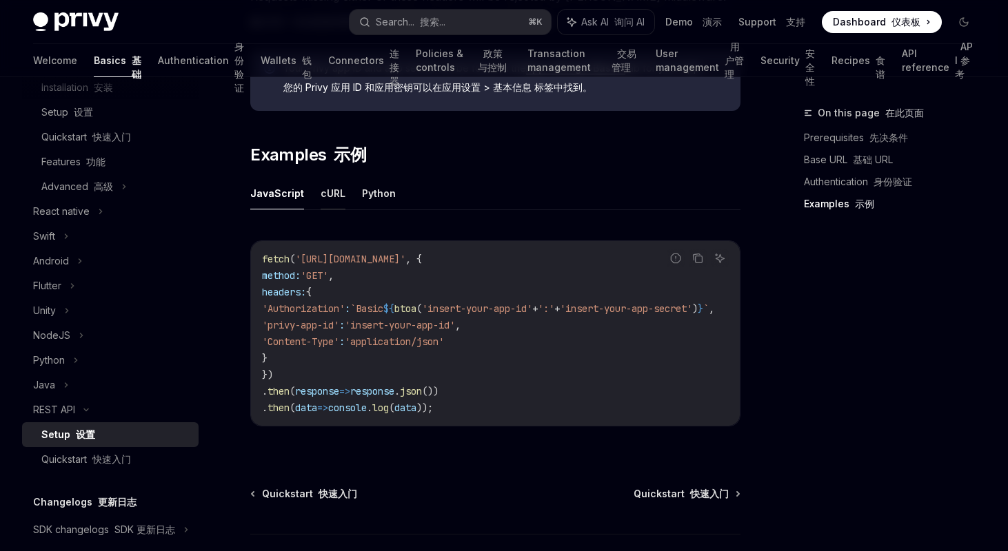
click at [332, 192] on button "cURL" at bounding box center [332, 193] width 25 height 32
type textarea "*"
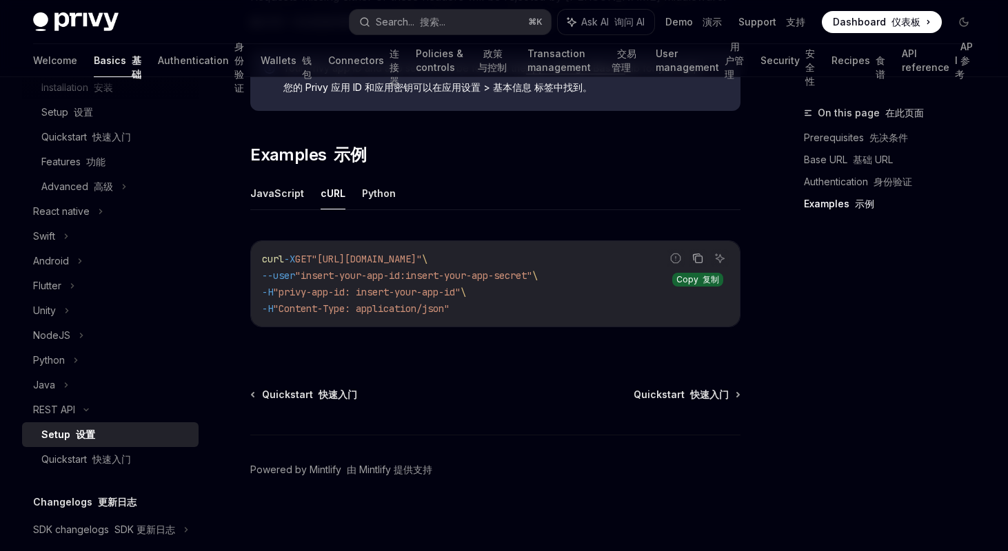
click at [695, 258] on icon "Copy the contents from the code block" at bounding box center [698, 259] width 7 height 7
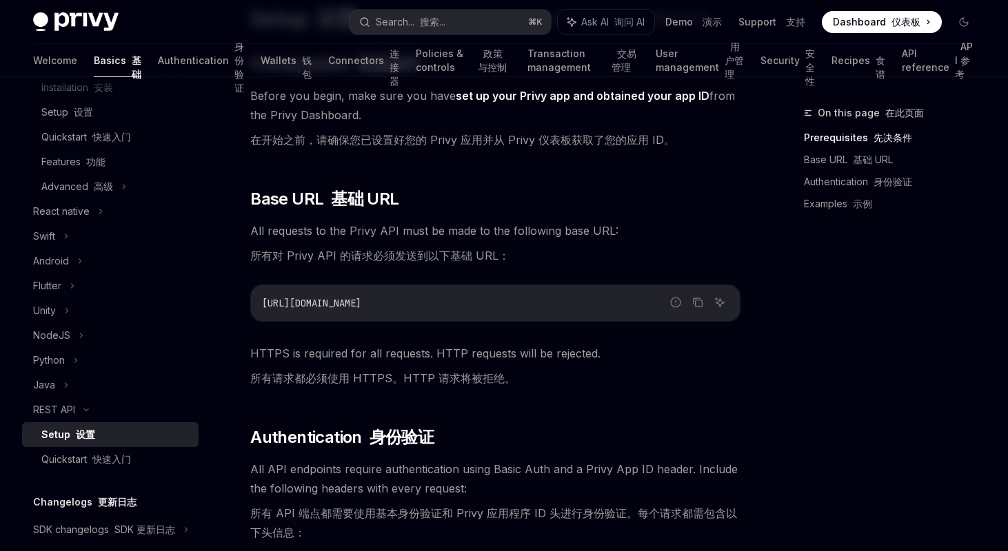
scroll to position [125, 0]
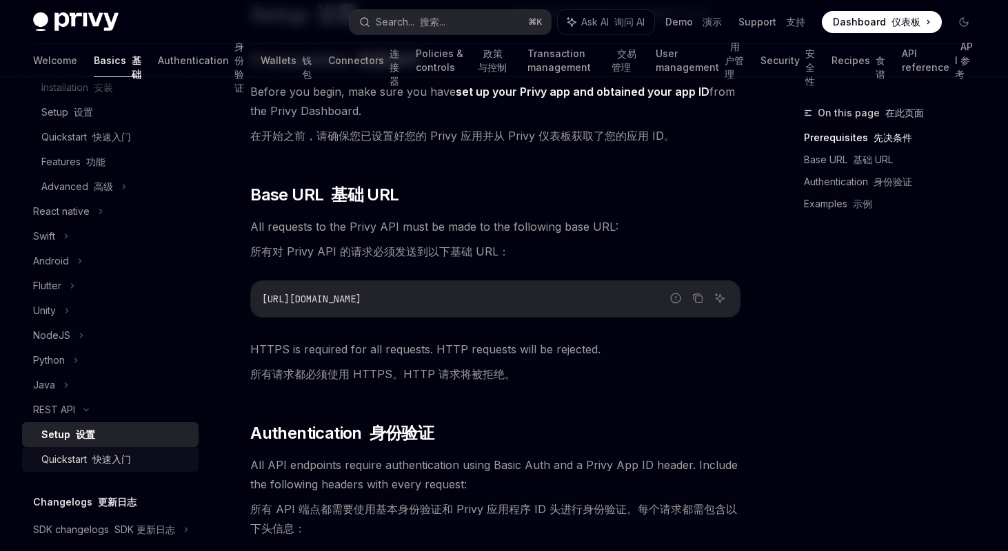
click at [123, 464] on font "快速入门" at bounding box center [111, 460] width 39 height 12
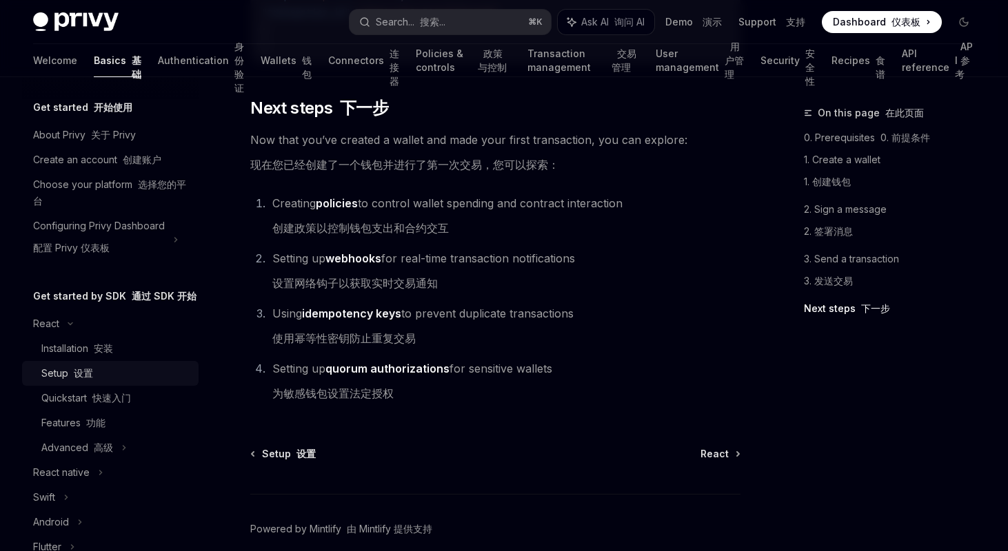
scroll to position [2250, 0]
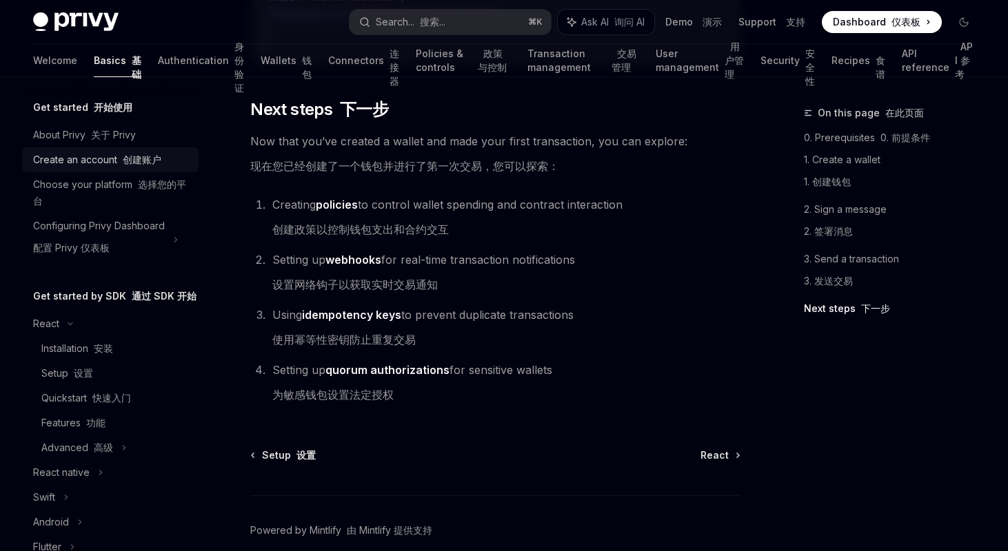
click at [72, 165] on div "Create an account 创建账户" at bounding box center [97, 160] width 128 height 17
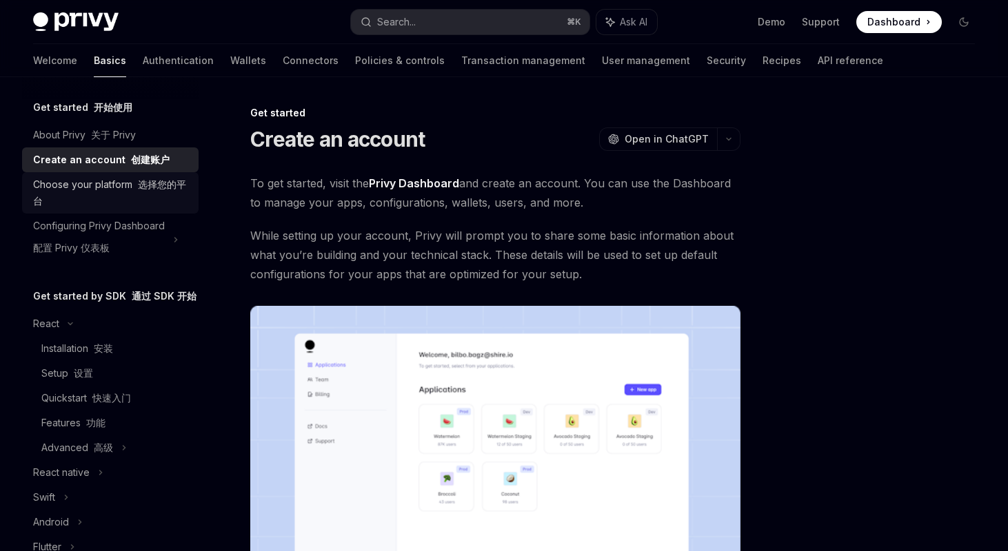
click at [70, 190] on div "Choose your platform 选择您的平台" at bounding box center [111, 192] width 157 height 33
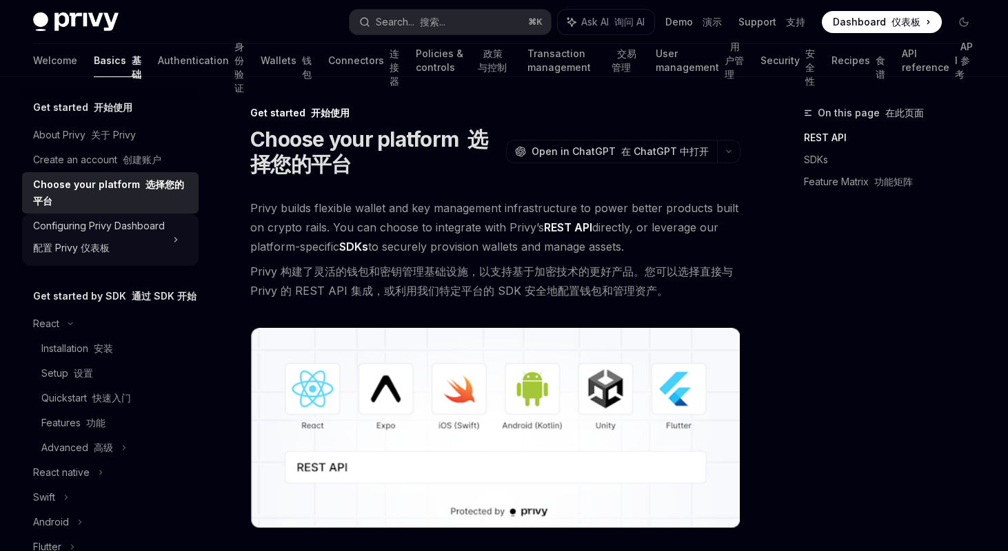
click at [85, 231] on div "Configuring Privy Dashboard 配置 Privy 仪表板" at bounding box center [99, 240] width 132 height 44
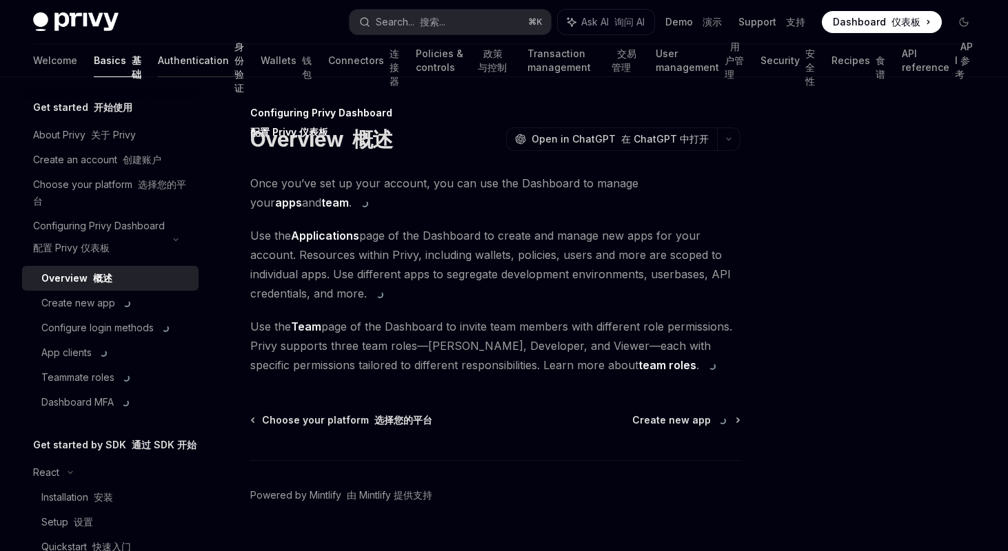
click at [158, 45] on link "Authentication 身份验证" at bounding box center [201, 60] width 86 height 33
type textarea "*"
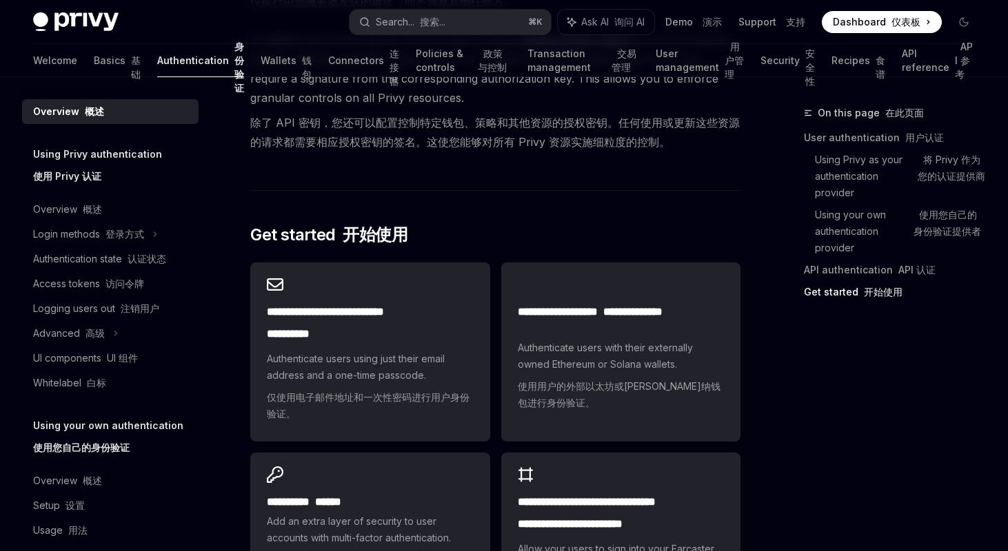
scroll to position [1607, 0]
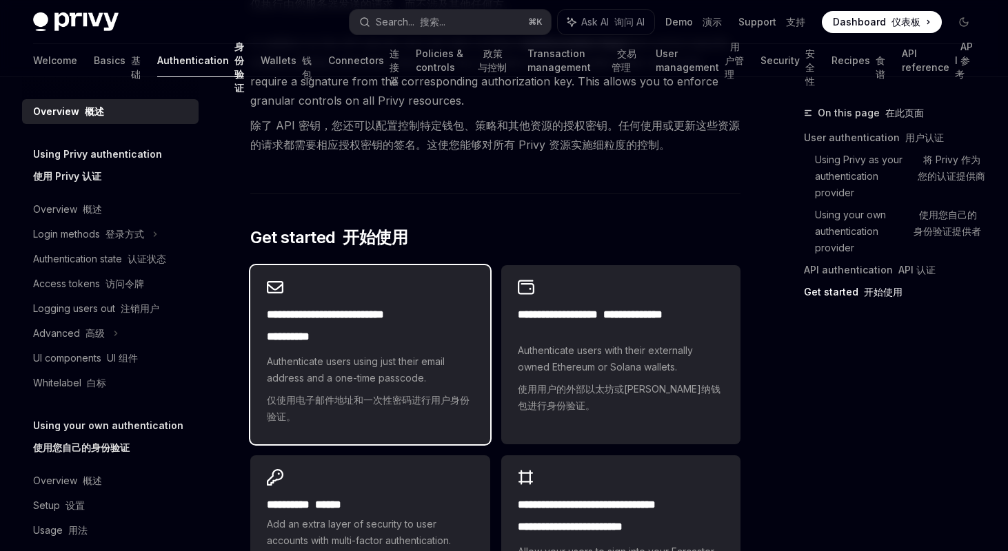
click at [371, 327] on h2 "**********" at bounding box center [370, 329] width 206 height 44
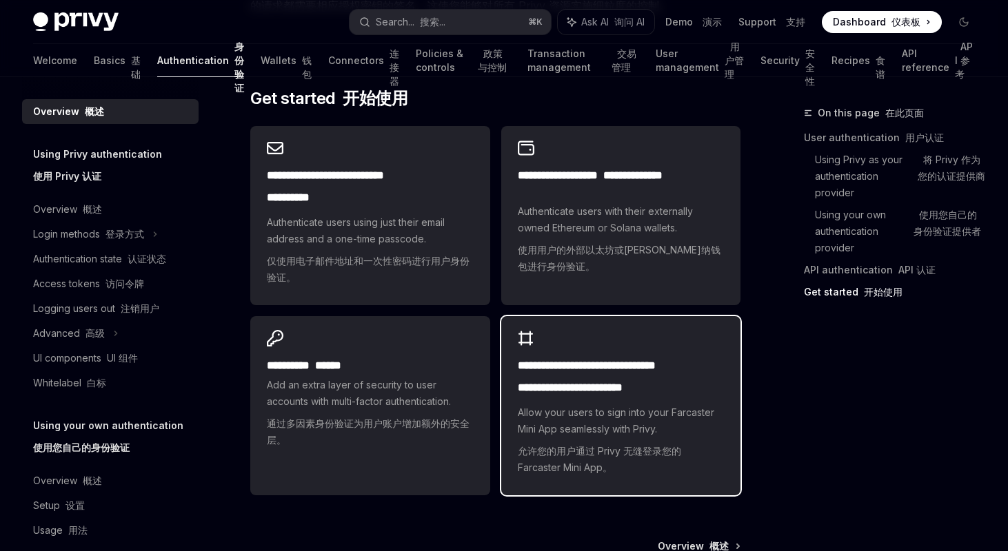
scroll to position [1728, 0]
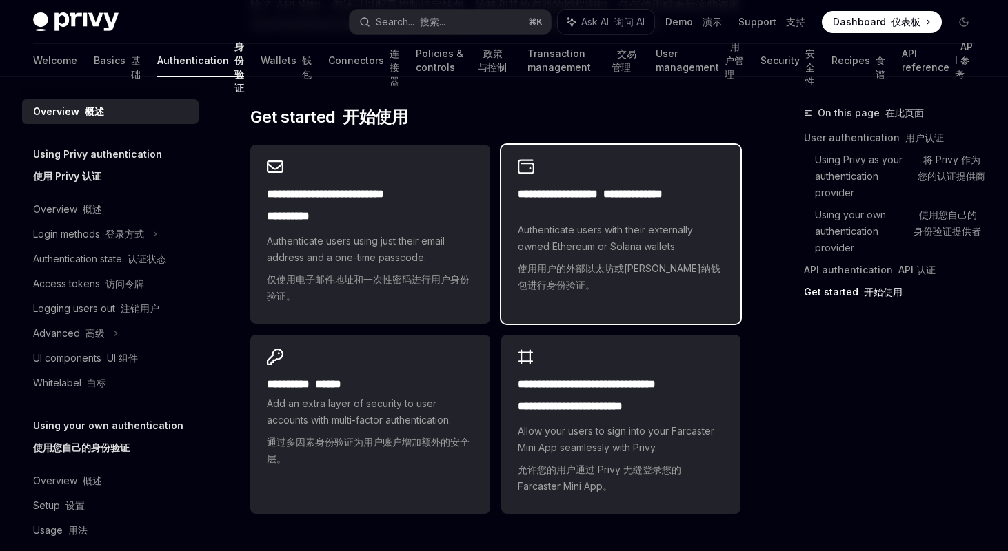
click at [676, 203] on div "**********" at bounding box center [620, 229] width 239 height 168
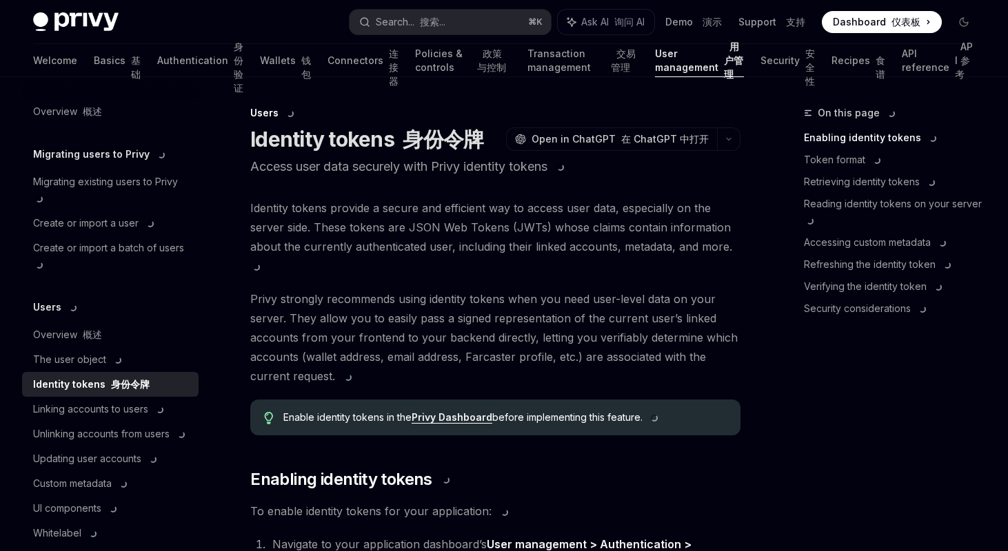
type textarea "*"
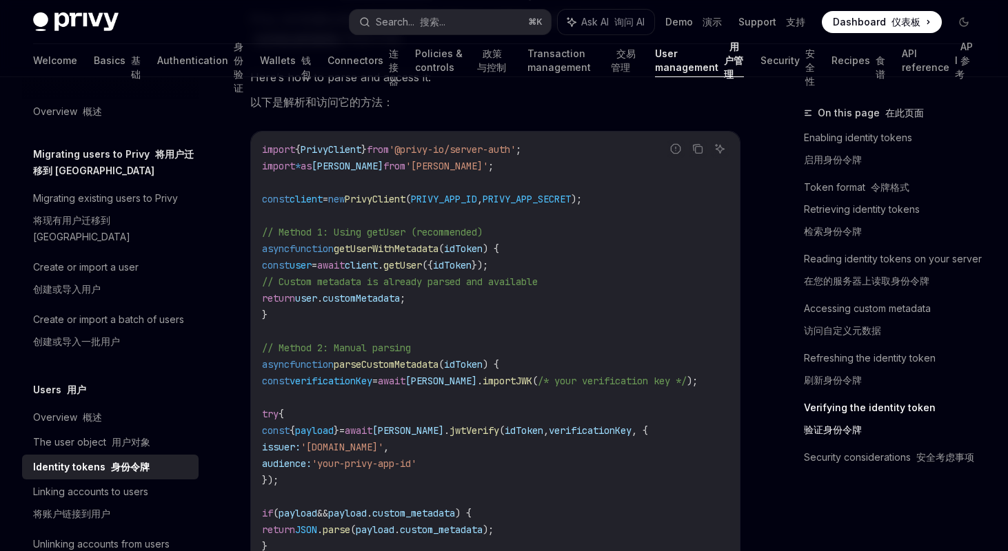
scroll to position [3954, 0]
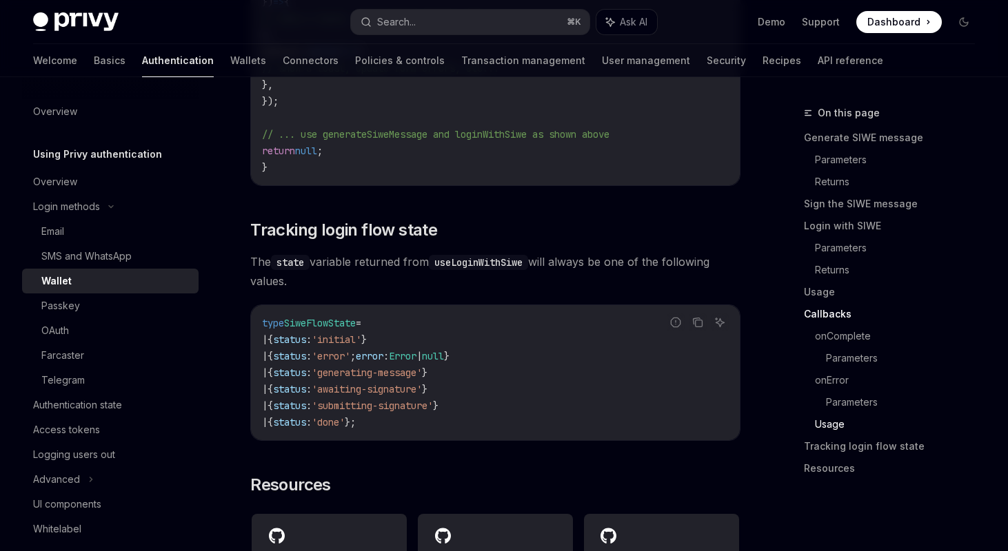
scroll to position [3648, 0]
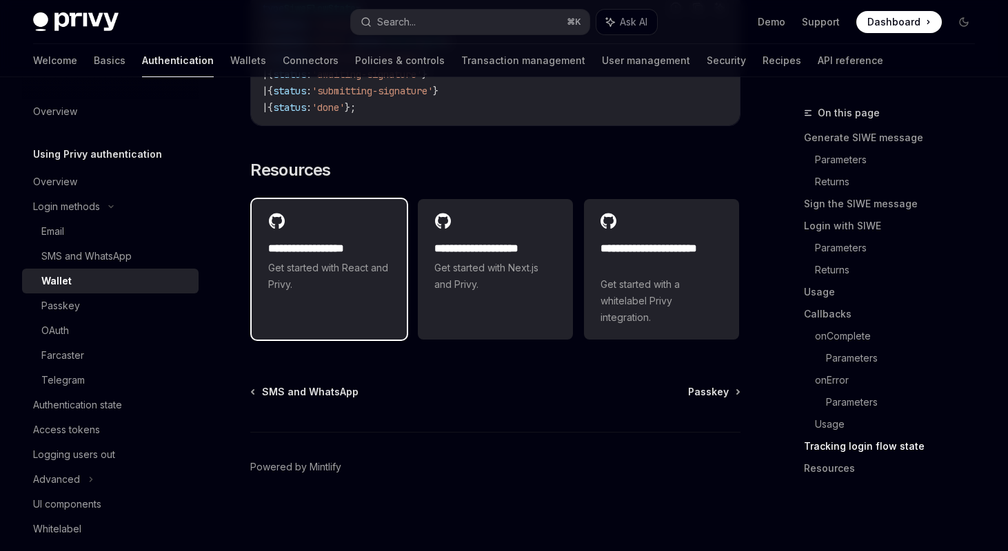
click at [387, 262] on span "Get started with React and Privy." at bounding box center [329, 276] width 122 height 33
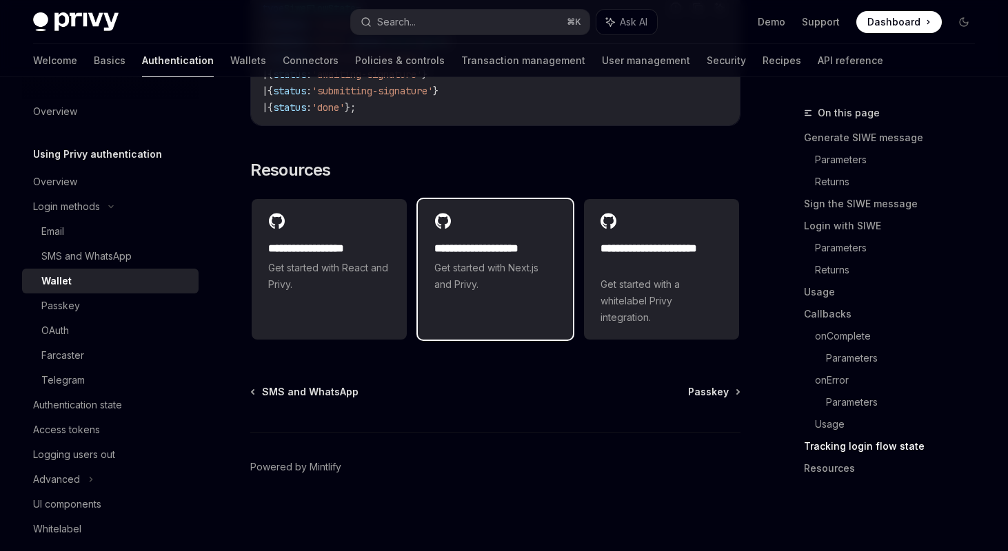
click at [500, 265] on span "Get started with Next.js and Privy." at bounding box center [495, 276] width 122 height 33
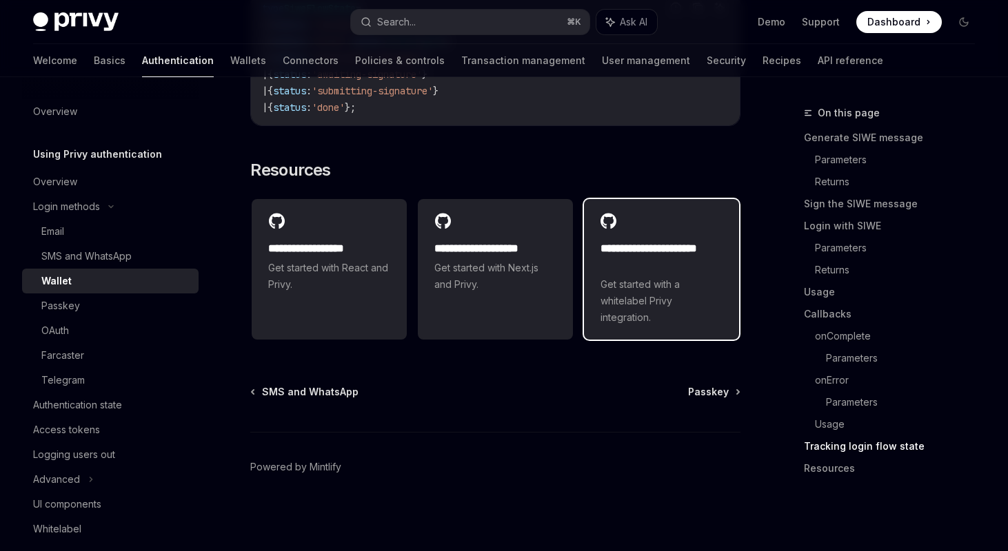
click at [632, 255] on h2 "**********" at bounding box center [661, 257] width 122 height 33
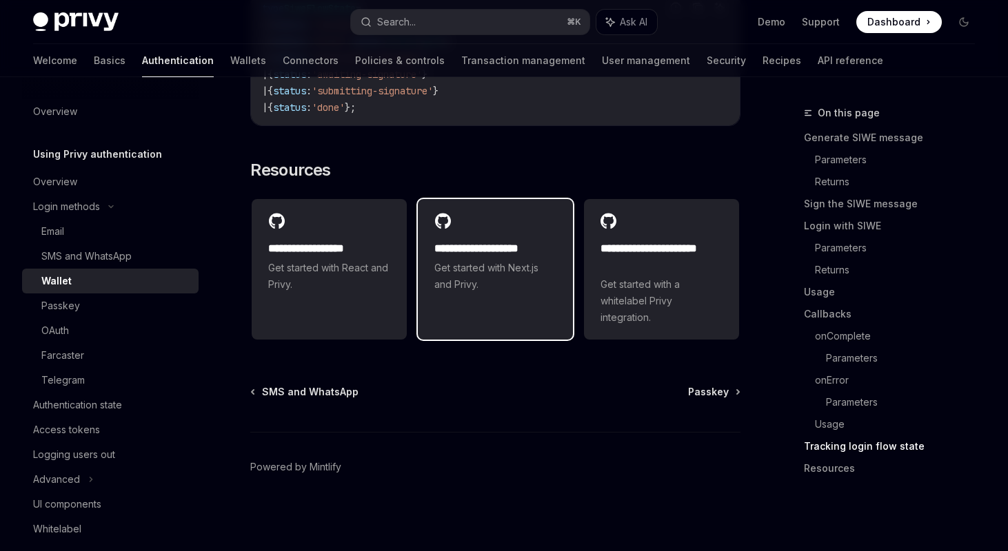
click at [536, 250] on h2 "**********" at bounding box center [495, 249] width 122 height 17
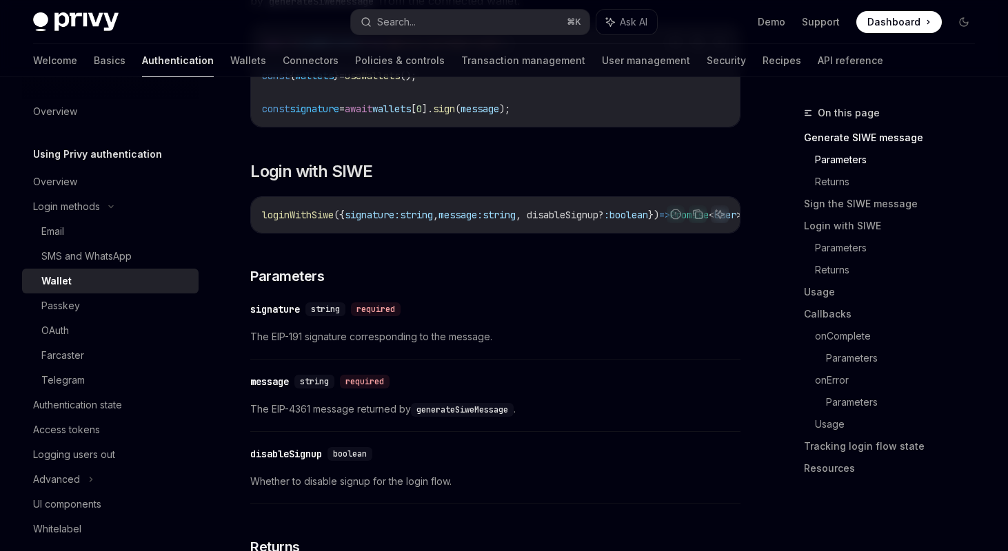
scroll to position [507, 0]
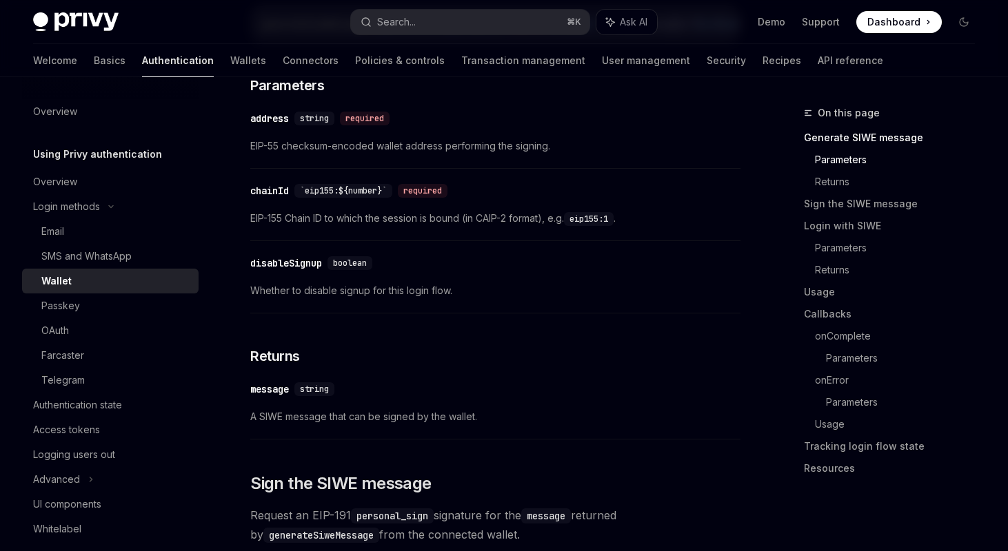
click at [884, 23] on span "Dashboard" at bounding box center [893, 22] width 53 height 14
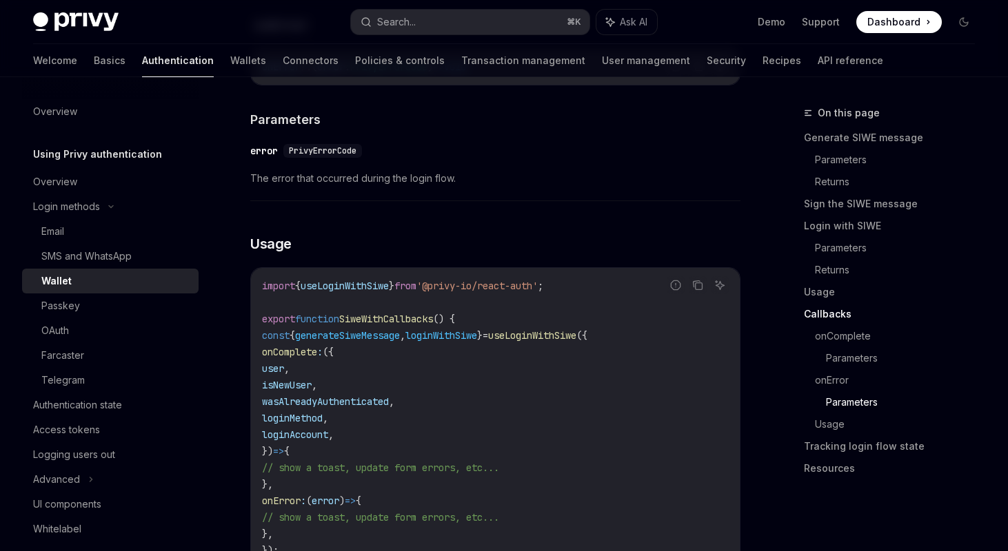
scroll to position [3648, 0]
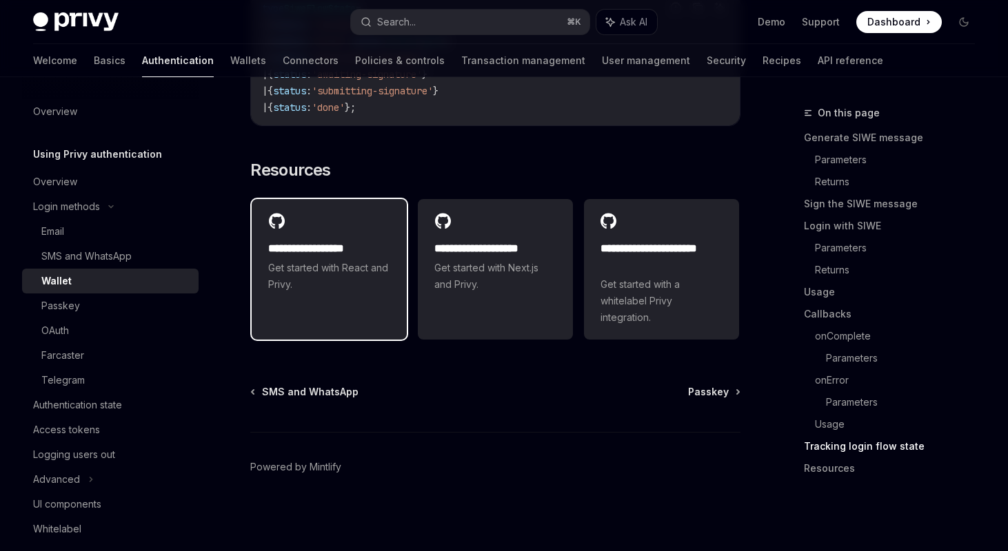
click at [356, 261] on span "Get started with React and Privy." at bounding box center [329, 276] width 122 height 33
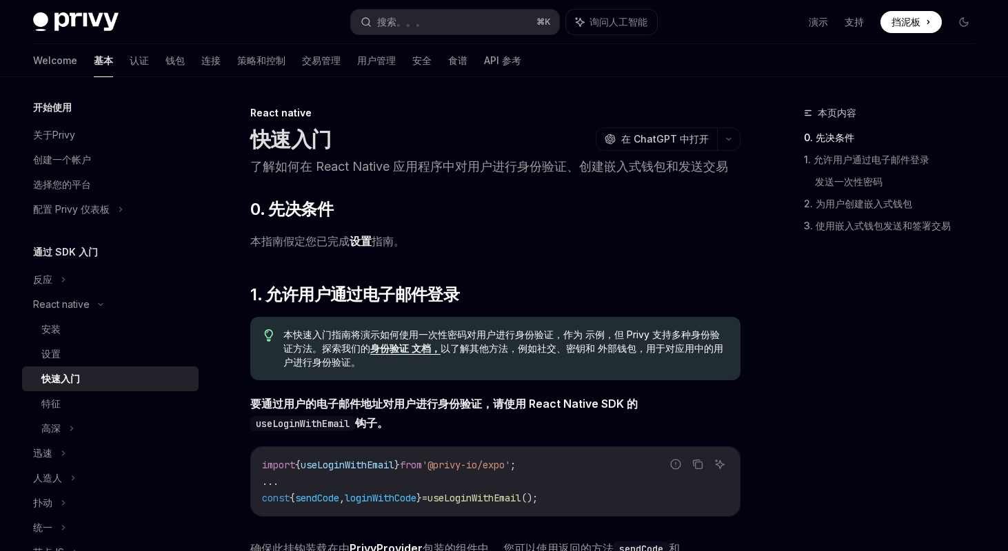
click at [362, 243] on link "设置" at bounding box center [360, 241] width 22 height 14
click at [363, 243] on link "设置" at bounding box center [360, 241] width 22 height 14
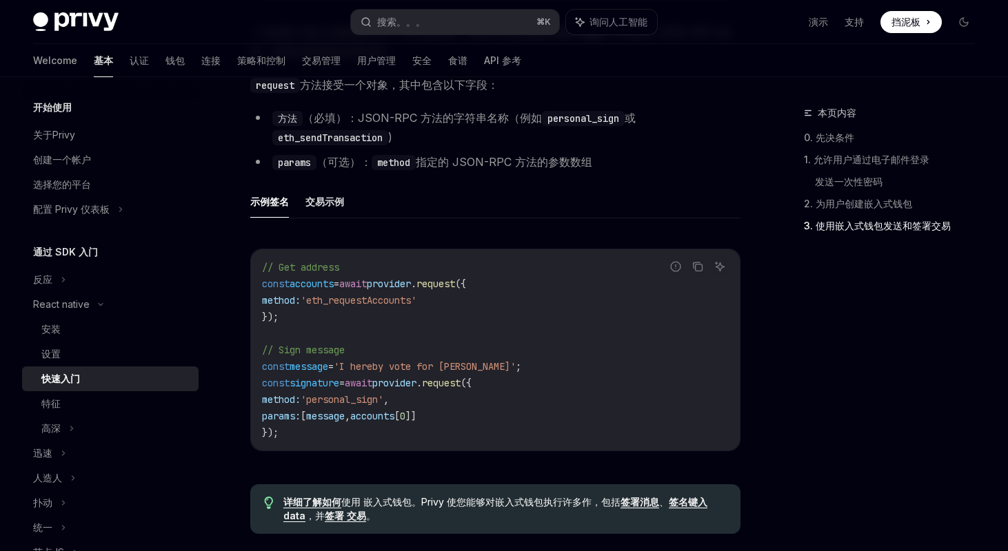
scroll to position [1998, 0]
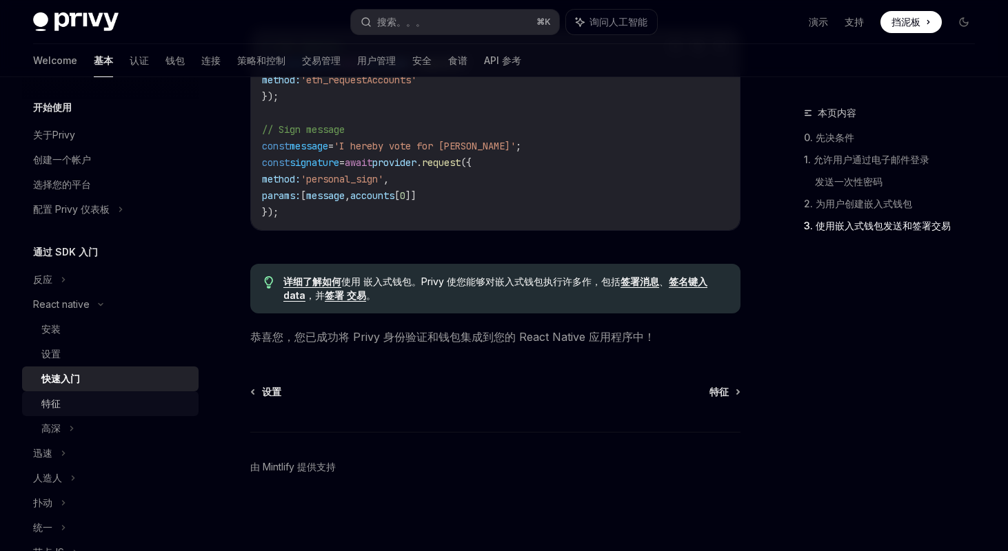
click at [83, 403] on div "特征" at bounding box center [115, 404] width 149 height 17
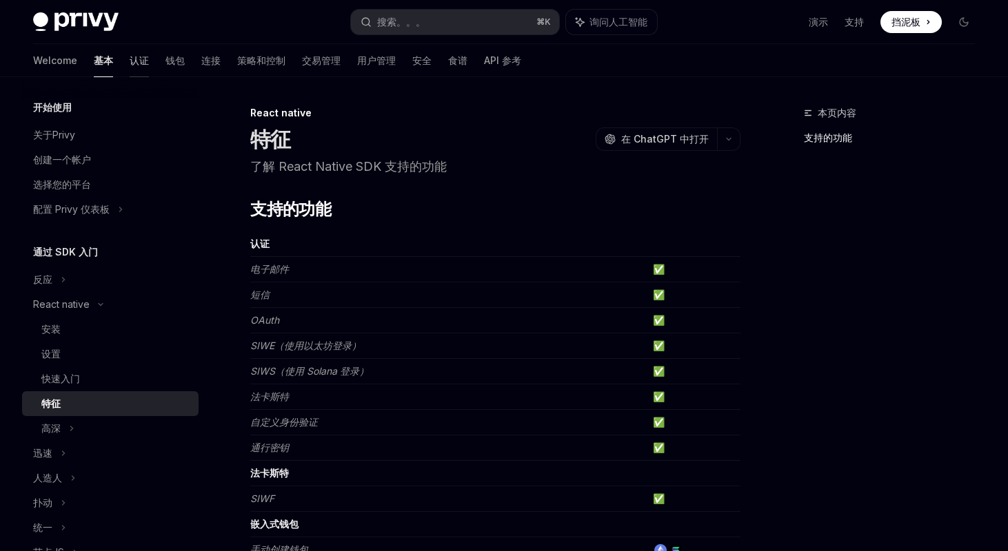
click at [130, 57] on font "认证" at bounding box center [139, 61] width 19 height 14
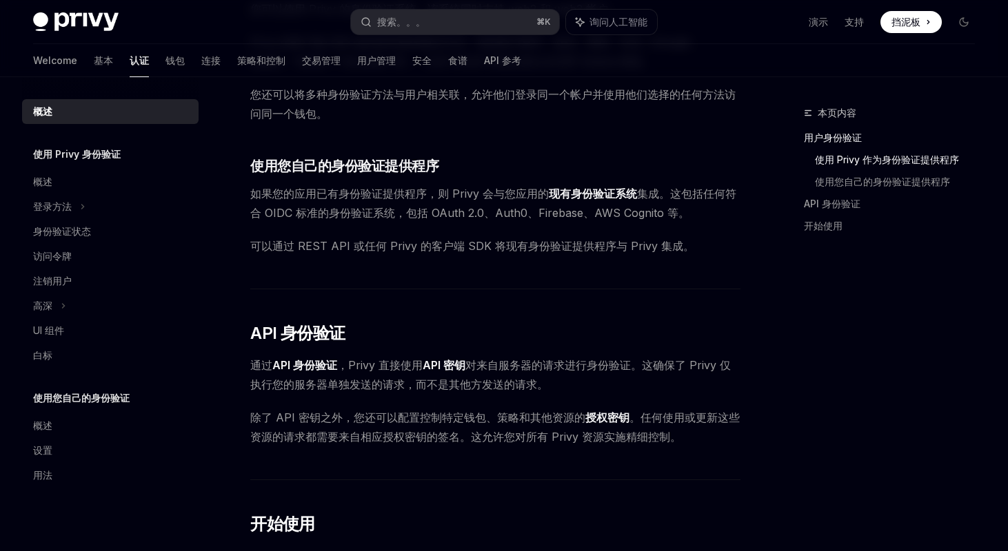
scroll to position [551, 0]
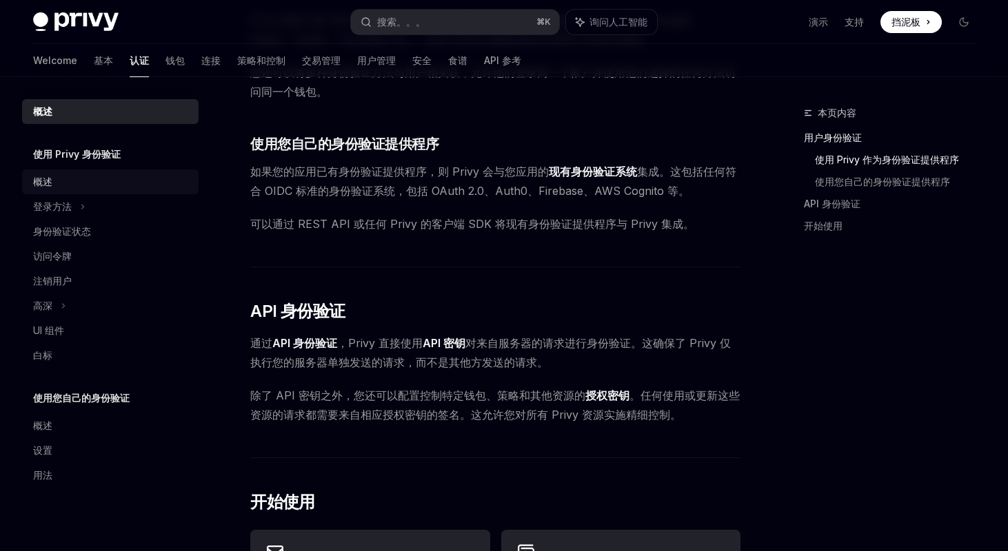
click at [55, 179] on div "概述" at bounding box center [111, 182] width 157 height 17
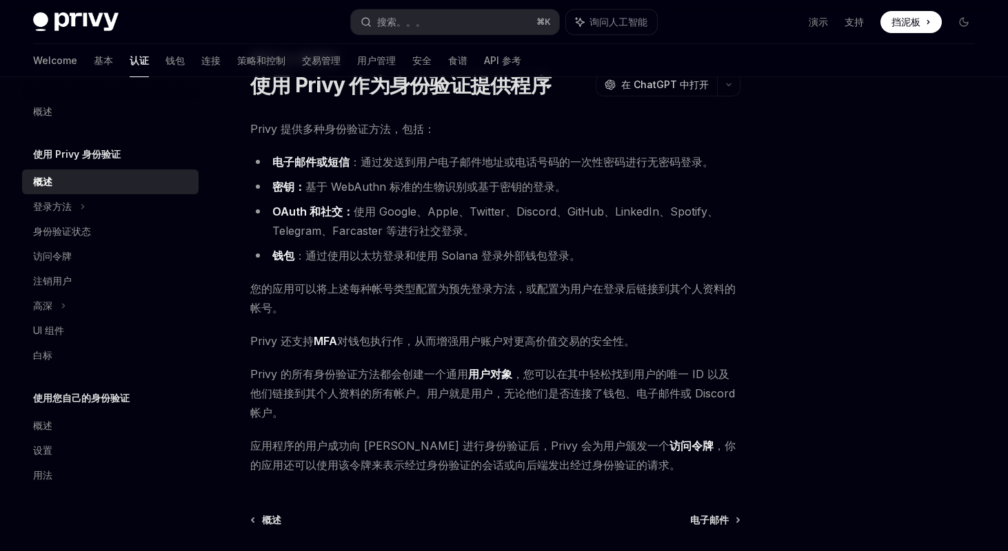
scroll to position [183, 0]
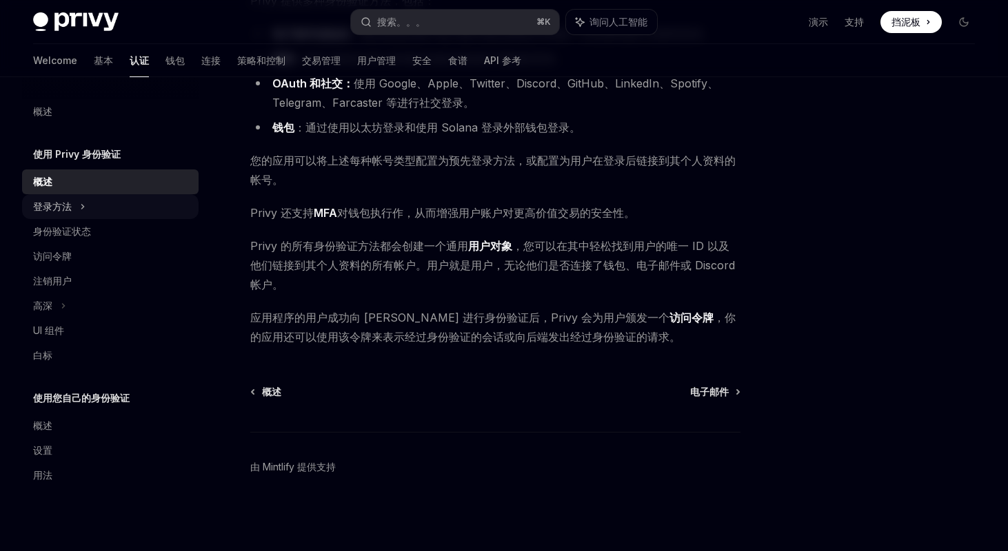
click at [106, 209] on div "登录方法" at bounding box center [110, 206] width 176 height 25
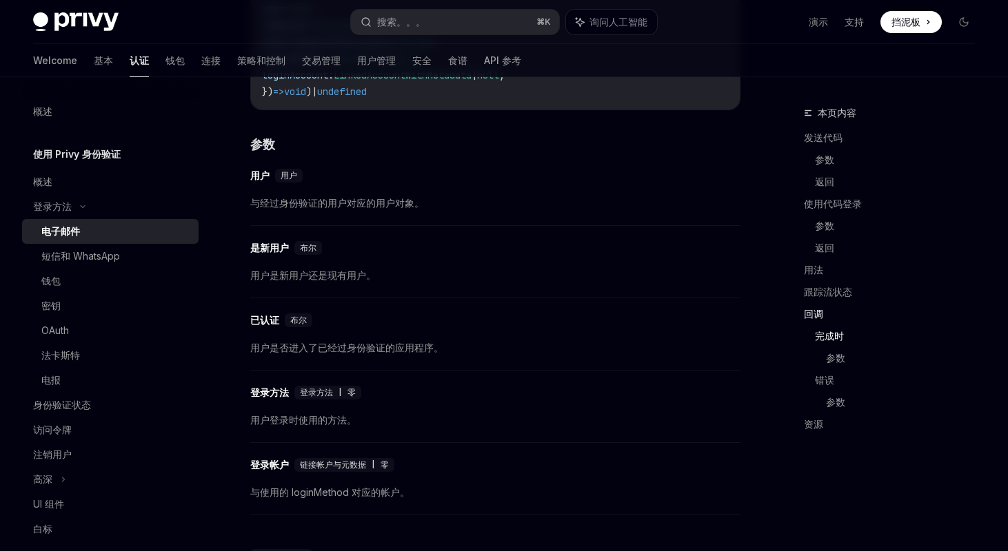
scroll to position [2729, 0]
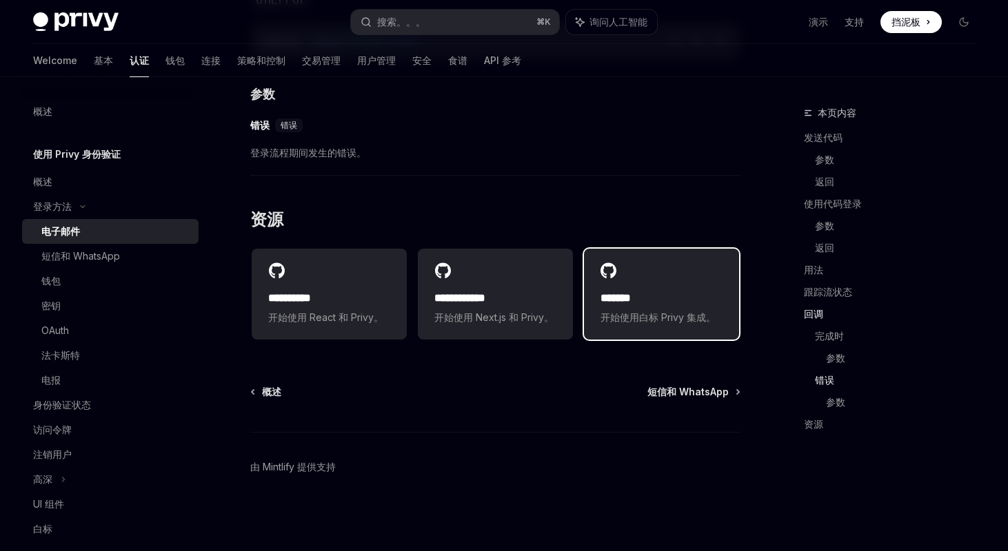
click at [644, 287] on div "******* 开始使用白标 Privy 集成。" at bounding box center [661, 294] width 155 height 91
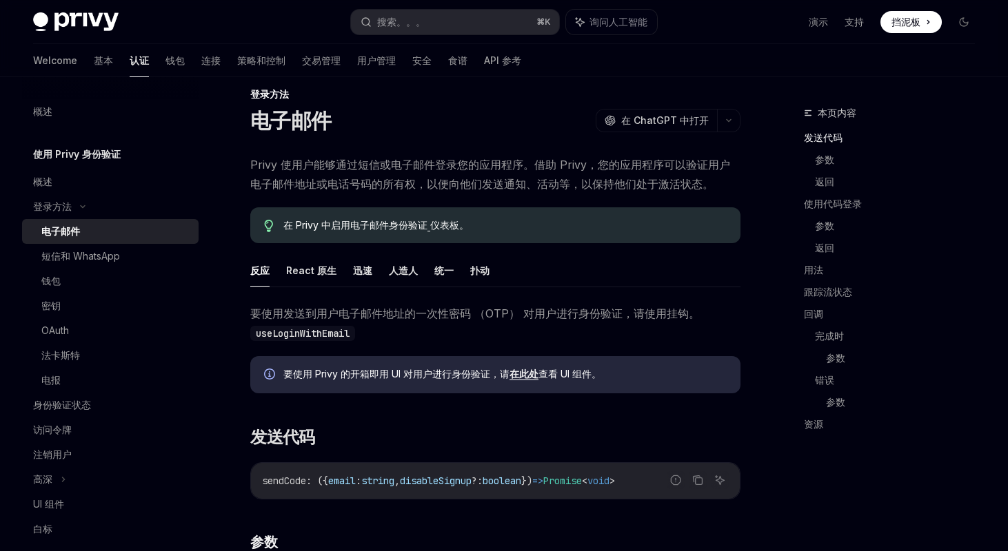
scroll to position [0, 0]
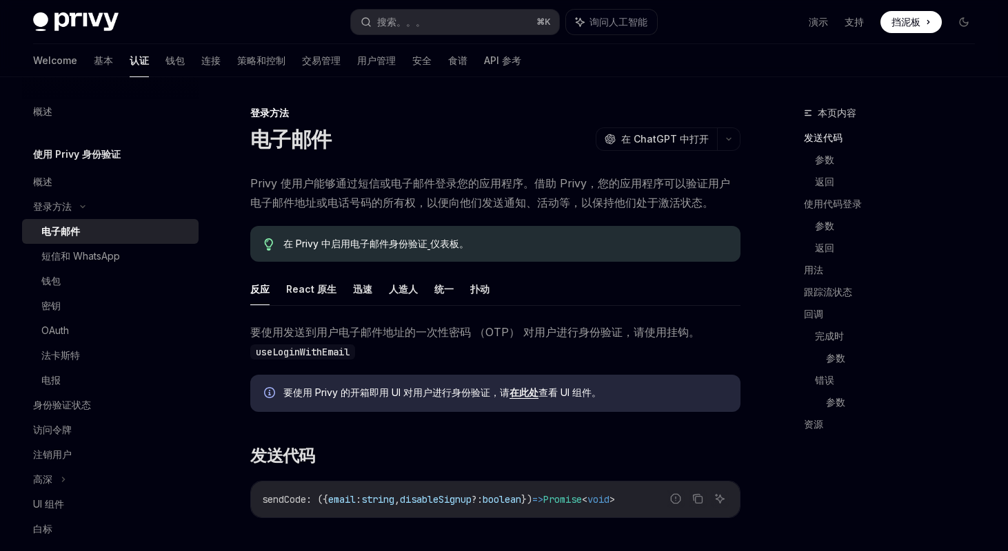
click at [416, 247] on span "在 Privy 中启用电子邮件身份验证 仪表板。" at bounding box center [504, 244] width 443 height 14
click at [444, 247] on span "在 Privy 中启用电子邮件身份验证 仪表板。" at bounding box center [504, 244] width 443 height 14
click at [425, 247] on span "在 Privy 中启用电子邮件身份验证 仪表板。" at bounding box center [504, 244] width 443 height 14
click at [432, 247] on span "在 Privy 中启用电子邮件身份验证 仪表板。" at bounding box center [504, 244] width 443 height 14
click at [427, 247] on span "在 Privy 中启用电子邮件身份验证 仪表板。" at bounding box center [504, 244] width 443 height 14
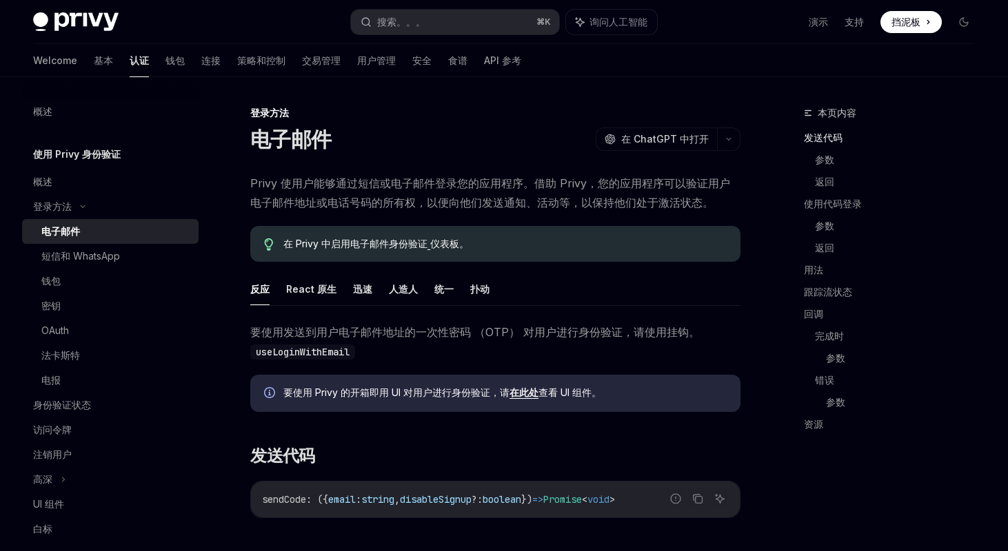
click at [429, 247] on link at bounding box center [428, 244] width 3 height 12
click at [50, 182] on div "概述" at bounding box center [42, 182] width 19 height 17
type textarea "*"
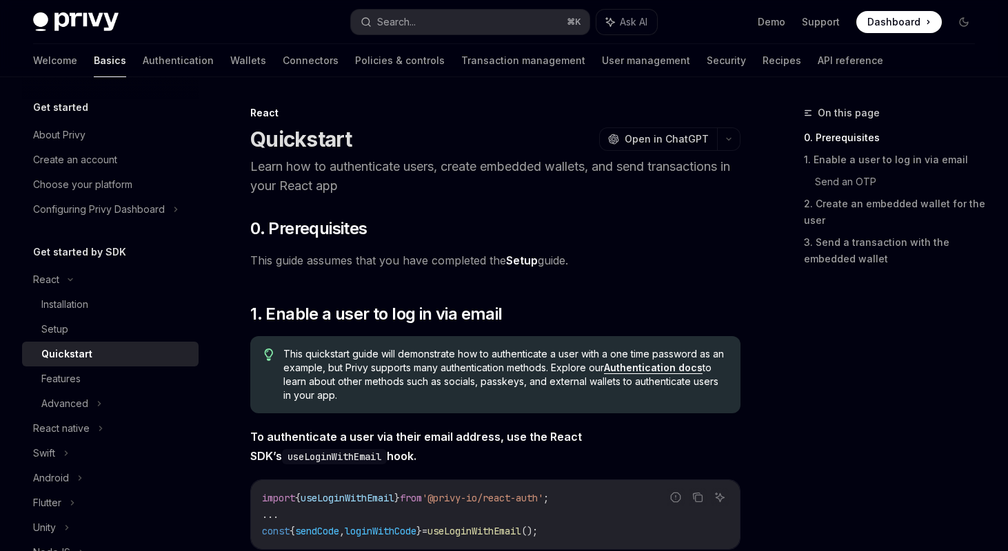
scroll to position [613, 0]
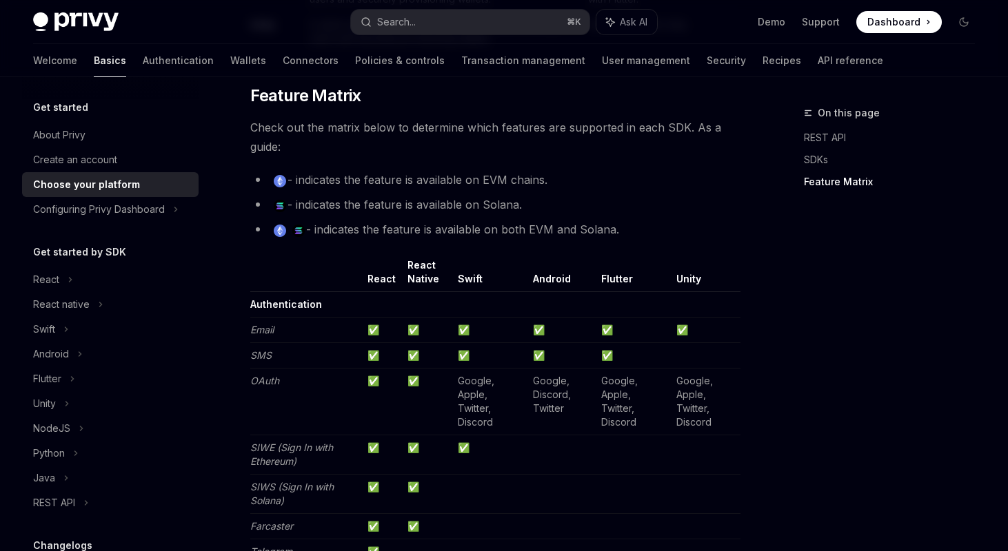
scroll to position [2556, 0]
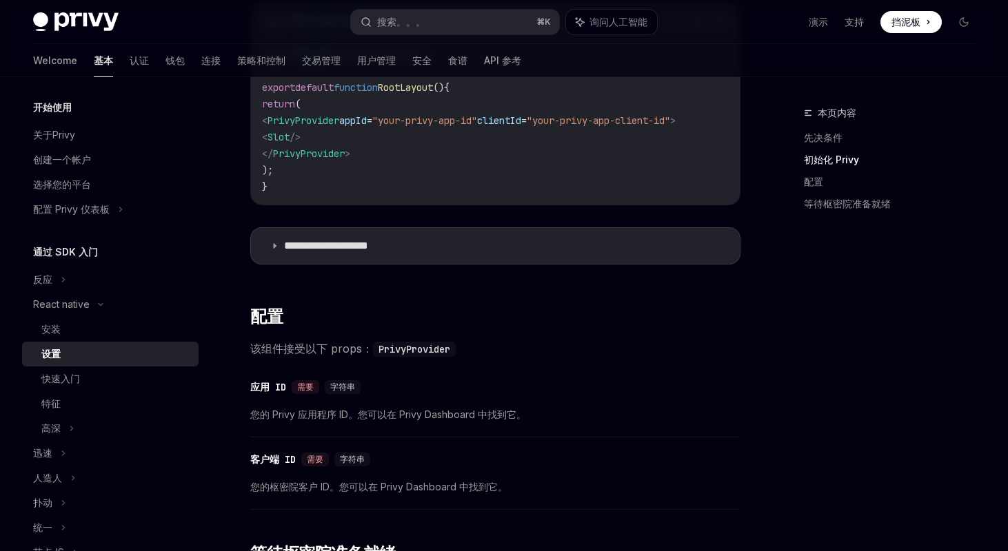
scroll to position [547, 0]
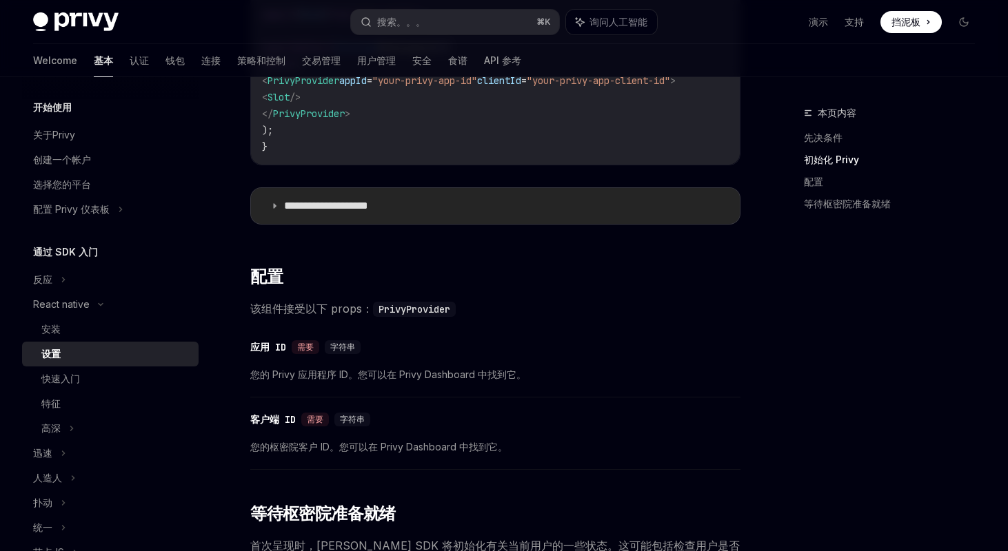
click at [498, 220] on summary "**********" at bounding box center [495, 206] width 489 height 36
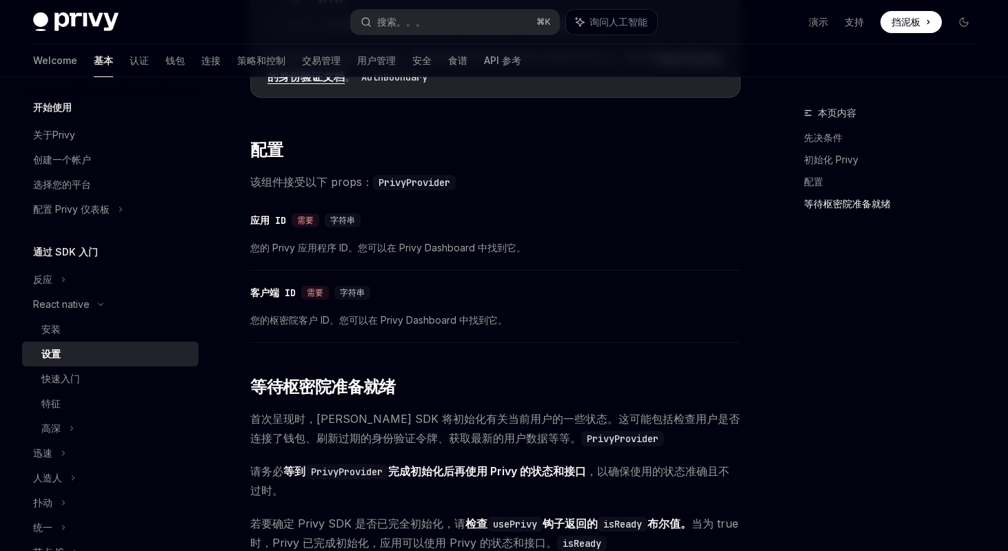
scroll to position [1256, 0]
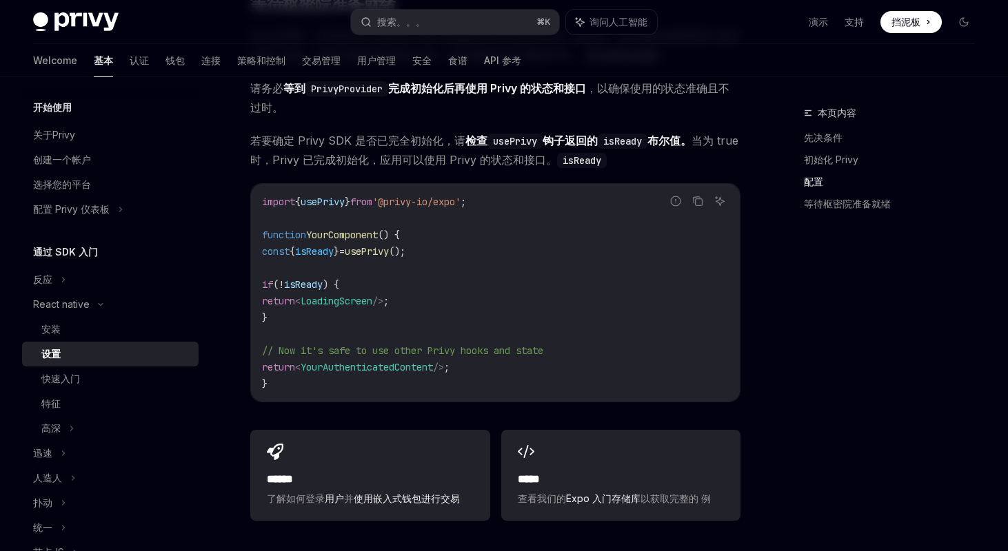
scroll to position [1216, 0]
